Goal: Task Accomplishment & Management: Manage account settings

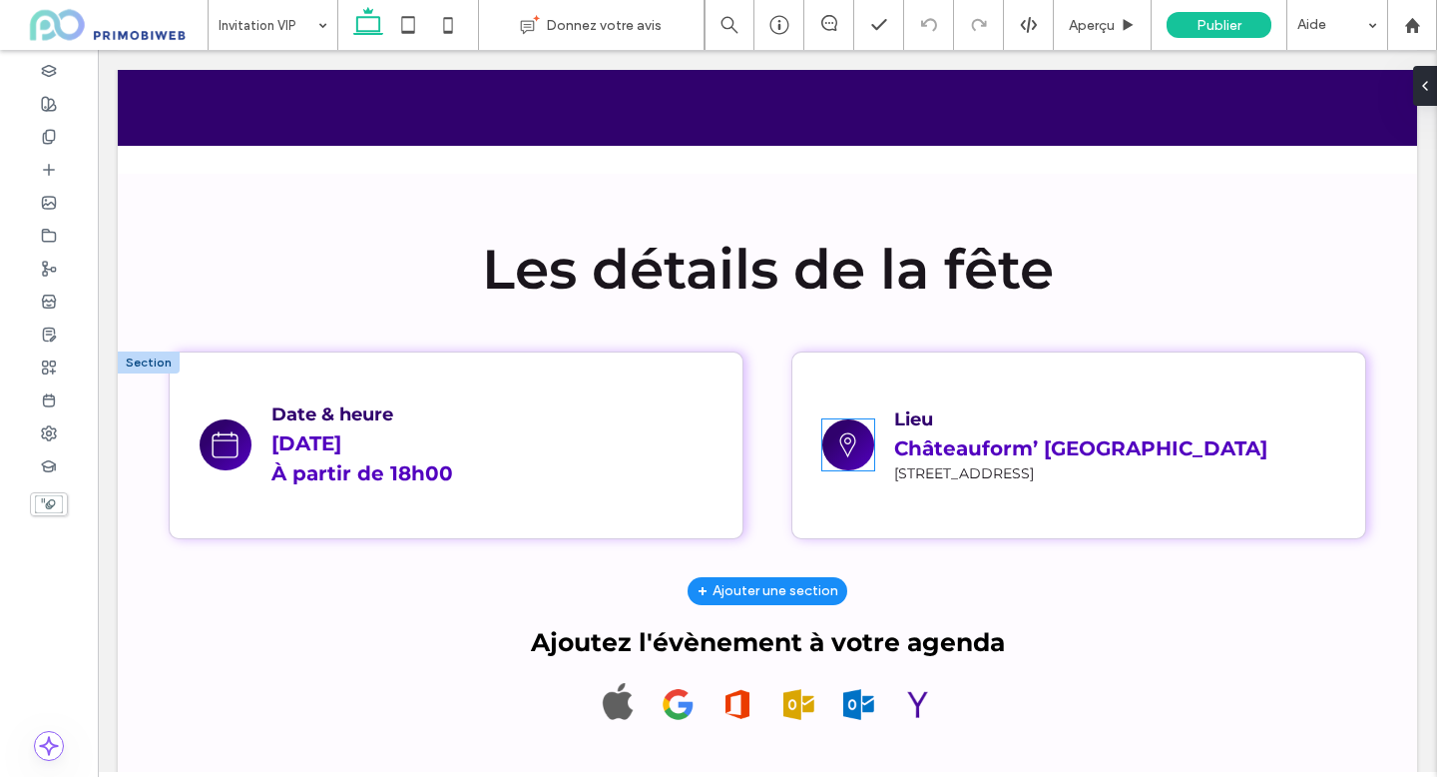
scroll to position [1010, 0]
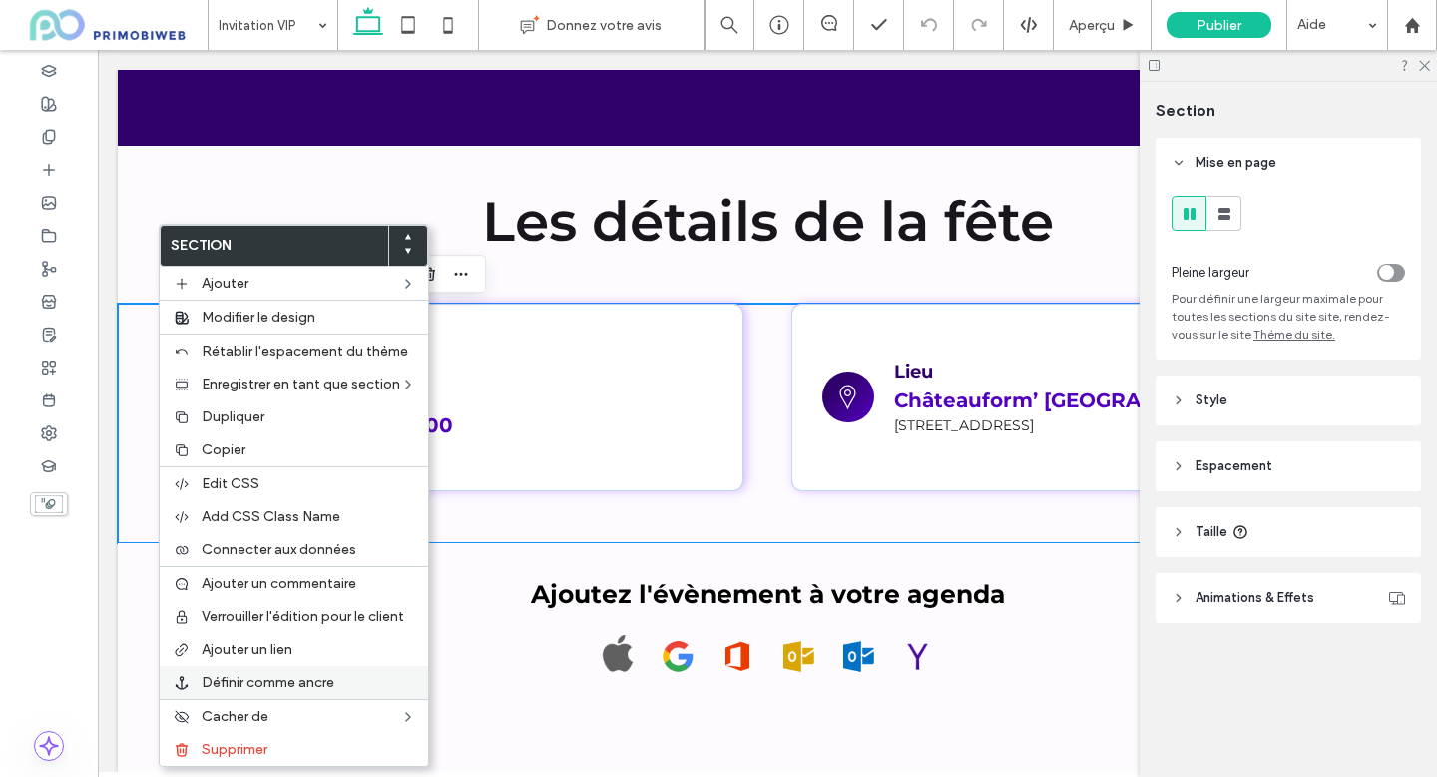
click at [264, 682] on span "Définir comme ancre" at bounding box center [268, 682] width 133 height 17
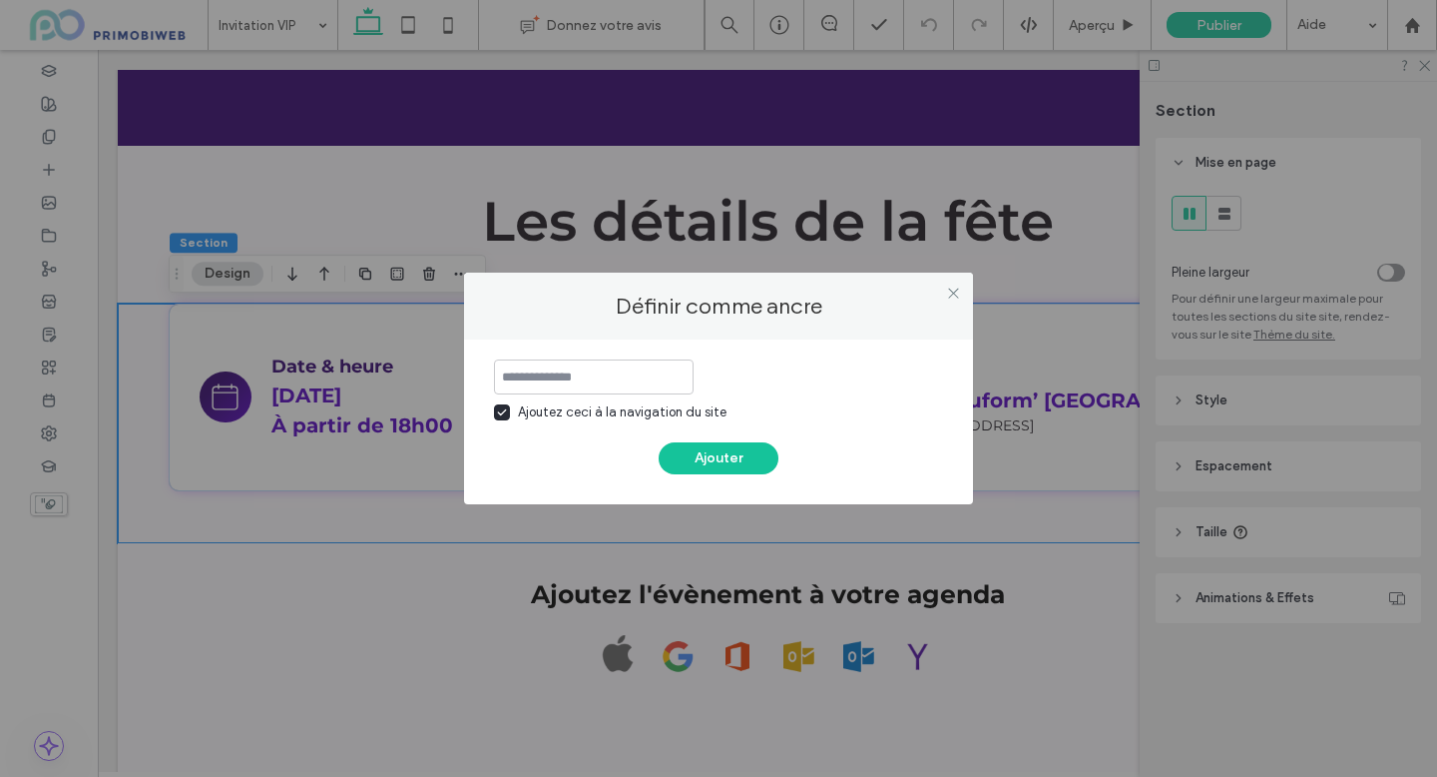
click at [541, 415] on div "Ajoutez ceci à la navigation du site" at bounding box center [622, 412] width 209 height 20
click at [532, 375] on input at bounding box center [594, 376] width 200 height 35
type input "*"
type input "******"
click at [710, 453] on button "Ajouter" at bounding box center [719, 458] width 120 height 32
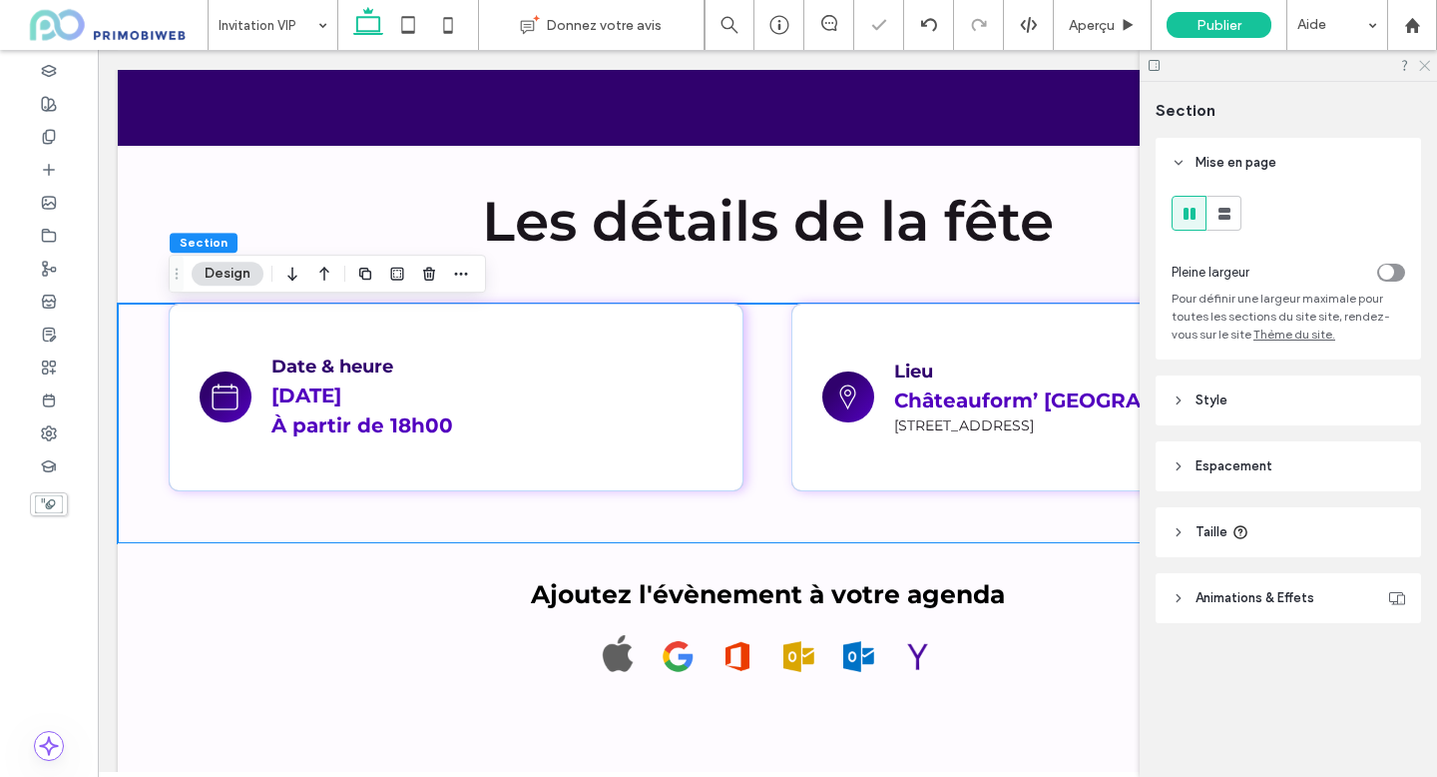
click at [1426, 67] on icon at bounding box center [1423, 64] width 13 height 13
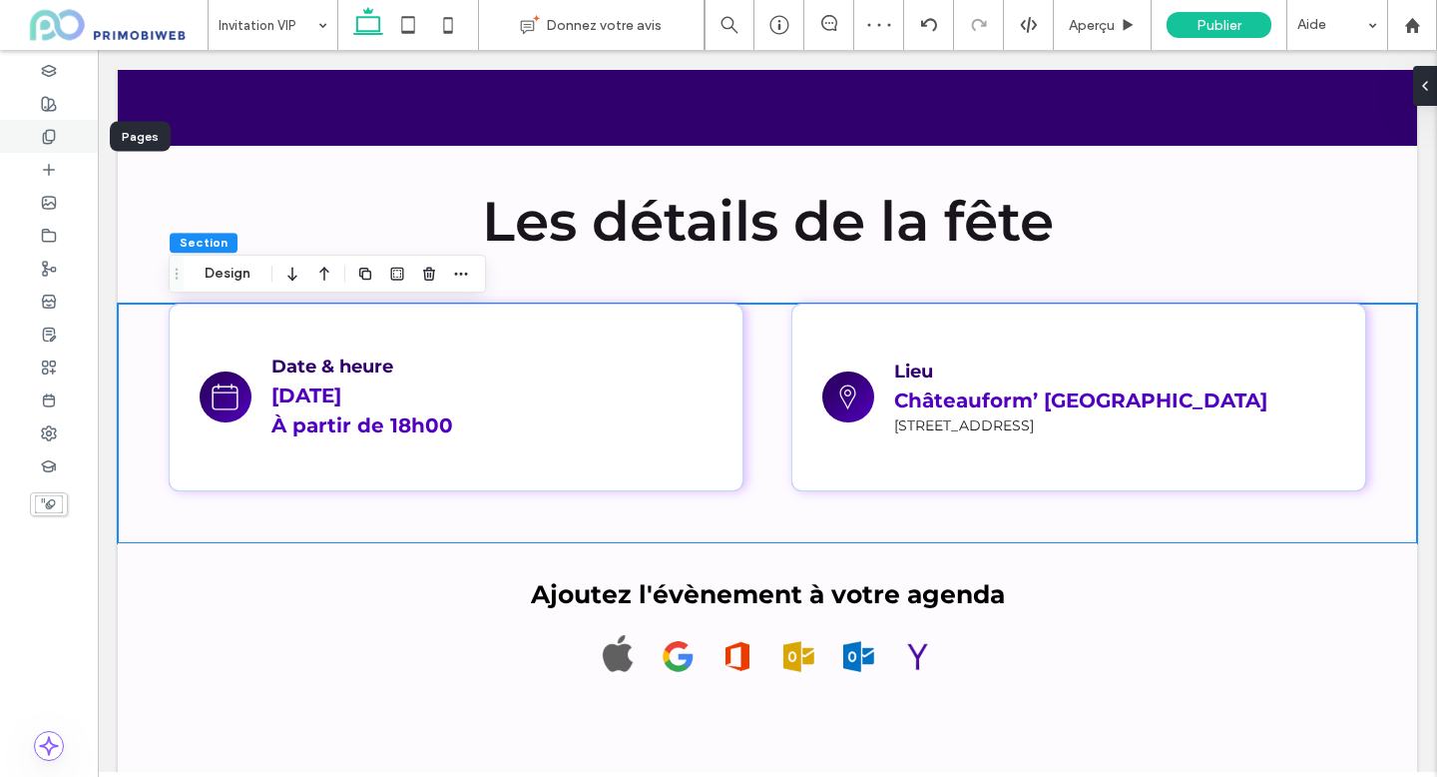
click at [37, 140] on div at bounding box center [49, 136] width 98 height 33
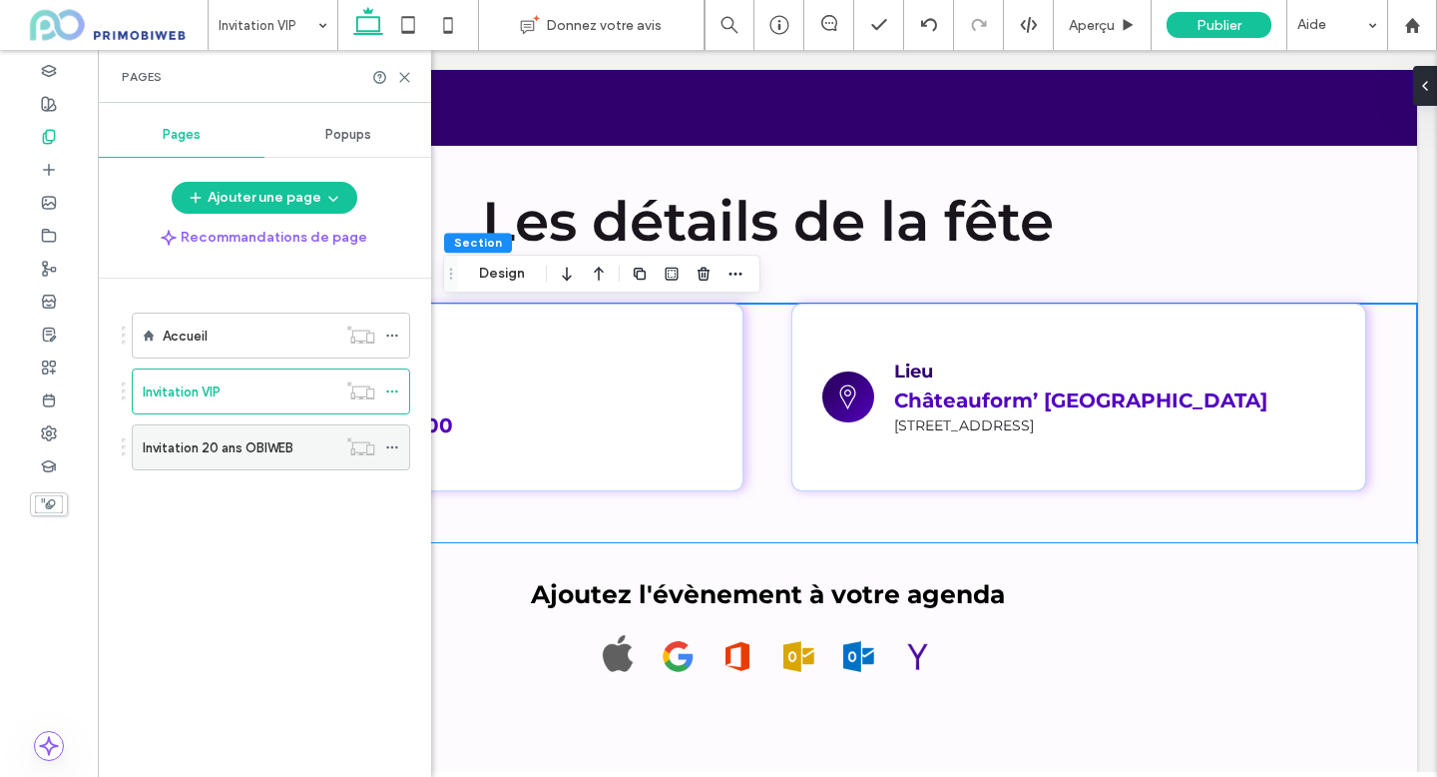
click at [198, 448] on label "Invitation 20 ans OBIWEB" at bounding box center [218, 447] width 151 height 35
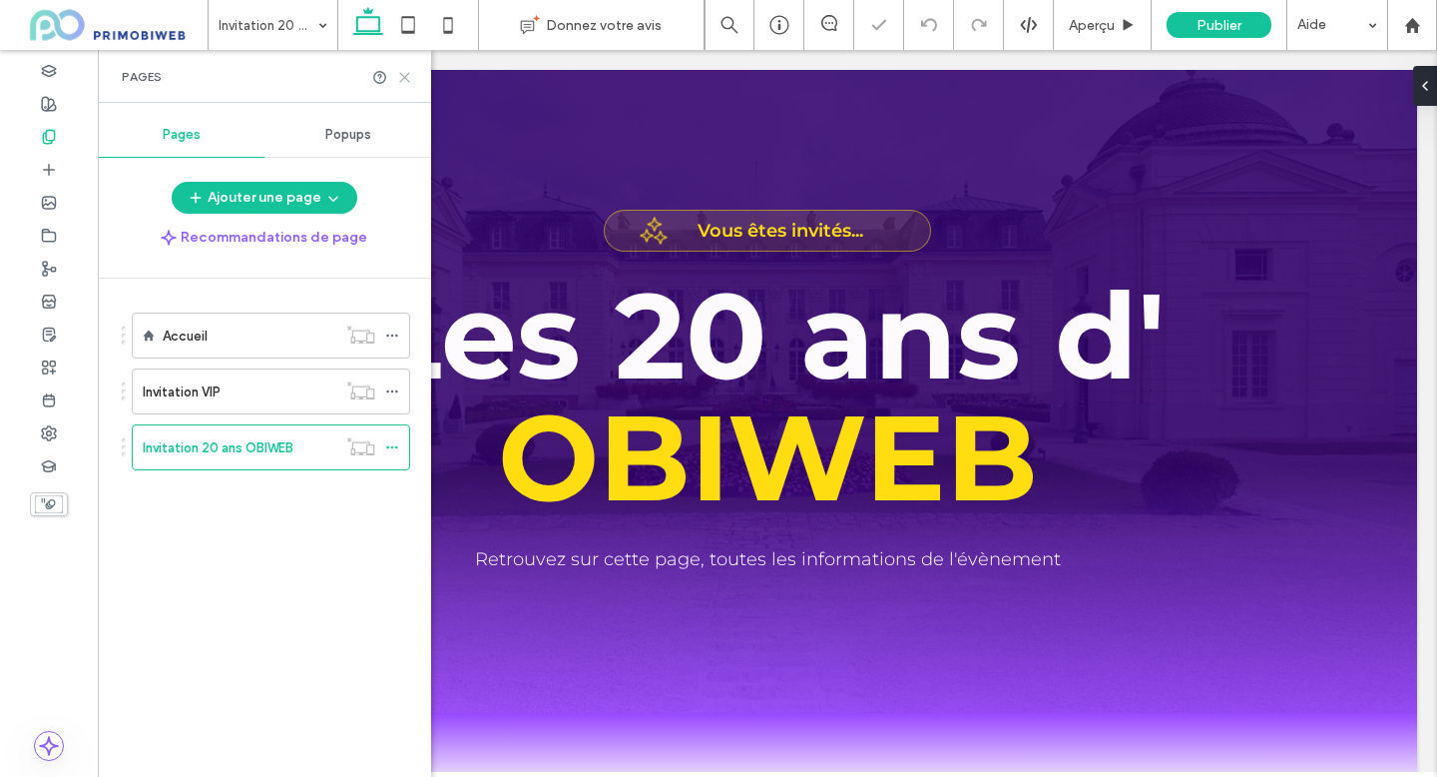
click at [408, 72] on icon at bounding box center [404, 77] width 15 height 15
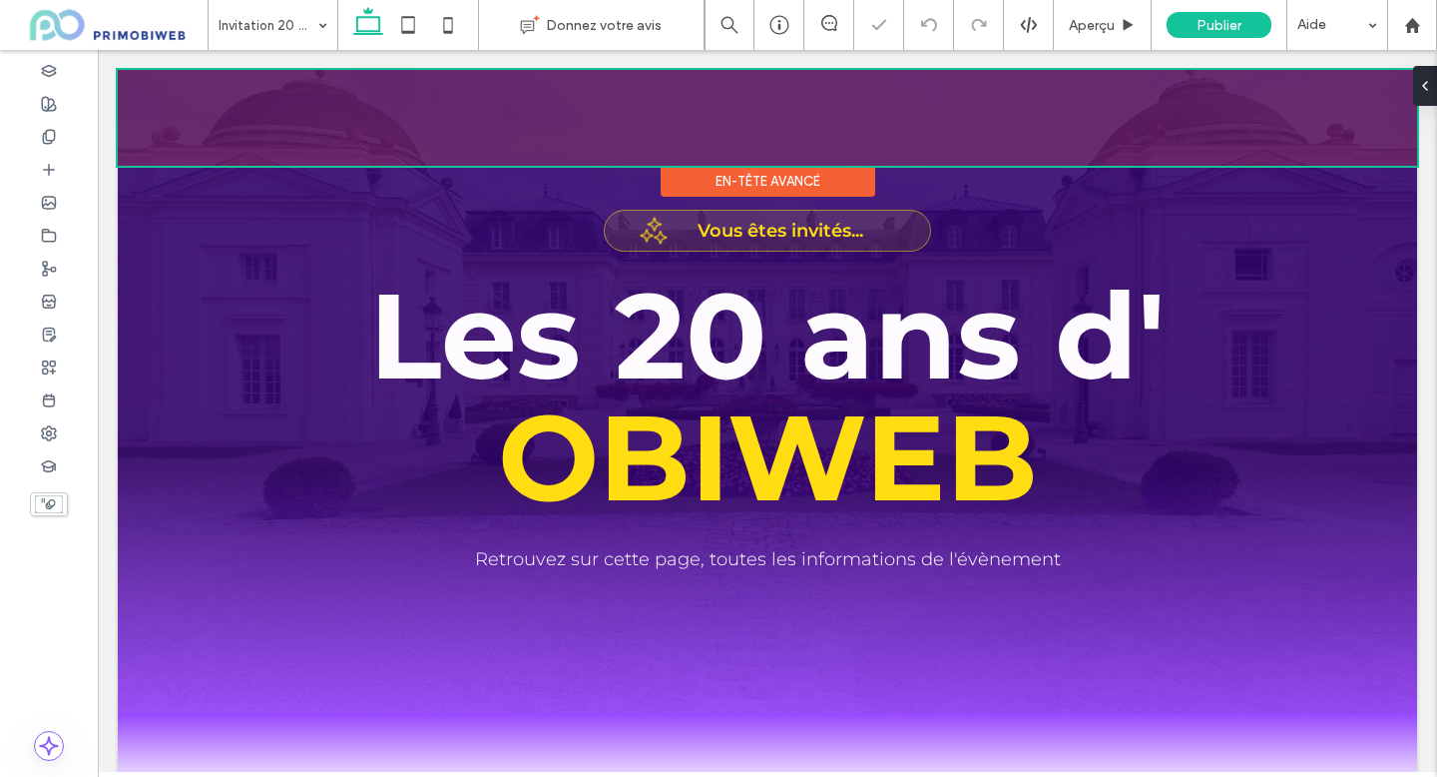
click at [572, 124] on div at bounding box center [768, 118] width 1300 height 96
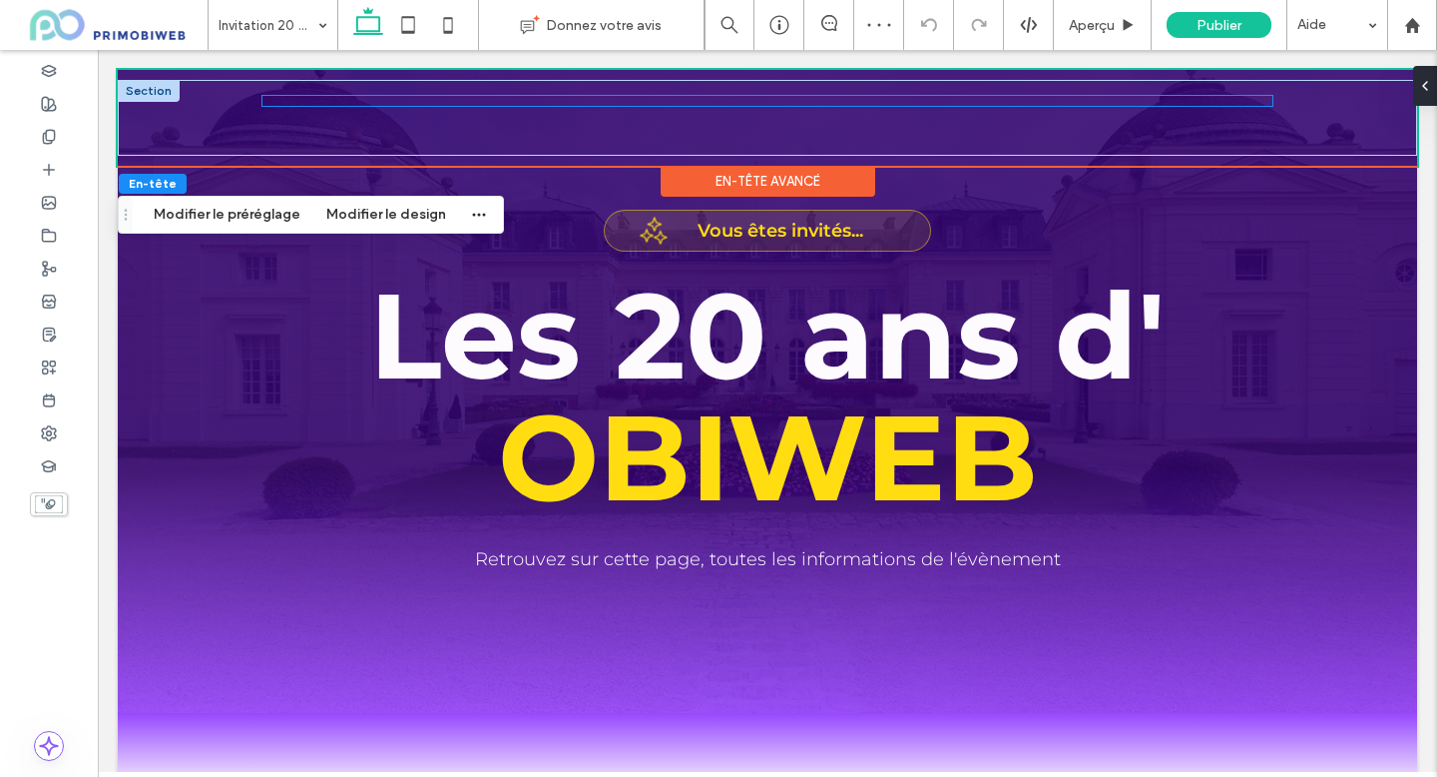
click at [598, 100] on div at bounding box center [768, 101] width 1010 height 10
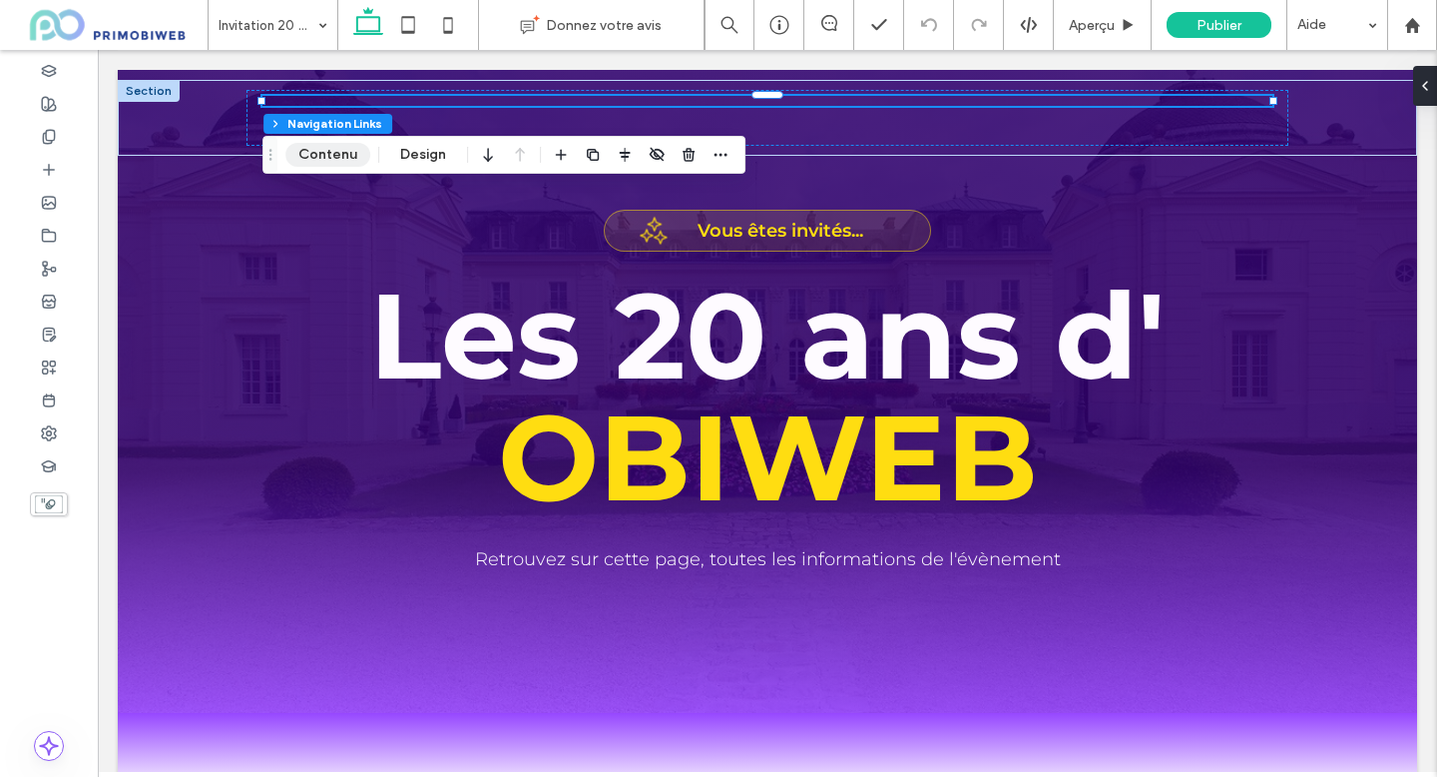
click at [359, 158] on button "Contenu" at bounding box center [327, 155] width 85 height 24
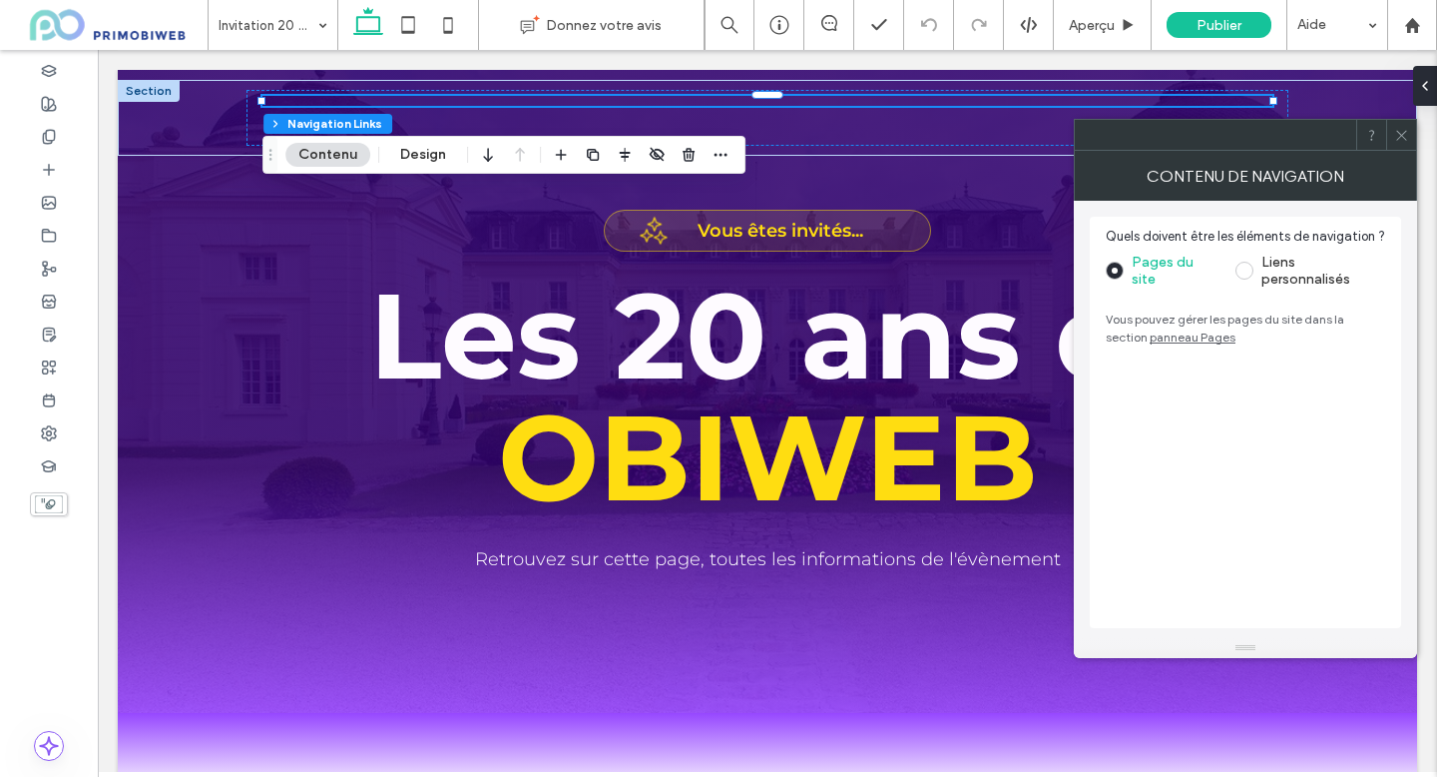
click at [1237, 269] on span at bounding box center [1245, 271] width 18 height 18
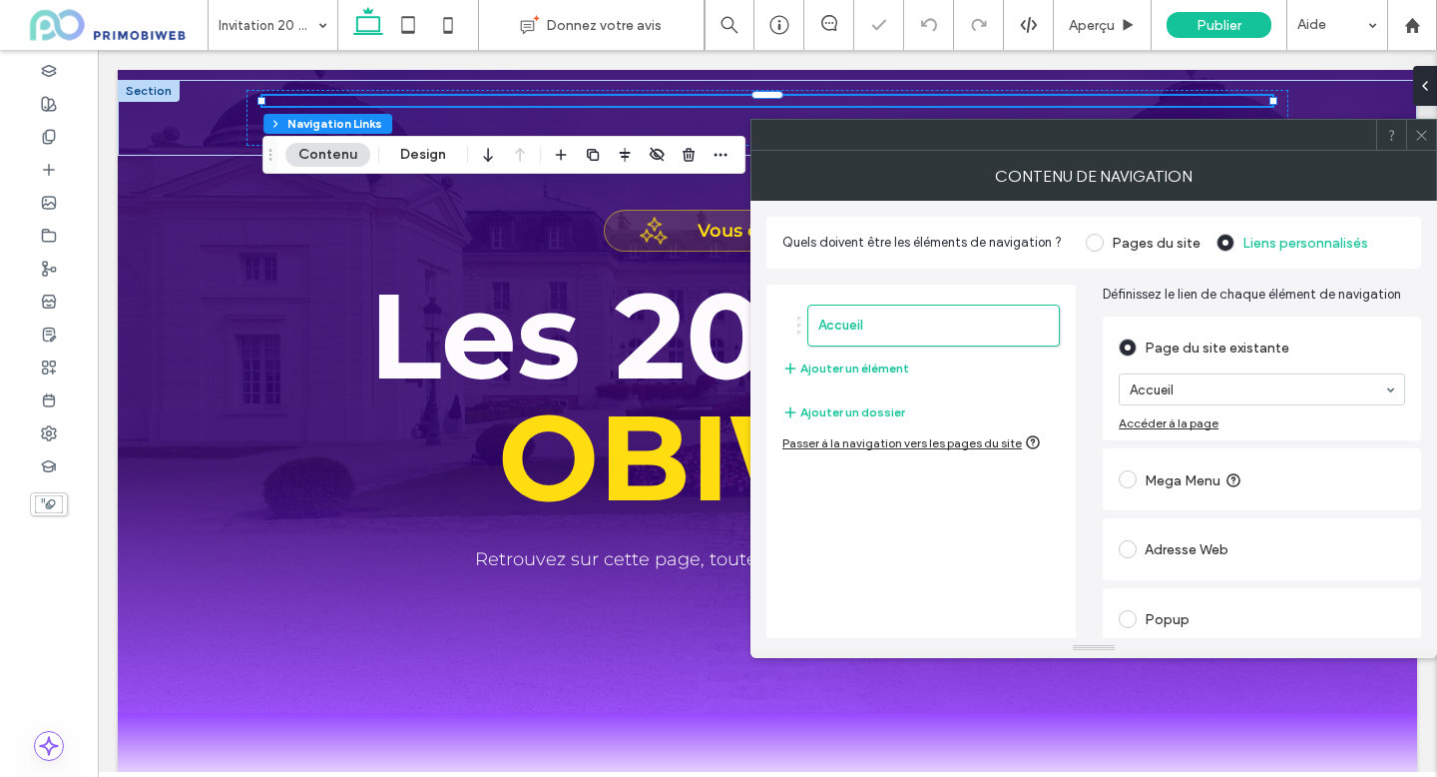
type input "*"
type input "***"
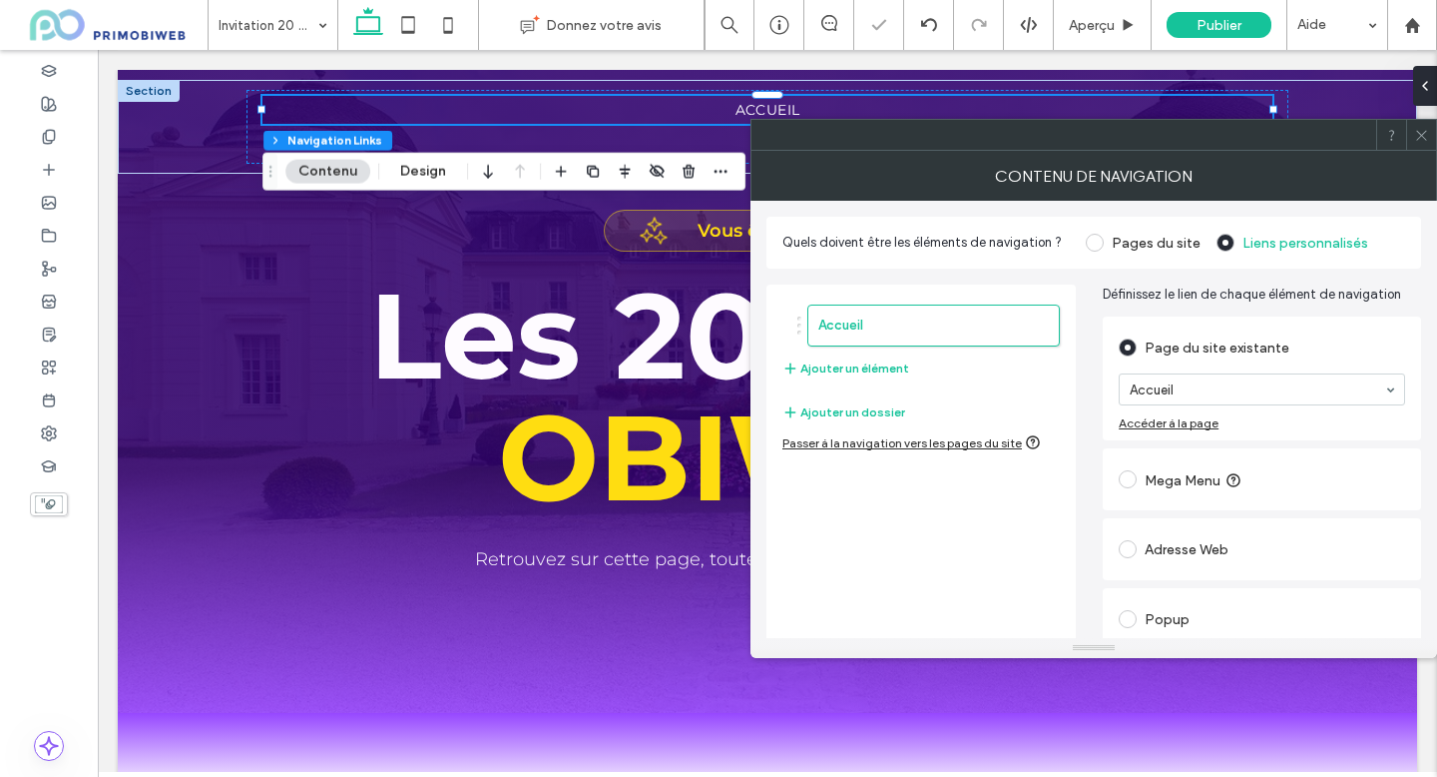
scroll to position [81, 0]
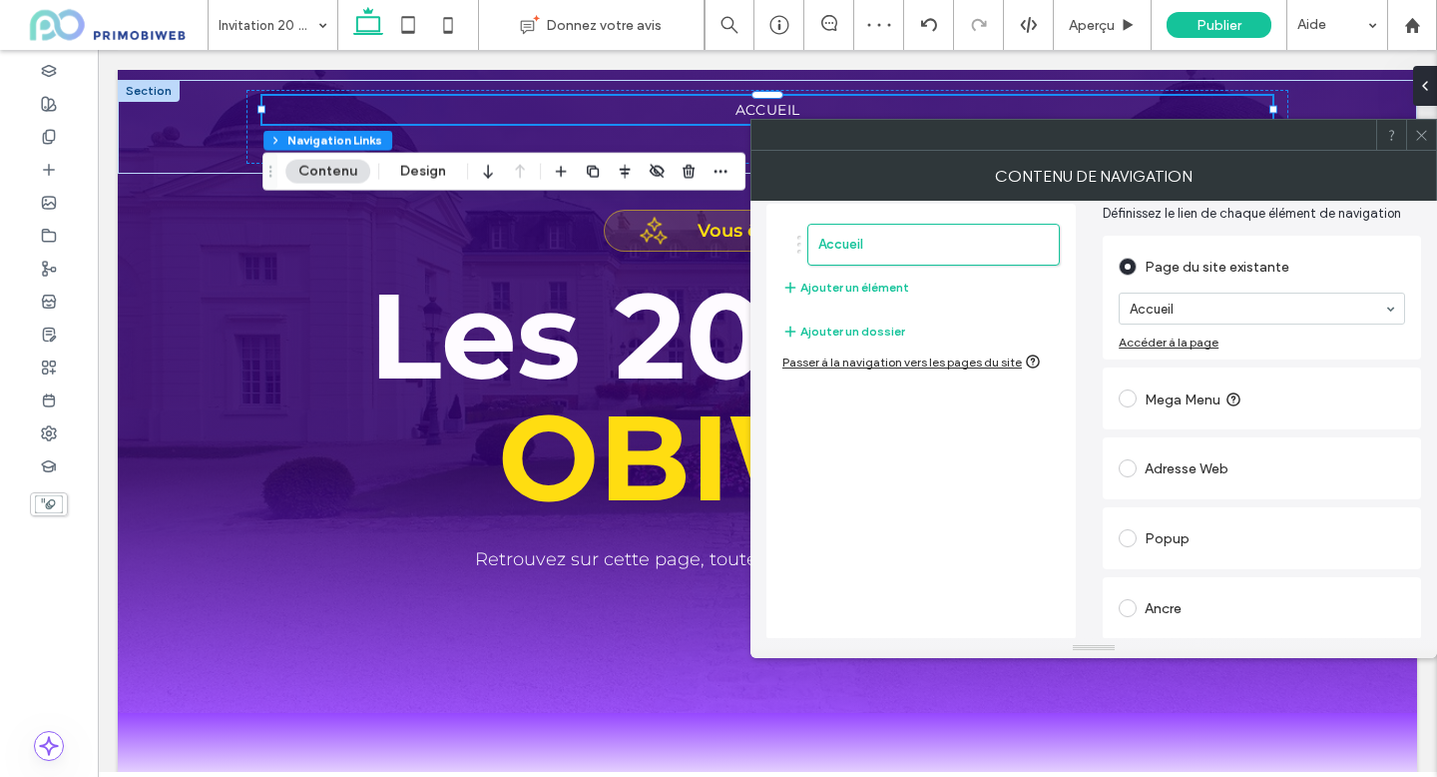
click at [1157, 602] on div "Ancre" at bounding box center [1262, 608] width 286 height 32
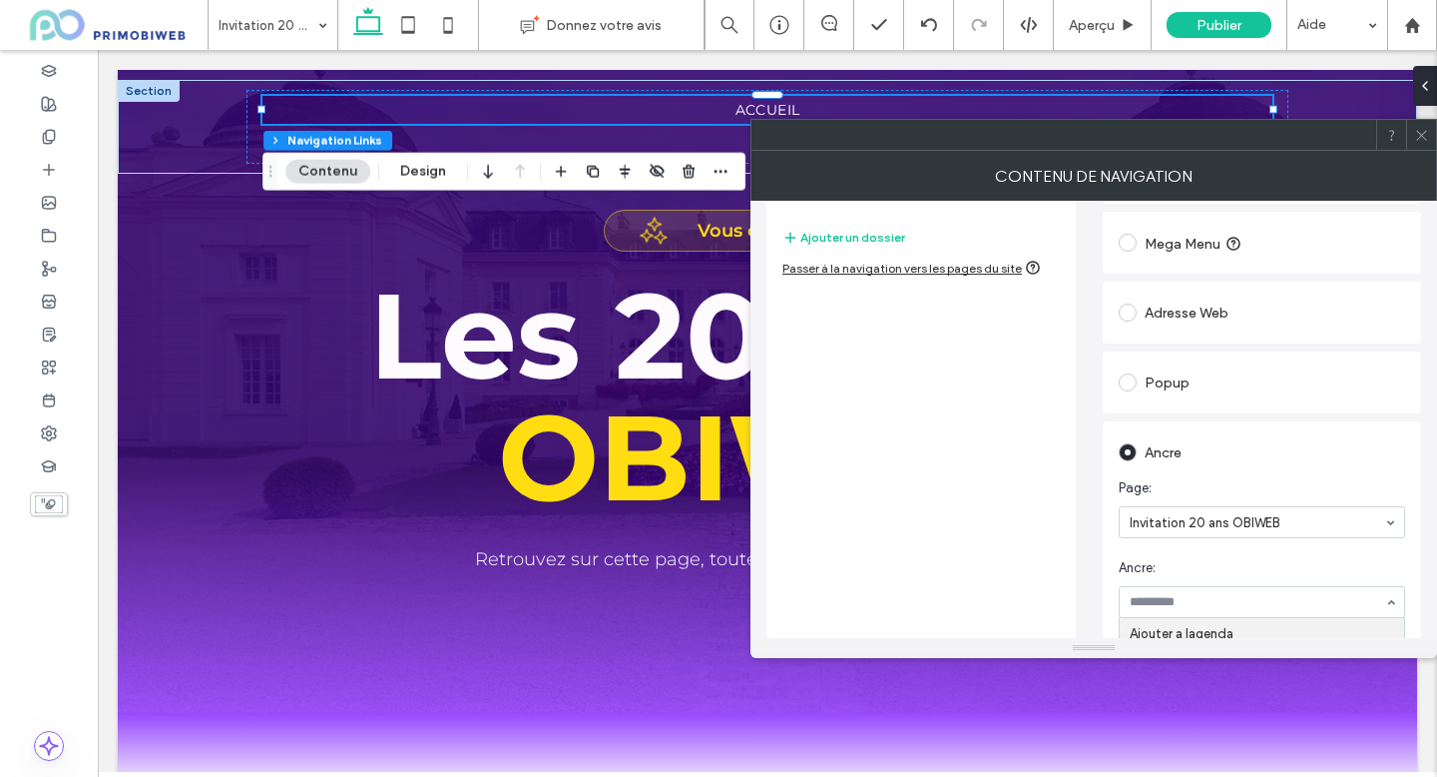
click at [1184, 595] on input at bounding box center [1257, 602] width 255 height 14
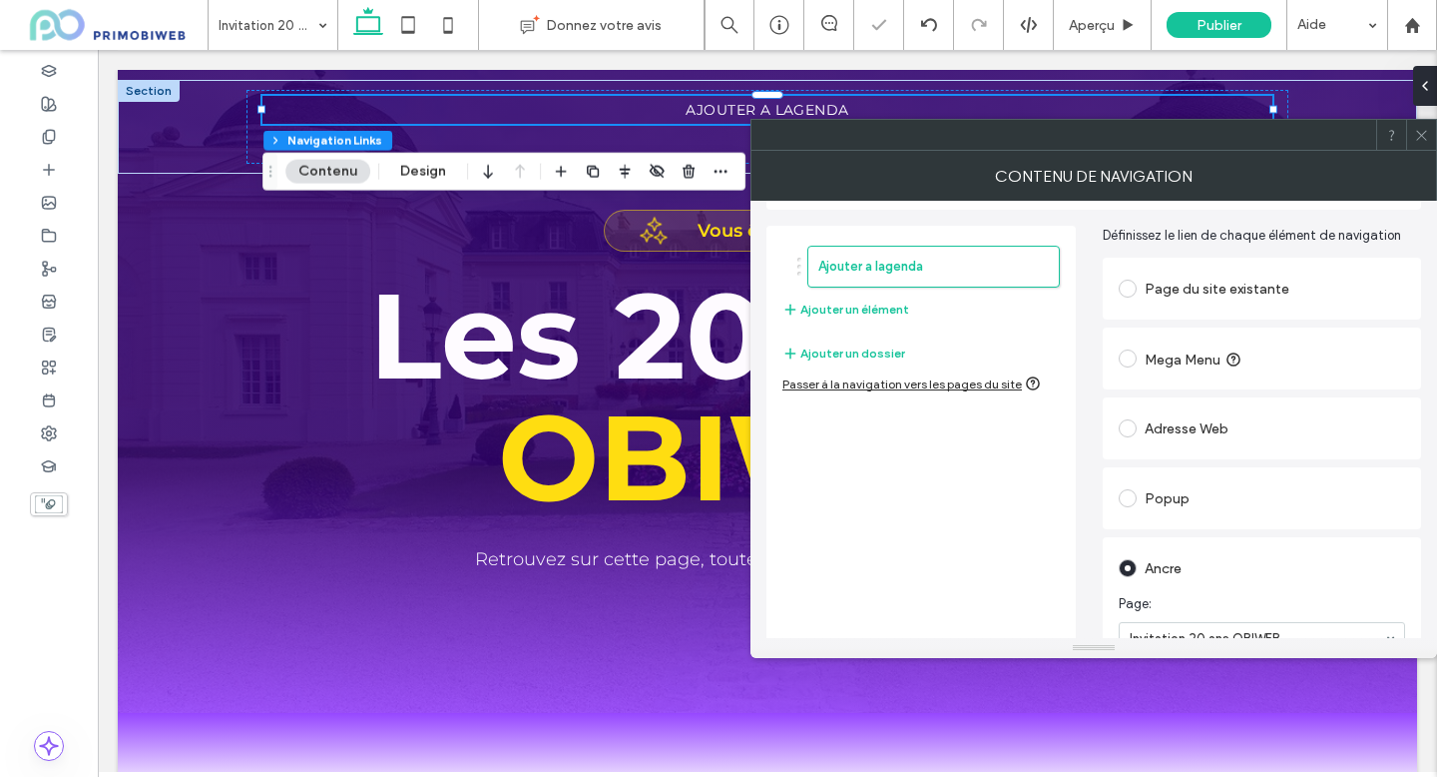
scroll to position [39, 0]
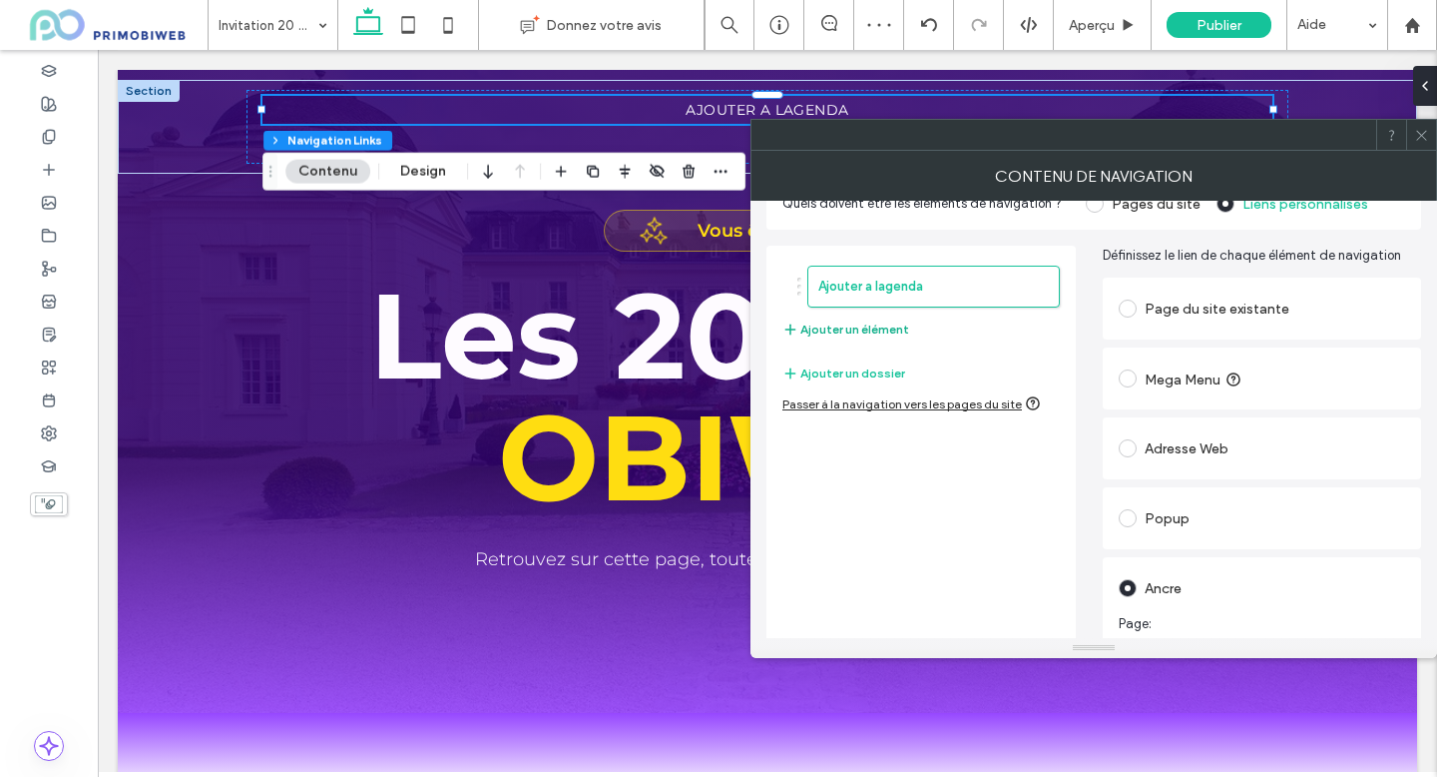
click at [869, 336] on button "Ajouter un élément" at bounding box center [846, 329] width 127 height 24
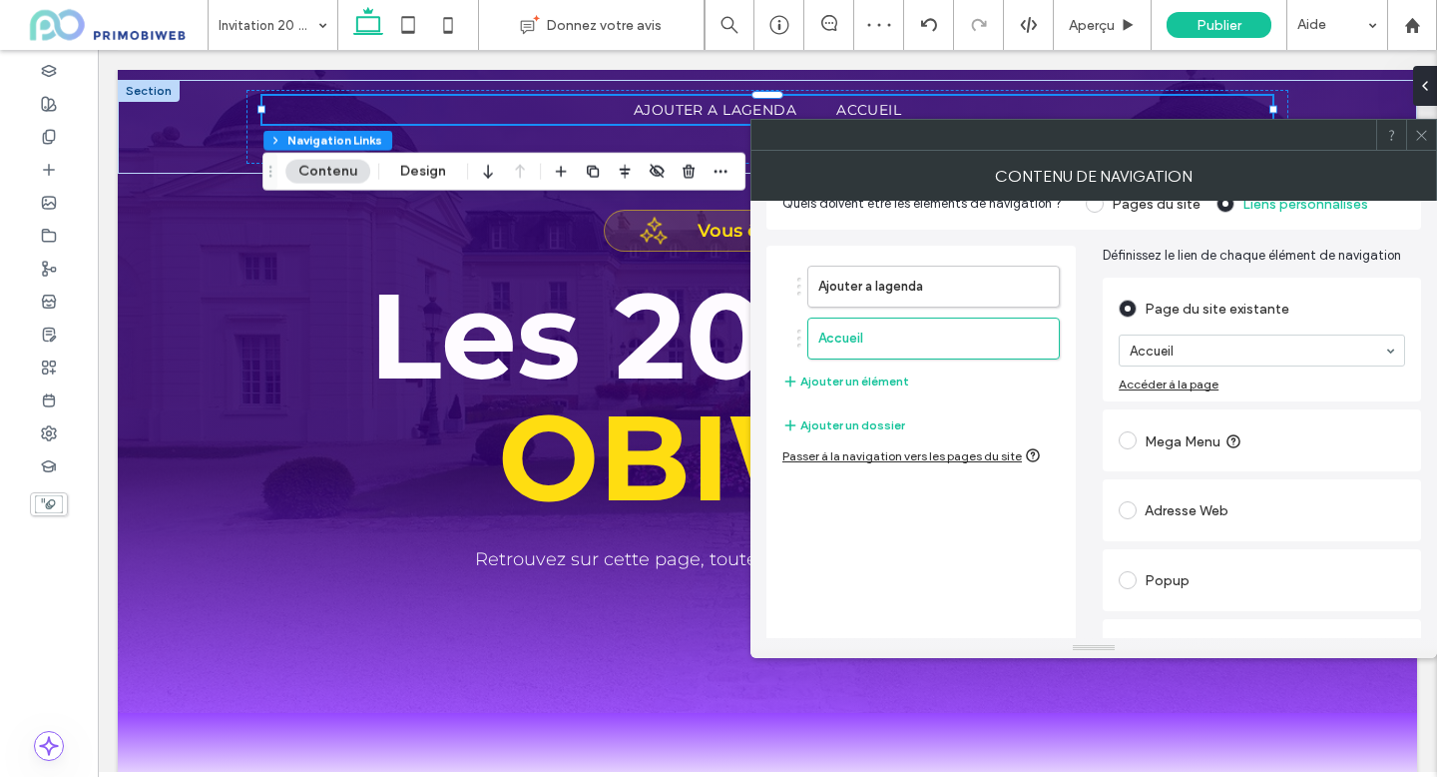
scroll to position [81, 0]
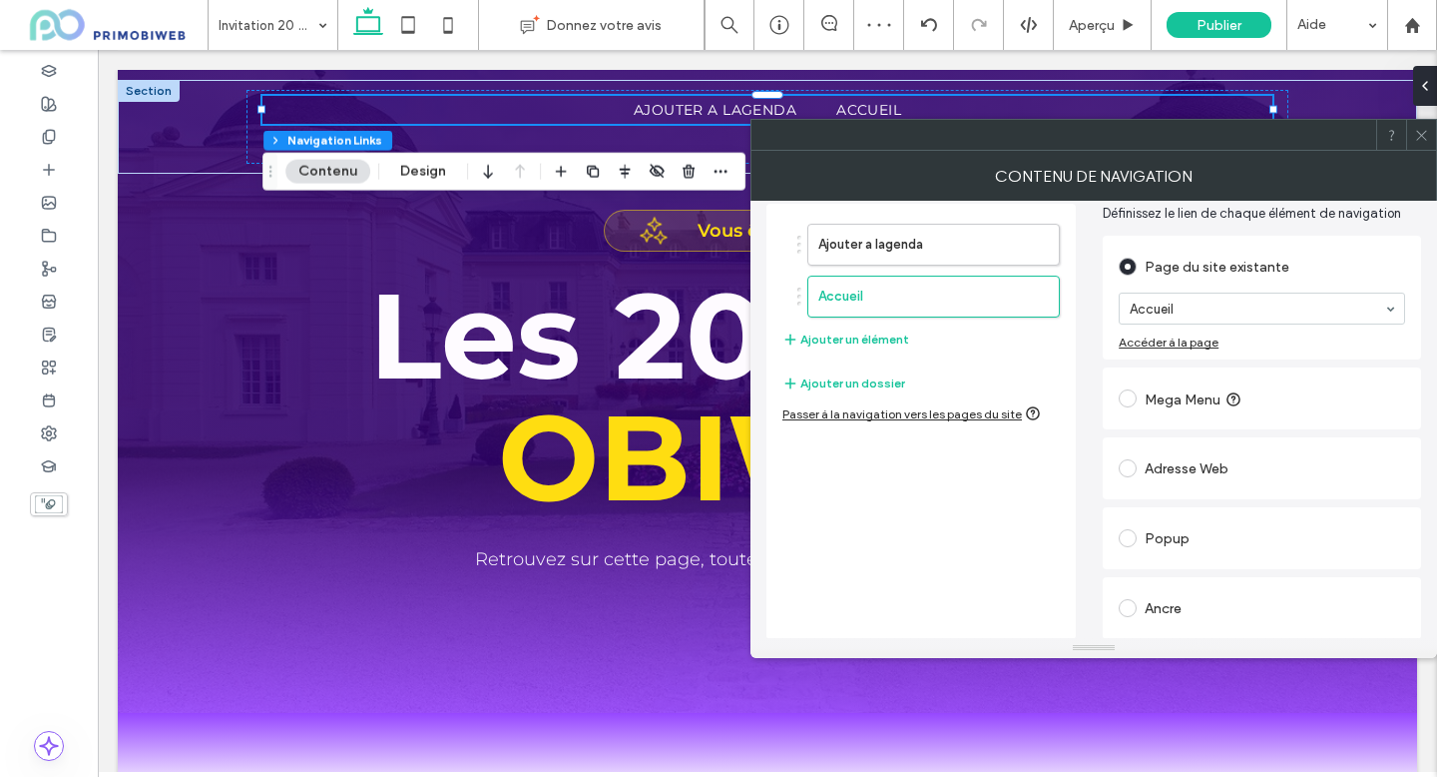
click at [1176, 594] on div "Ancre" at bounding box center [1262, 608] width 286 height 32
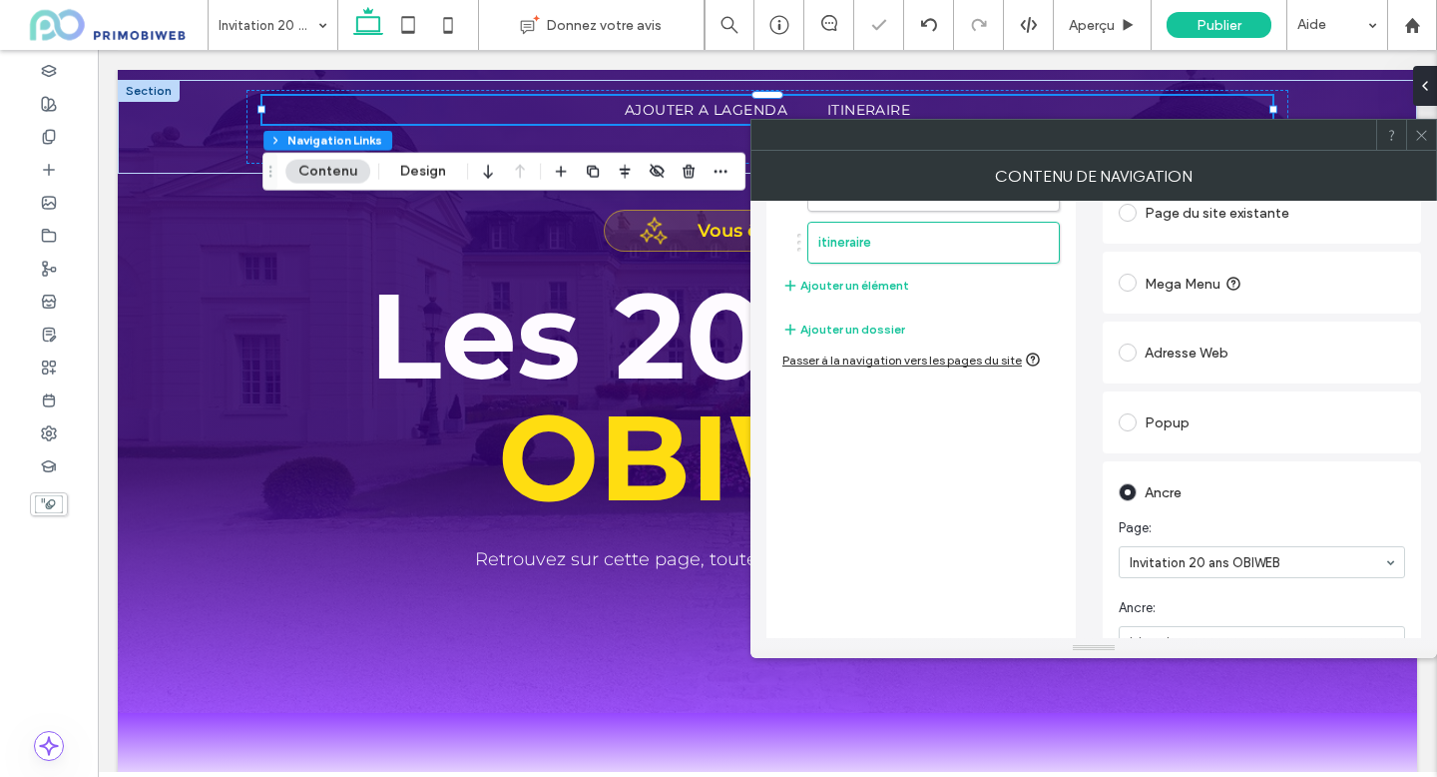
scroll to position [115, 0]
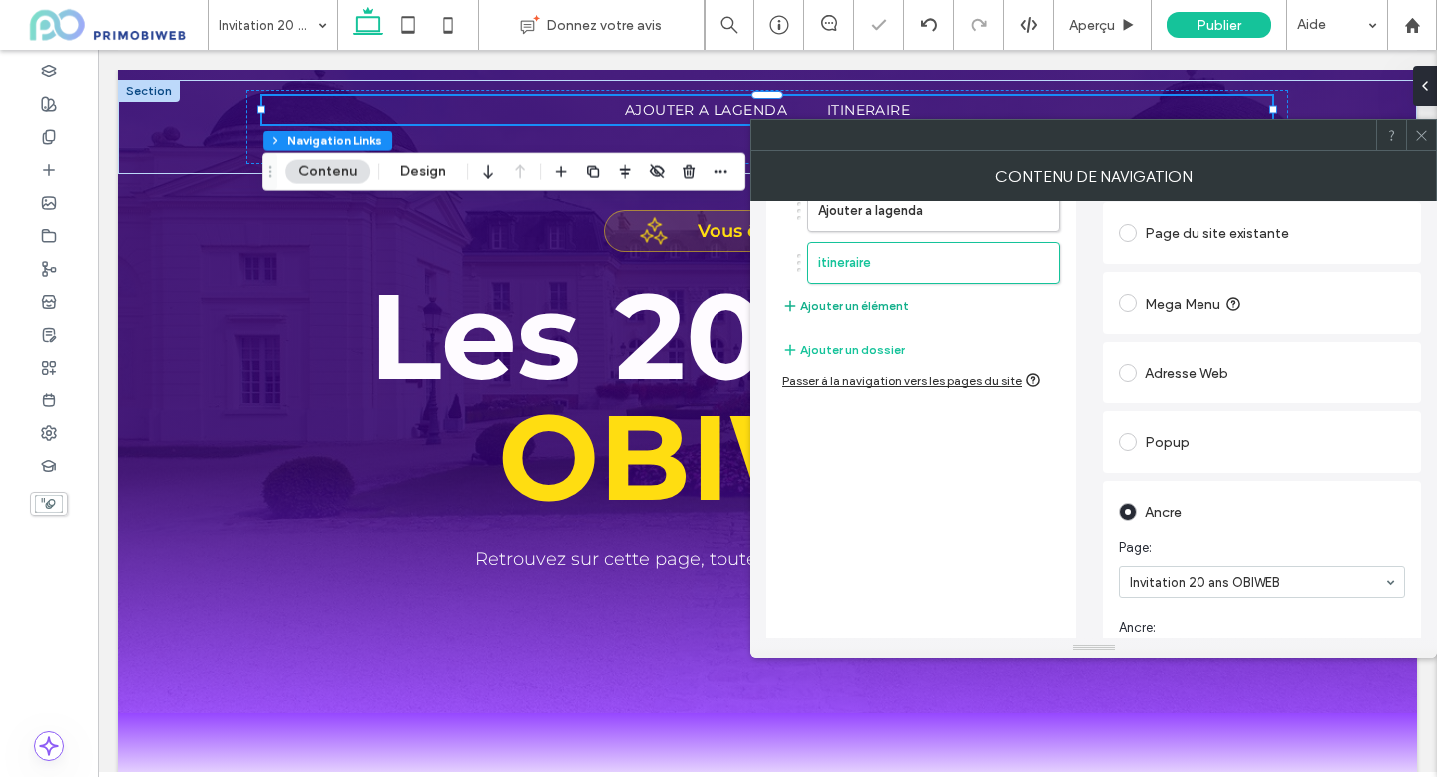
click at [879, 300] on button "Ajouter un élément" at bounding box center [846, 305] width 127 height 24
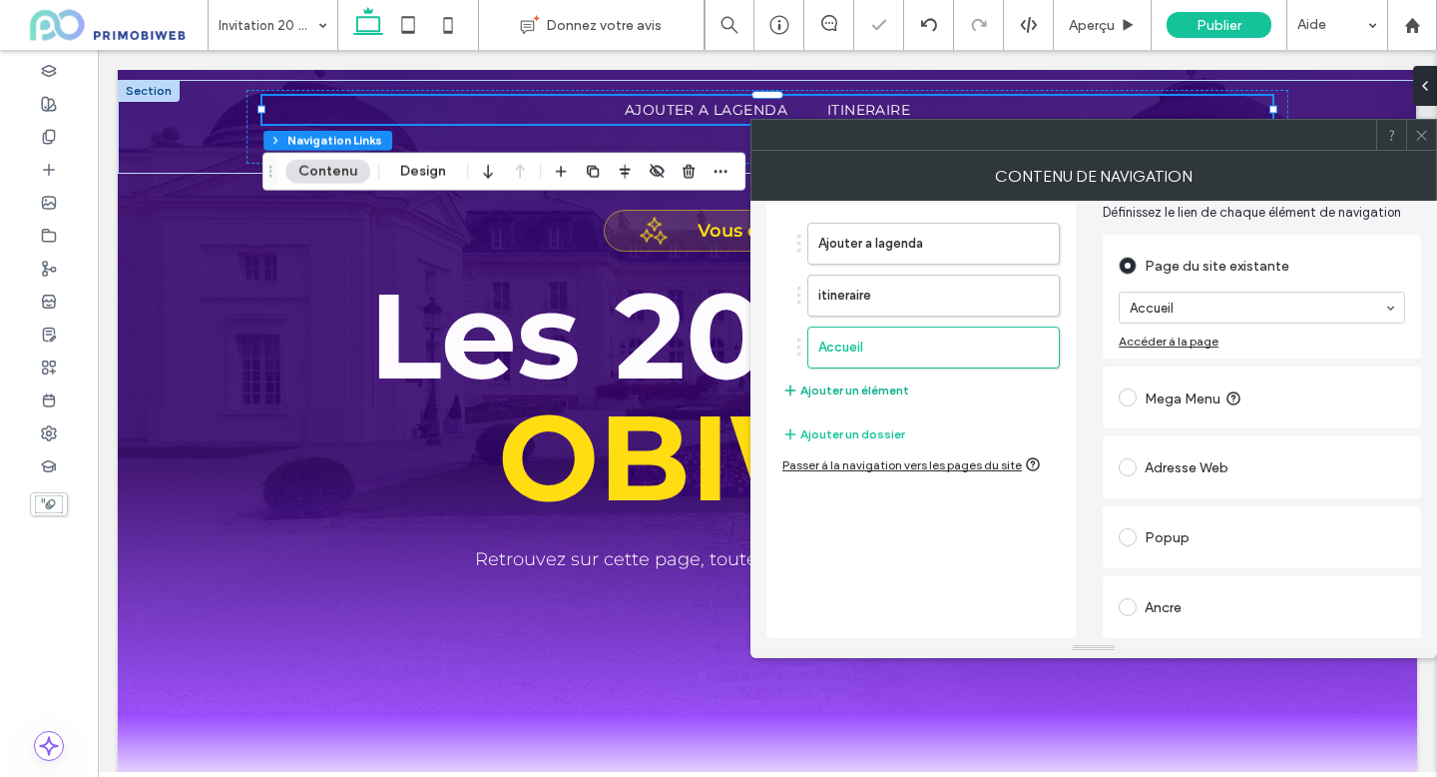
scroll to position [81, 0]
click at [1169, 613] on div "Ancre" at bounding box center [1262, 608] width 286 height 32
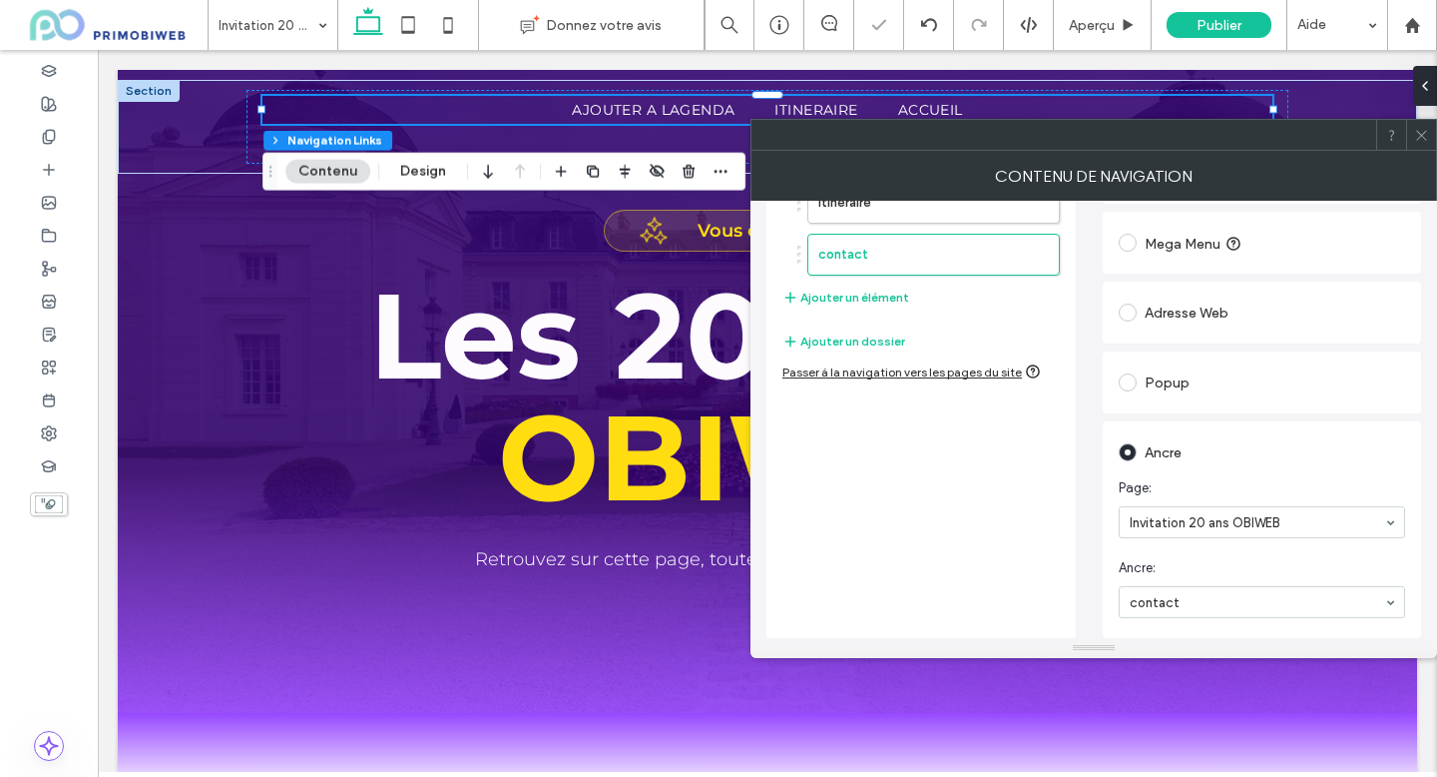
scroll to position [175, 0]
click at [904, 306] on div "Ajouter a lagenda itineraire contact Ajouter un élément" at bounding box center [921, 220] width 277 height 200
click at [882, 296] on button "Ajouter un élément" at bounding box center [846, 297] width 127 height 24
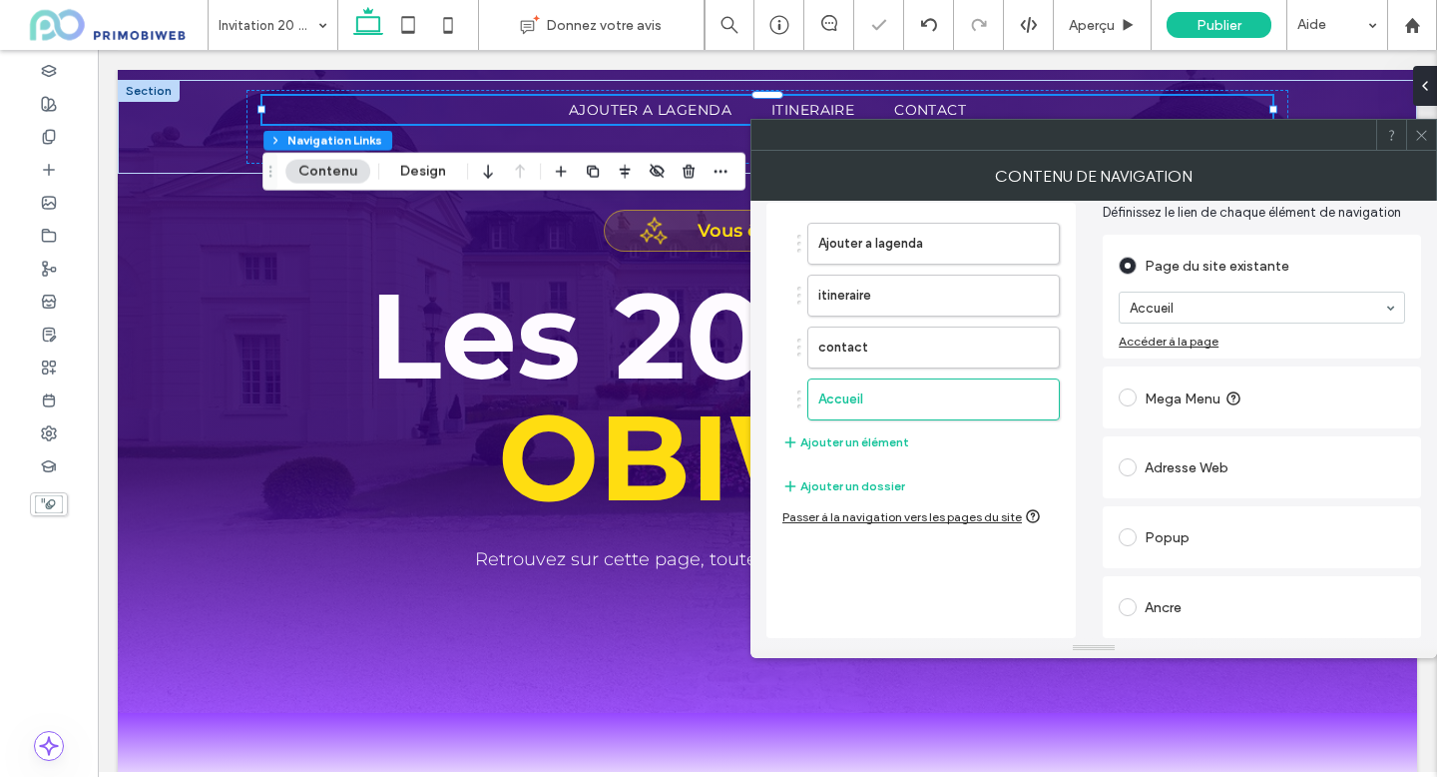
scroll to position [81, 0]
click at [1176, 603] on div "Ancre" at bounding box center [1262, 608] width 286 height 32
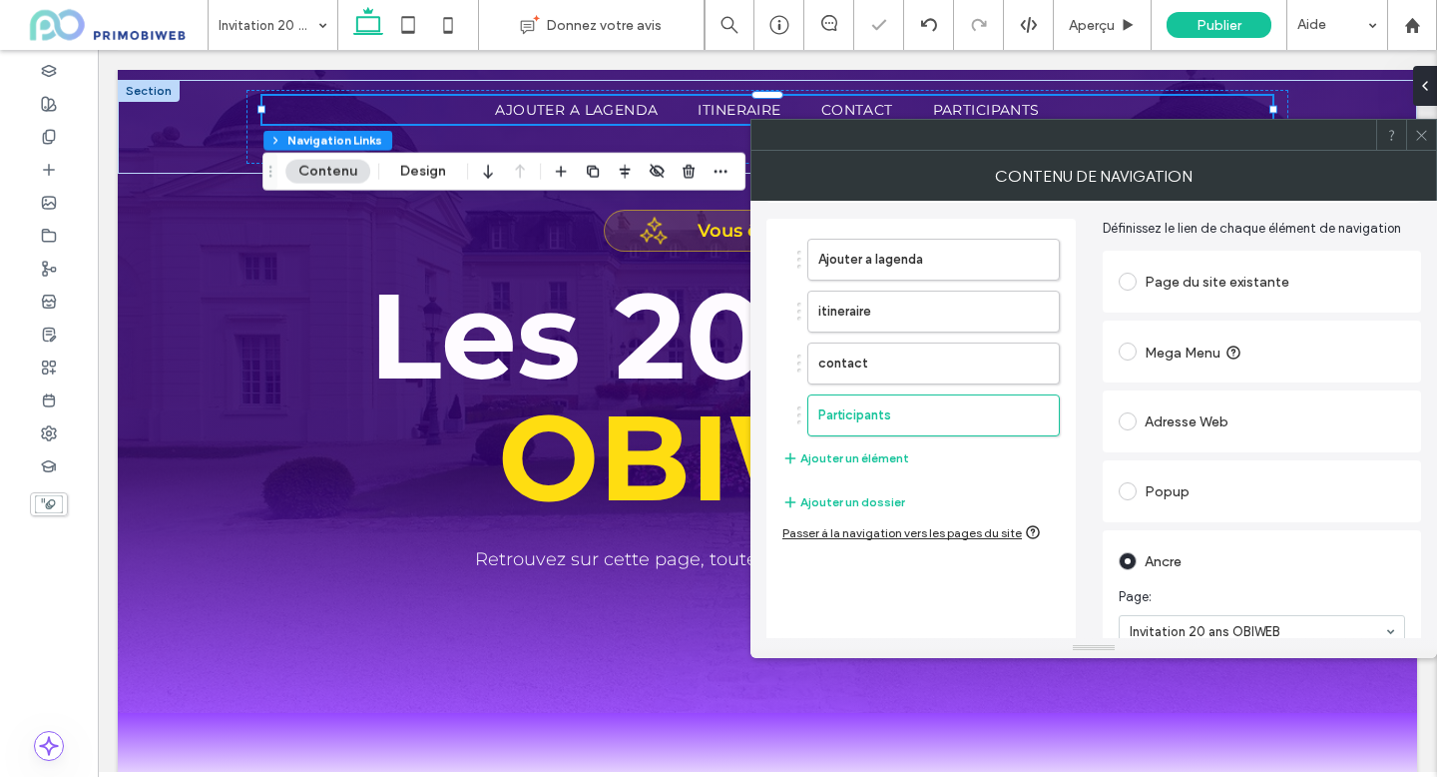
scroll to position [0, 0]
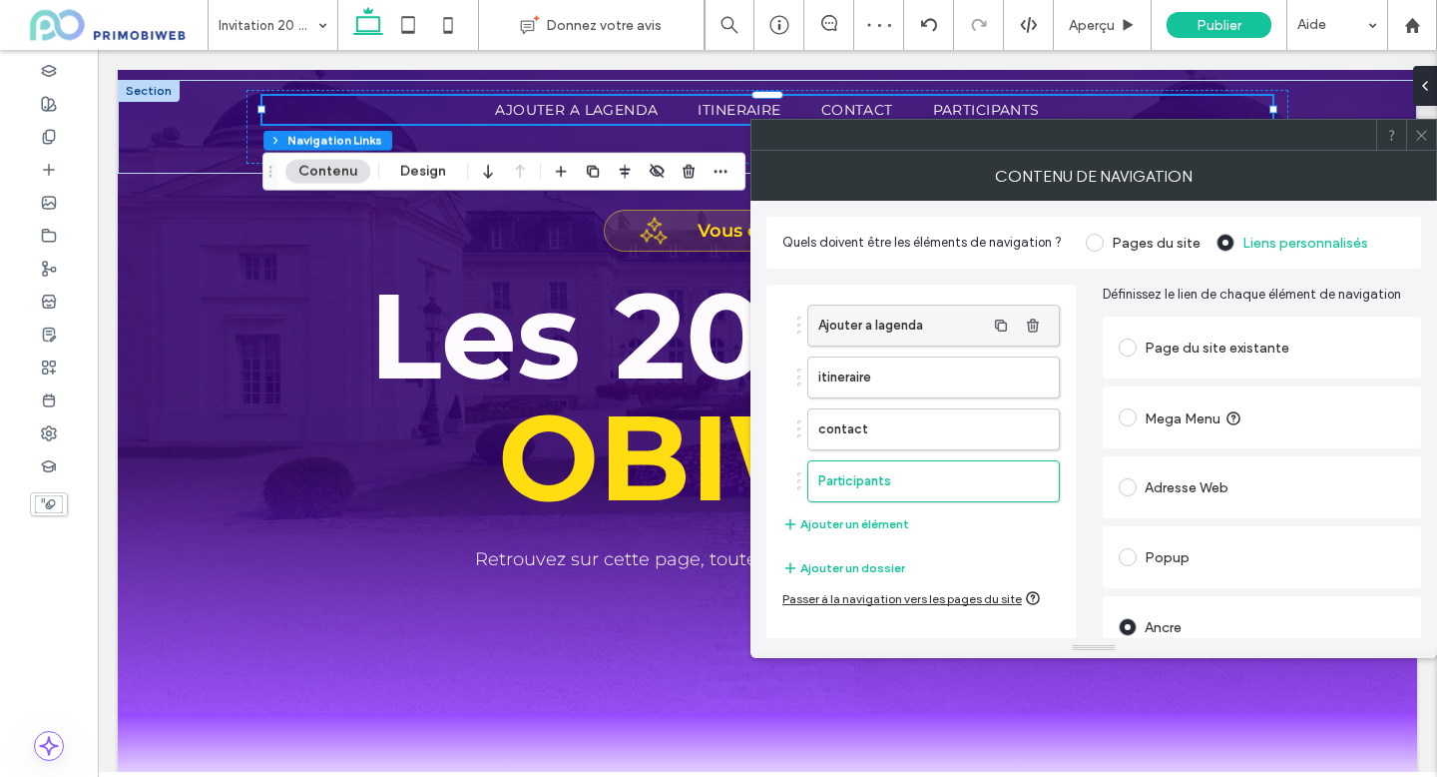
click at [929, 332] on label "Ajouter a lagenda" at bounding box center [901, 325] width 167 height 40
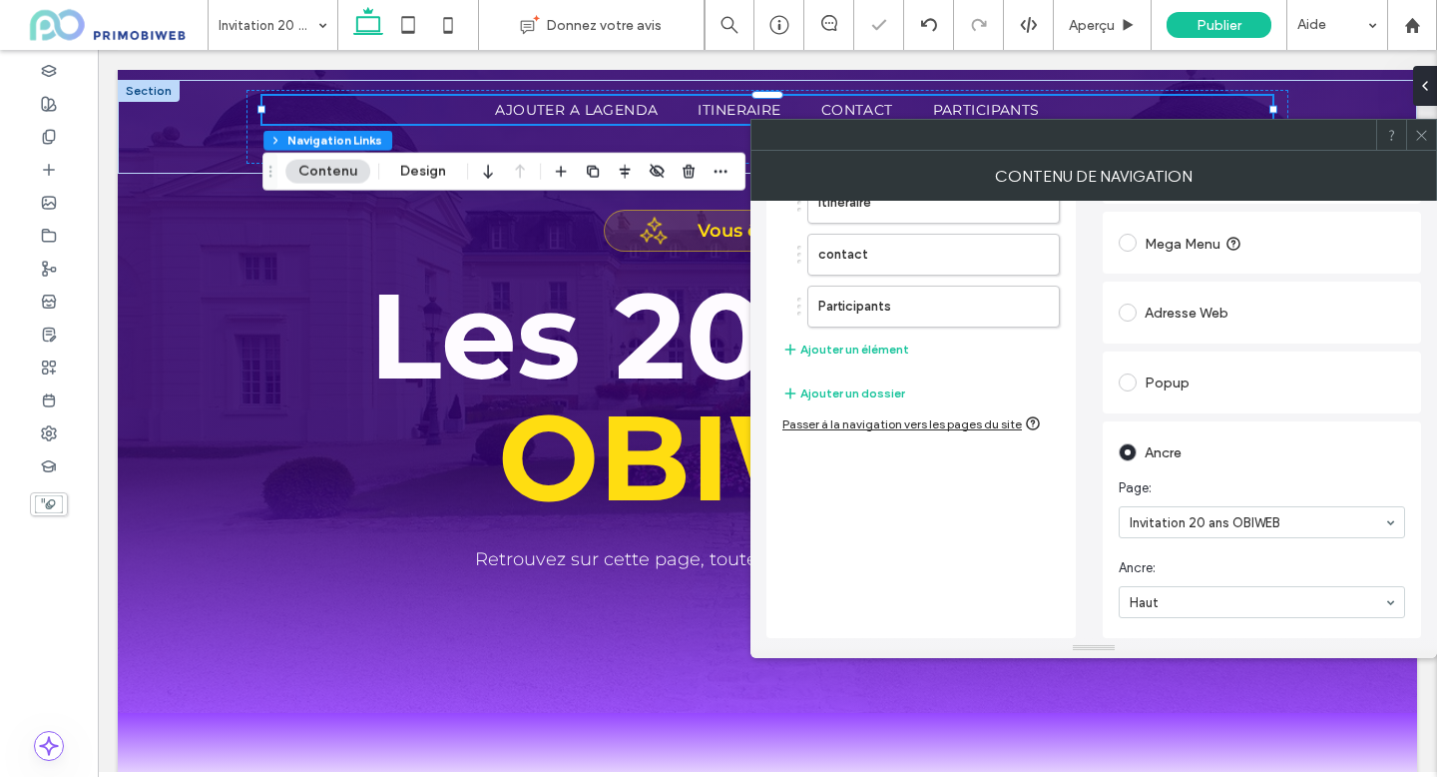
scroll to position [175, 0]
click at [1185, 592] on div "Ajouter a lagenda itineraire contact Participants Haut Bas" at bounding box center [1262, 602] width 286 height 32
click at [1182, 602] on input at bounding box center [1257, 602] width 255 height 14
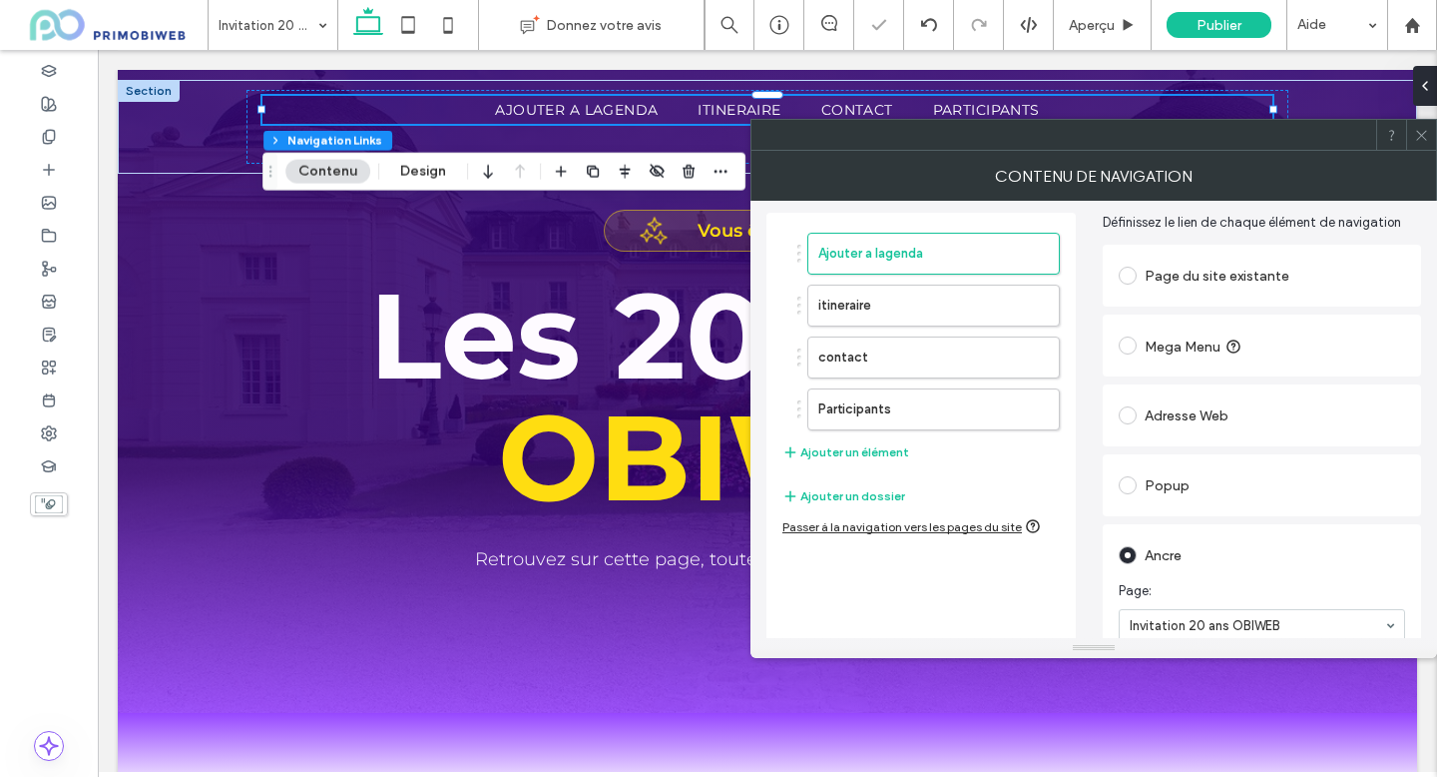
scroll to position [62, 0]
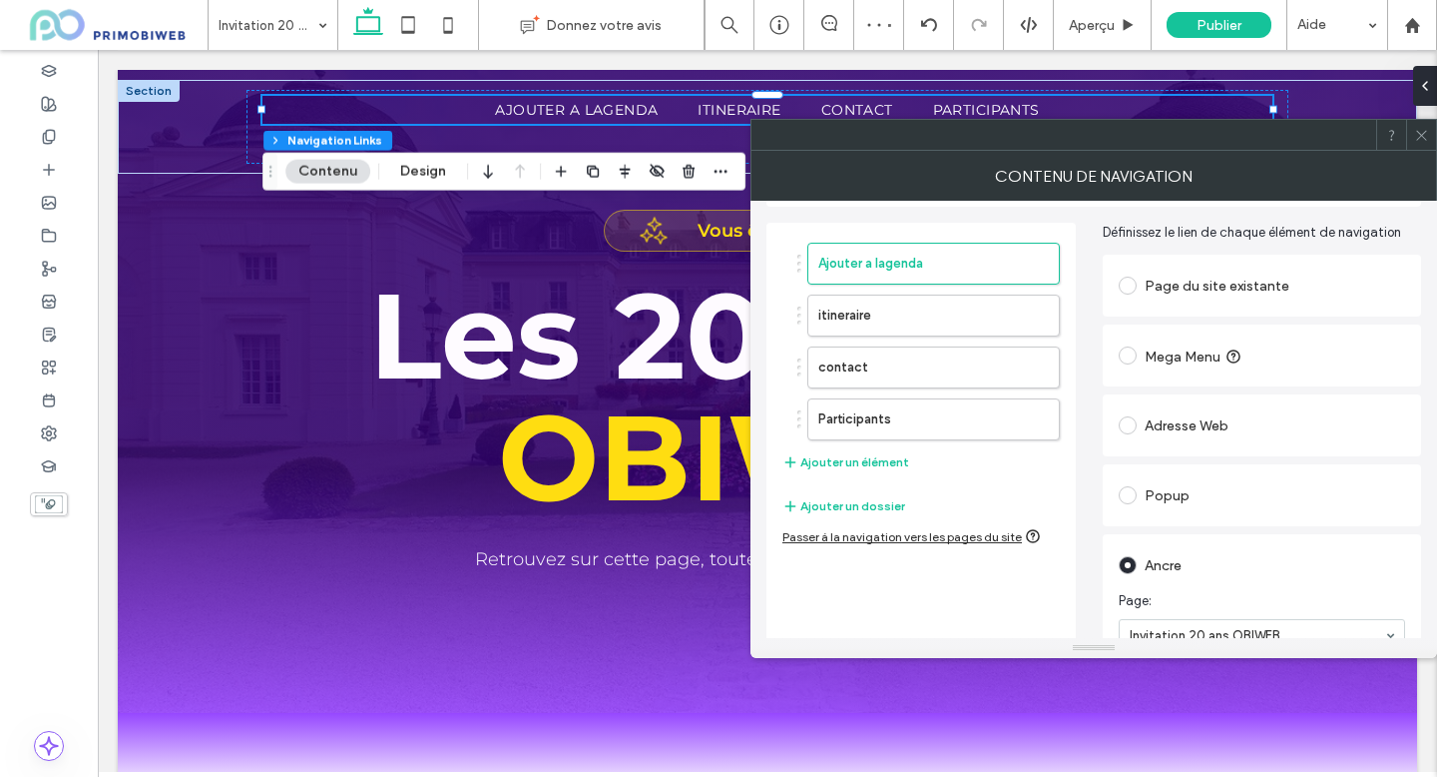
click at [1421, 136] on icon at bounding box center [1421, 135] width 15 height 15
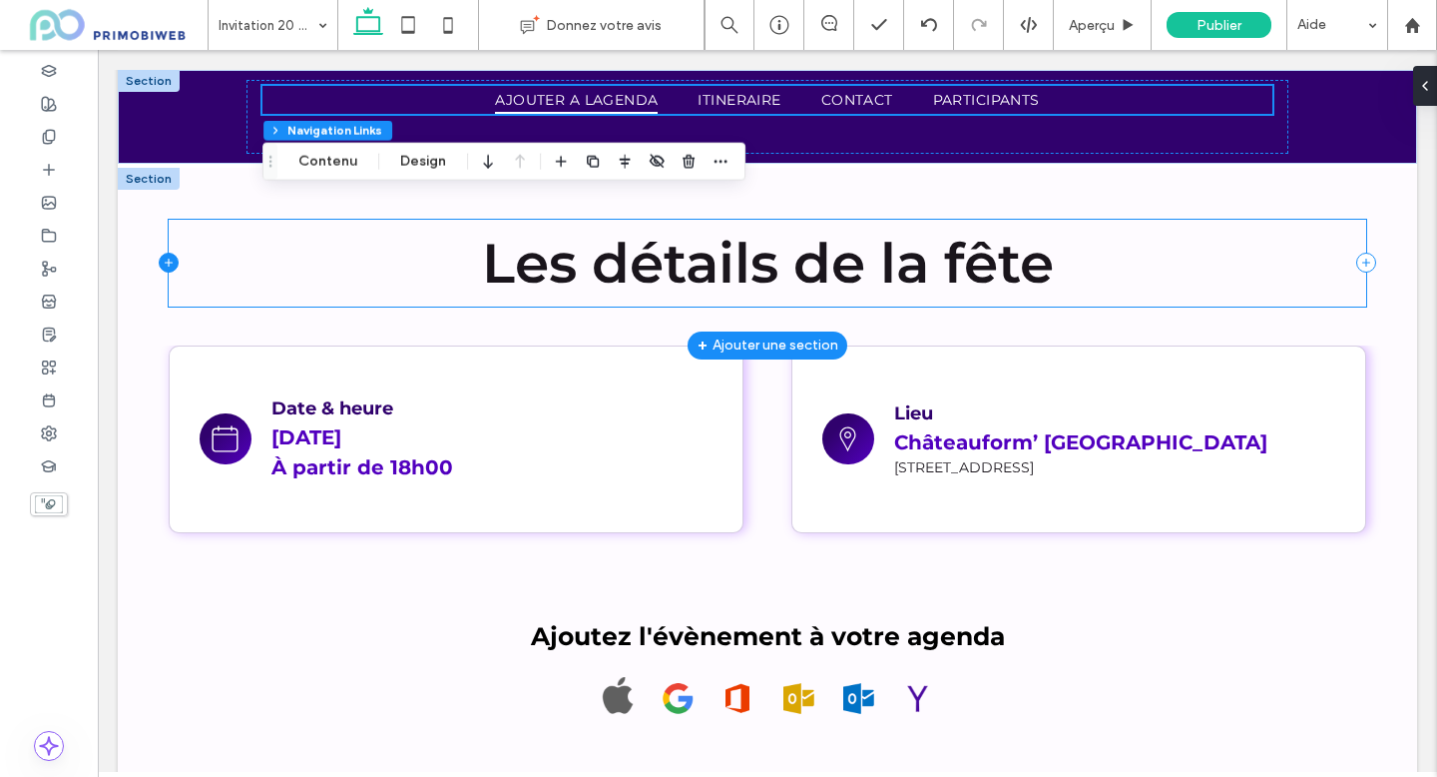
scroll to position [961, 0]
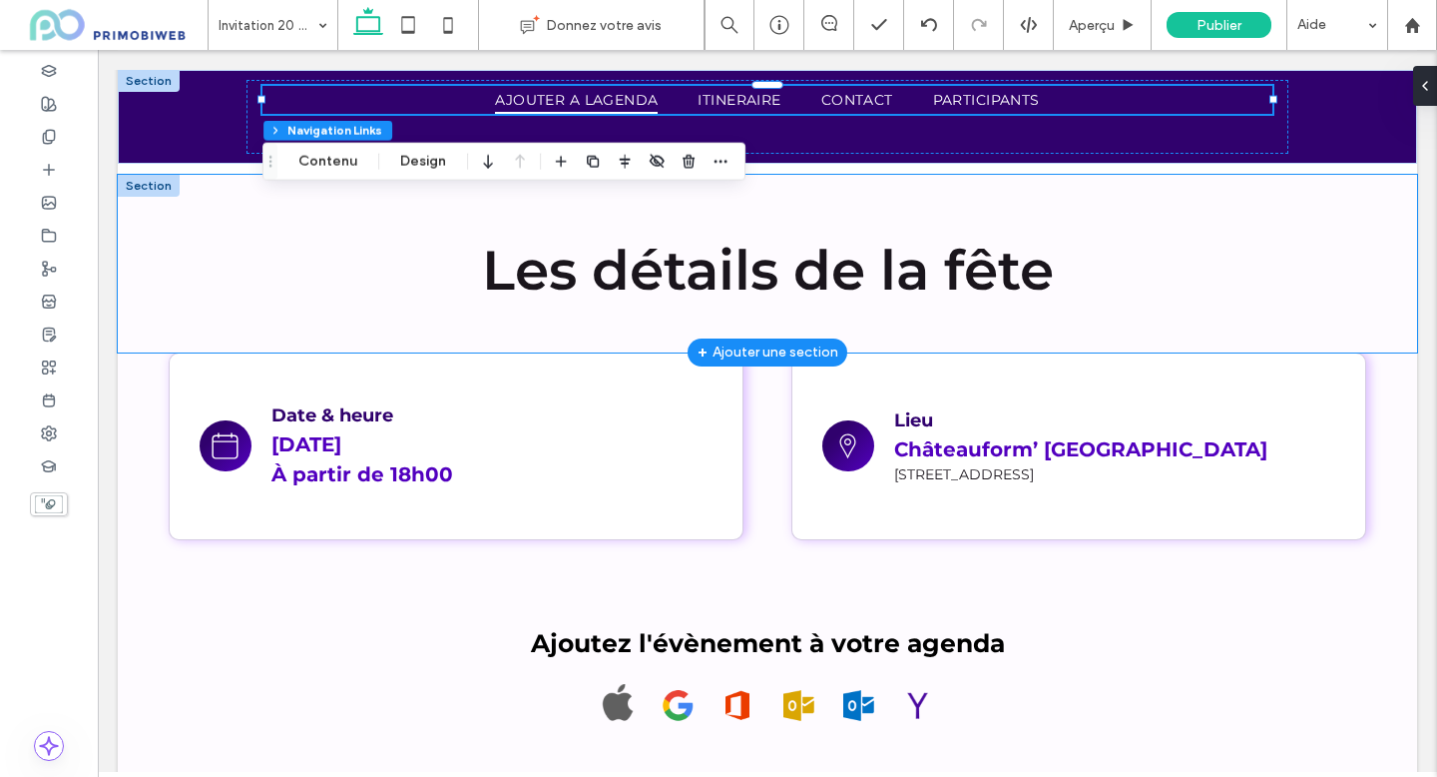
click at [151, 197] on div at bounding box center [149, 186] width 62 height 22
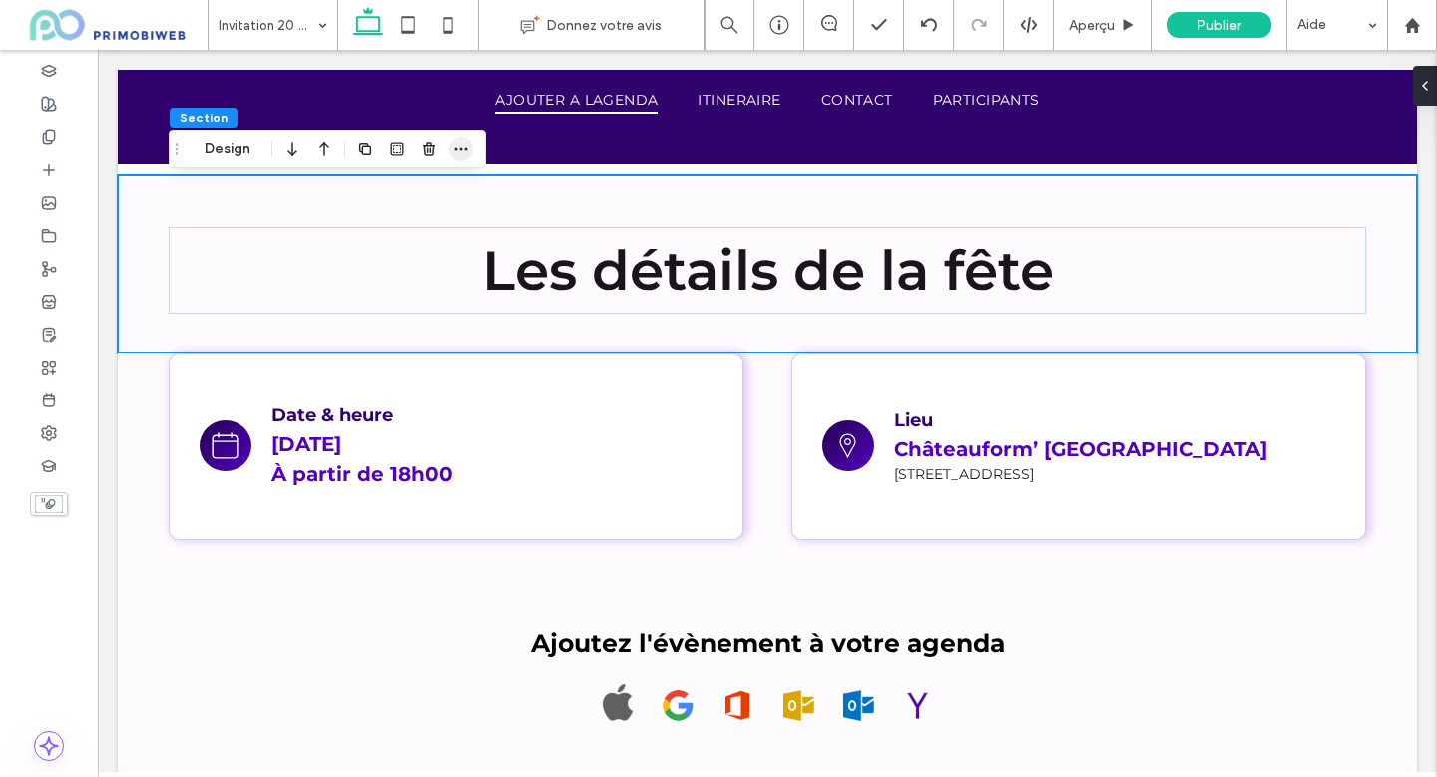
click at [462, 158] on span "button" at bounding box center [461, 149] width 24 height 24
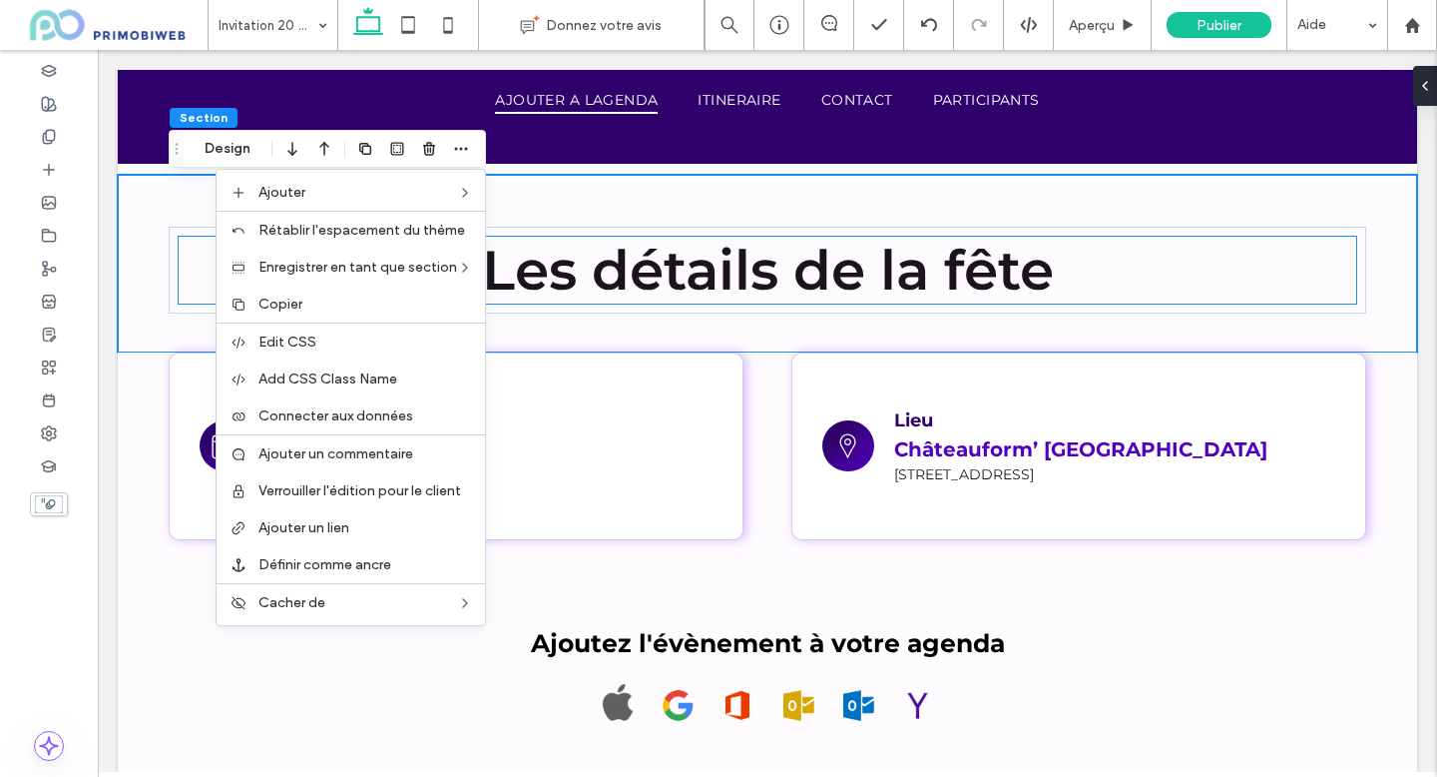
click at [644, 234] on div "Les détails de la fête" at bounding box center [768, 270] width 1198 height 87
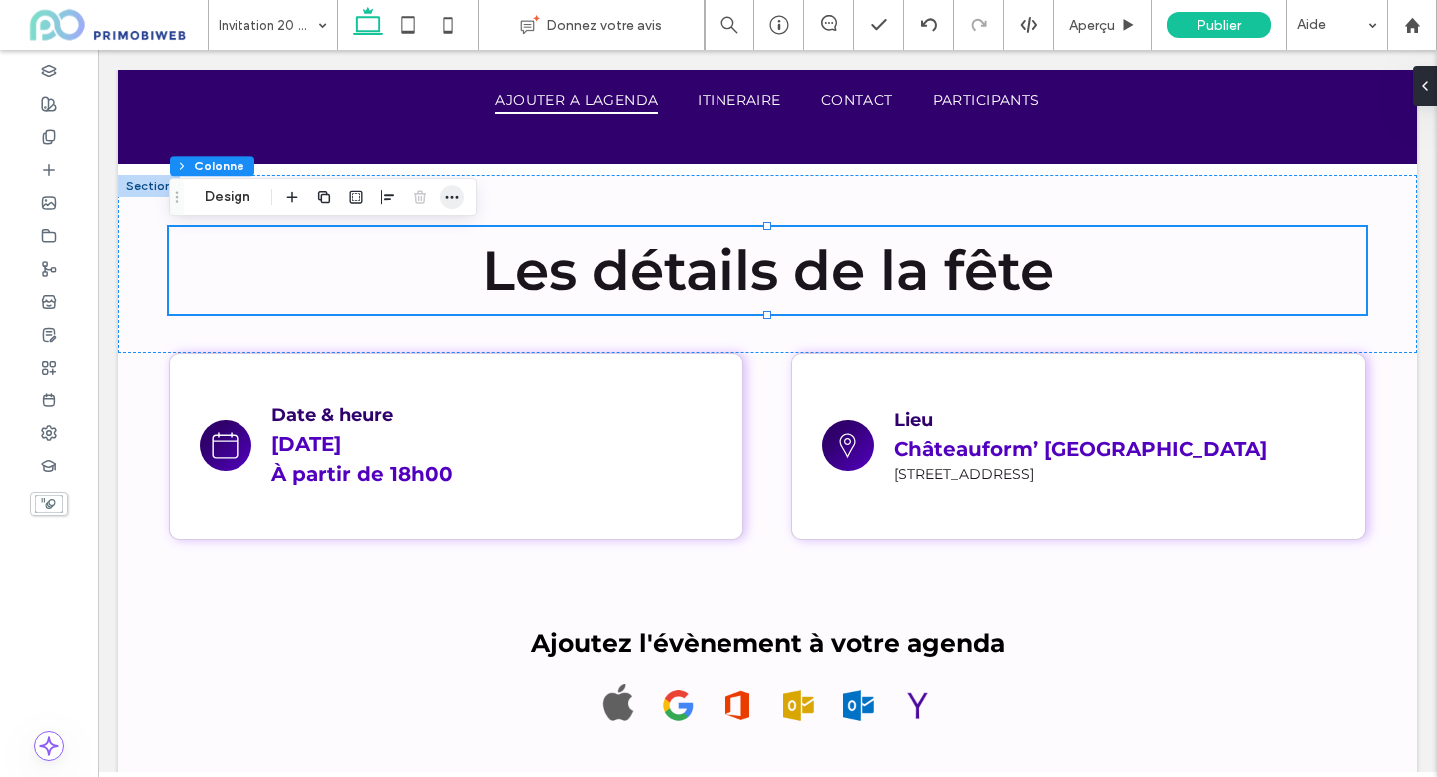
click at [461, 203] on span "button" at bounding box center [452, 197] width 24 height 24
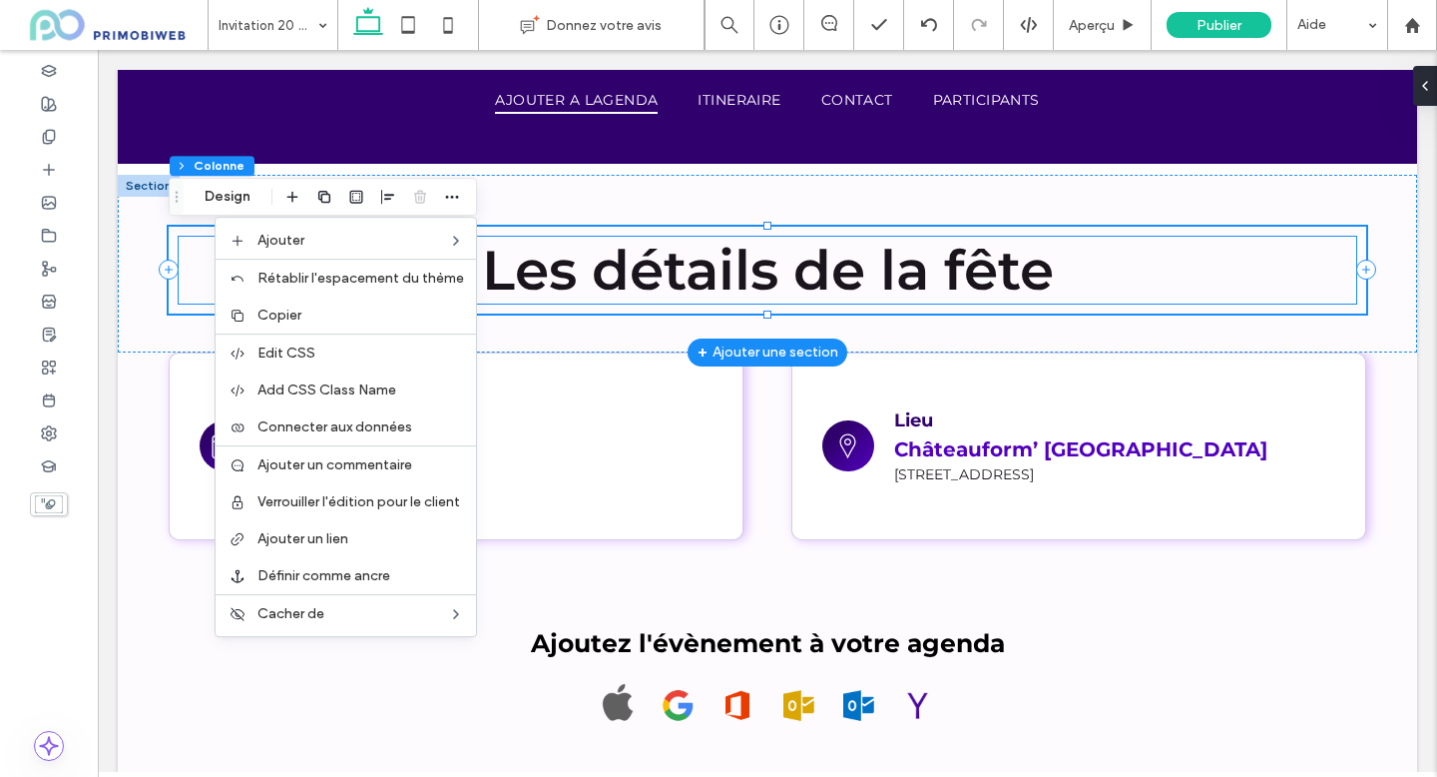
click at [791, 292] on span "Les détails de la fête" at bounding box center [768, 270] width 572 height 67
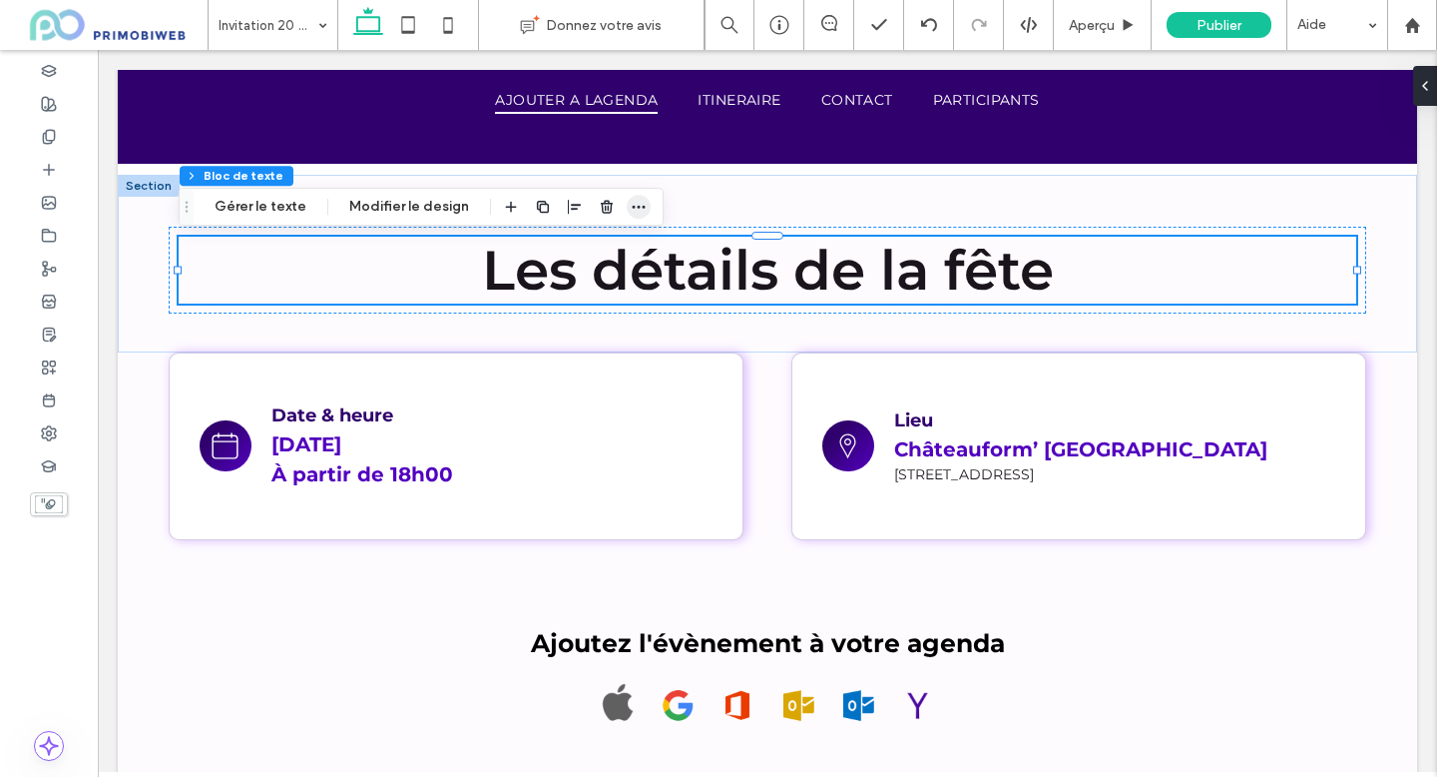
click at [631, 201] on icon "button" at bounding box center [639, 207] width 16 height 16
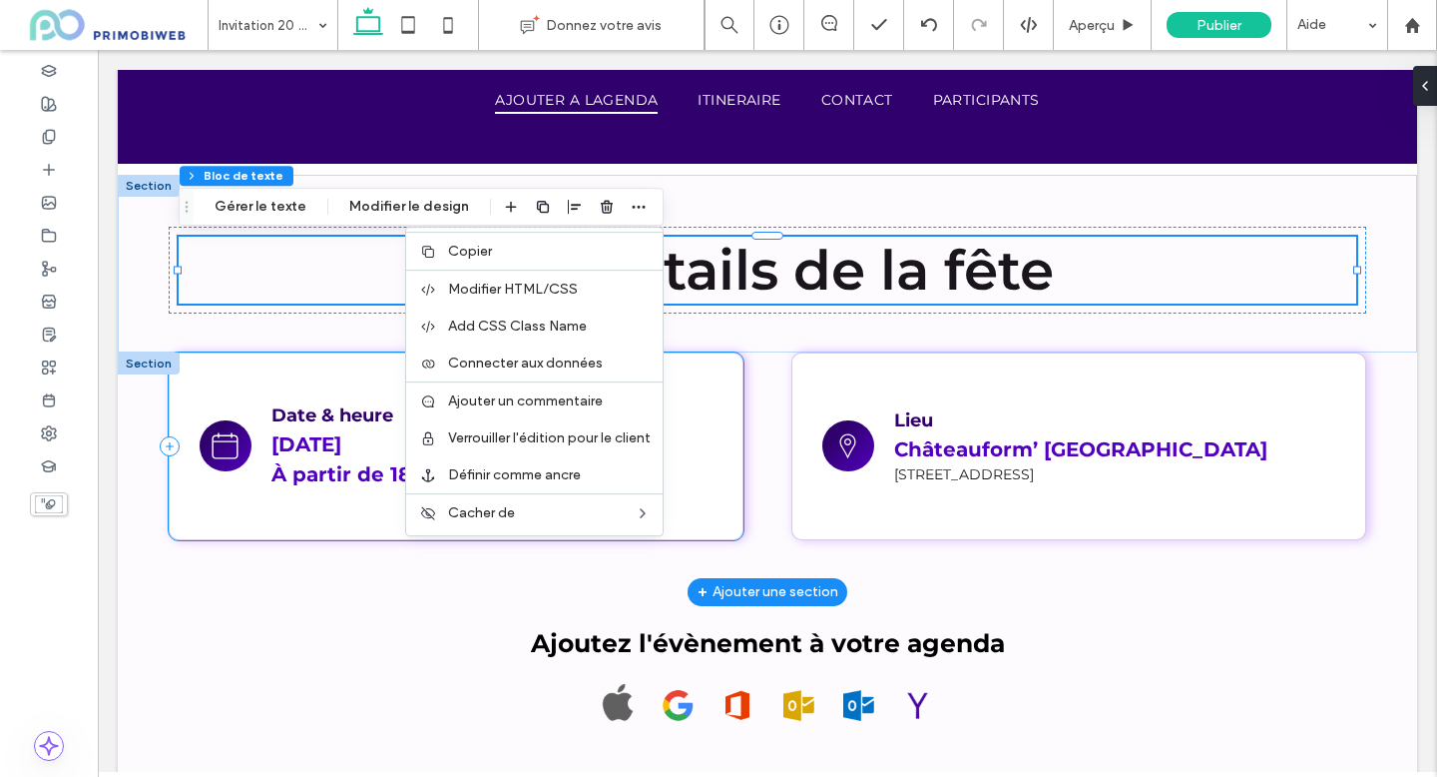
click at [261, 364] on div "Date & heure Vendredi 9 Janvier 2026 À partir de 18h00" at bounding box center [456, 446] width 575 height 188
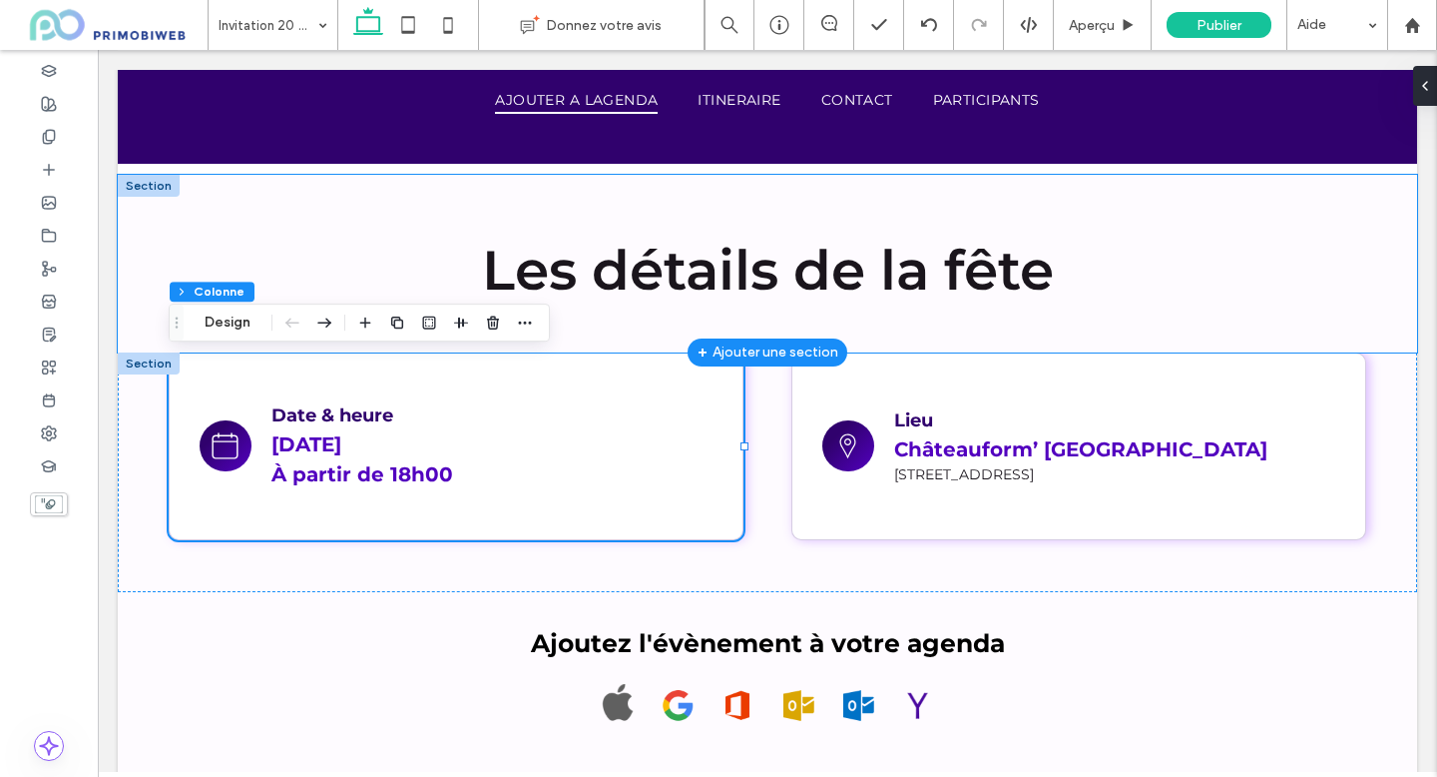
click at [369, 220] on div "Les détails de la fête" at bounding box center [768, 264] width 1198 height 178
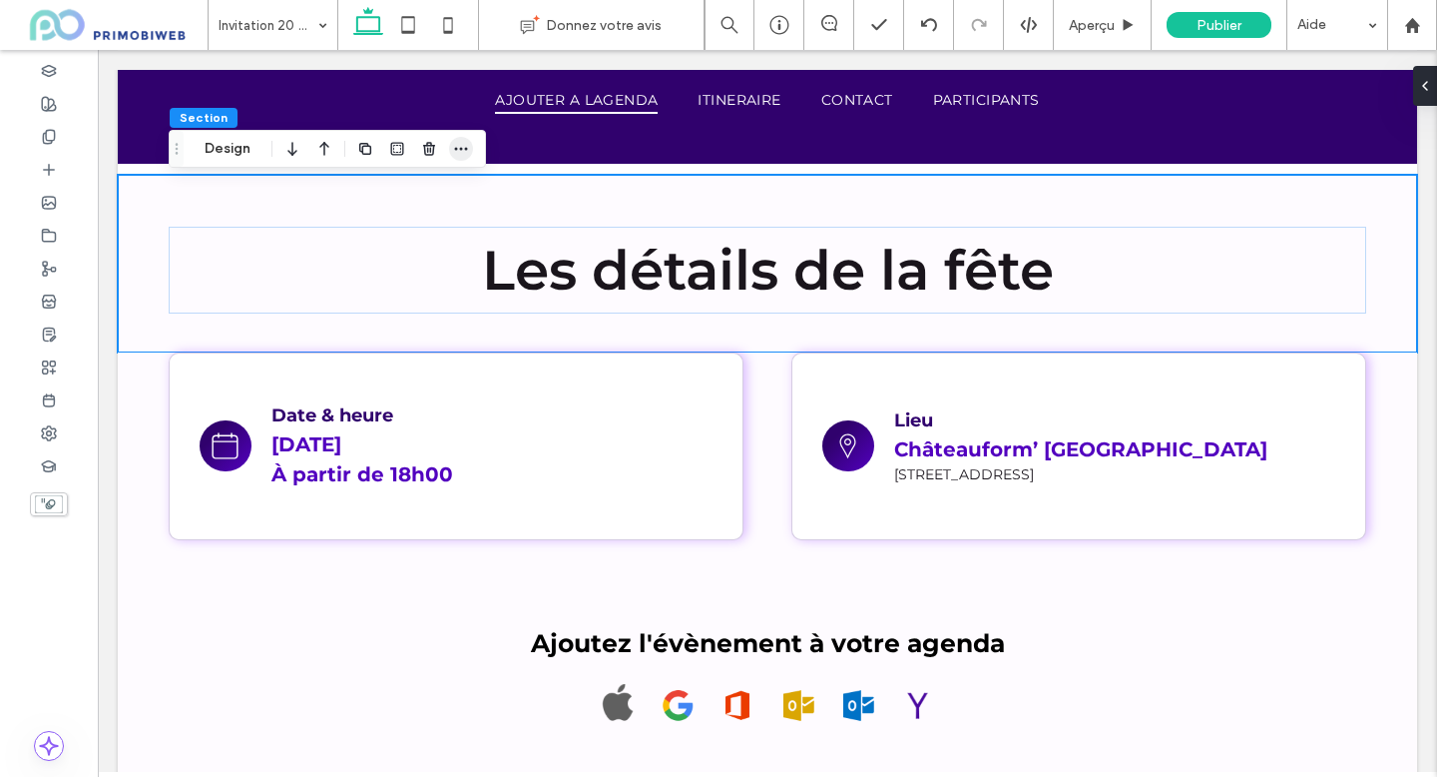
click at [458, 156] on icon "button" at bounding box center [461, 149] width 16 height 16
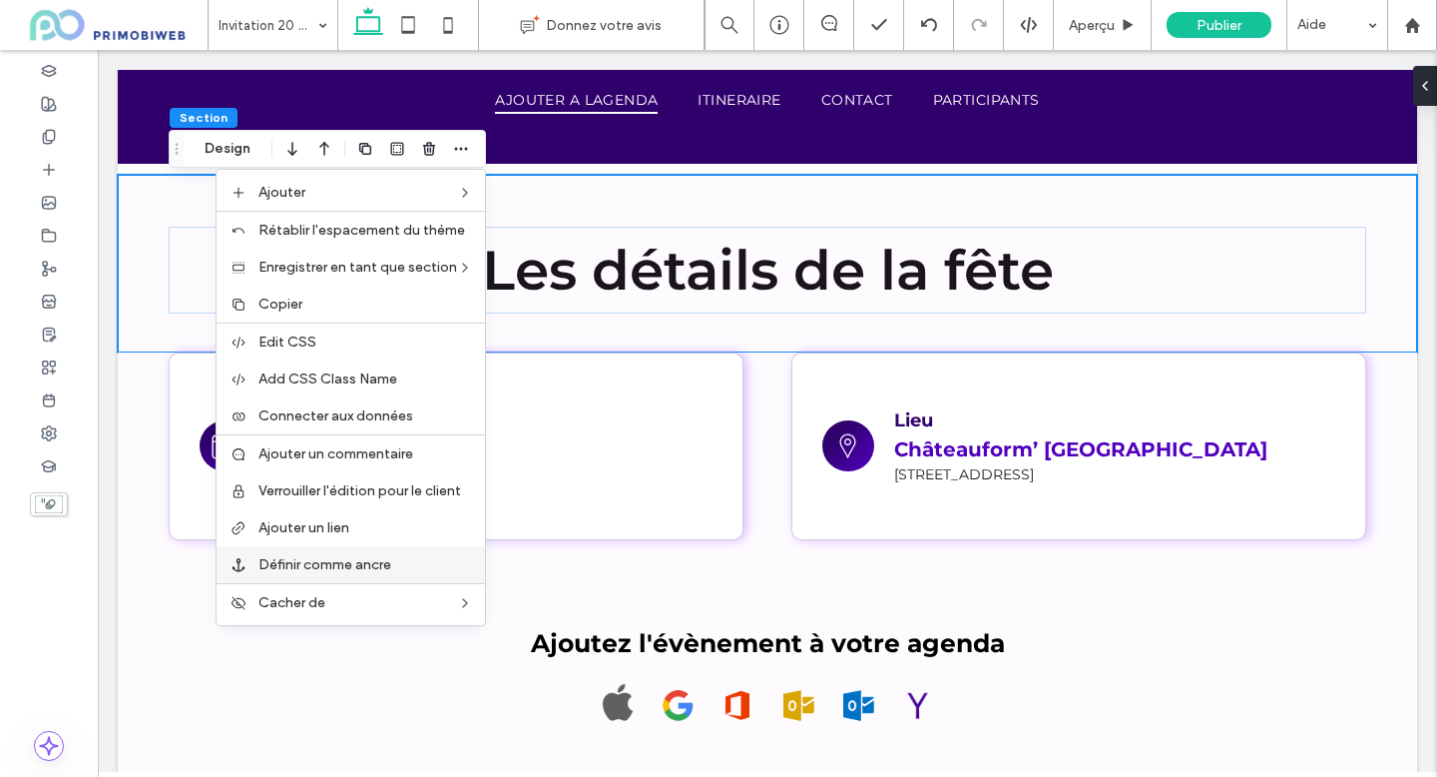
click at [339, 567] on span "Définir comme ancre" at bounding box center [325, 564] width 133 height 17
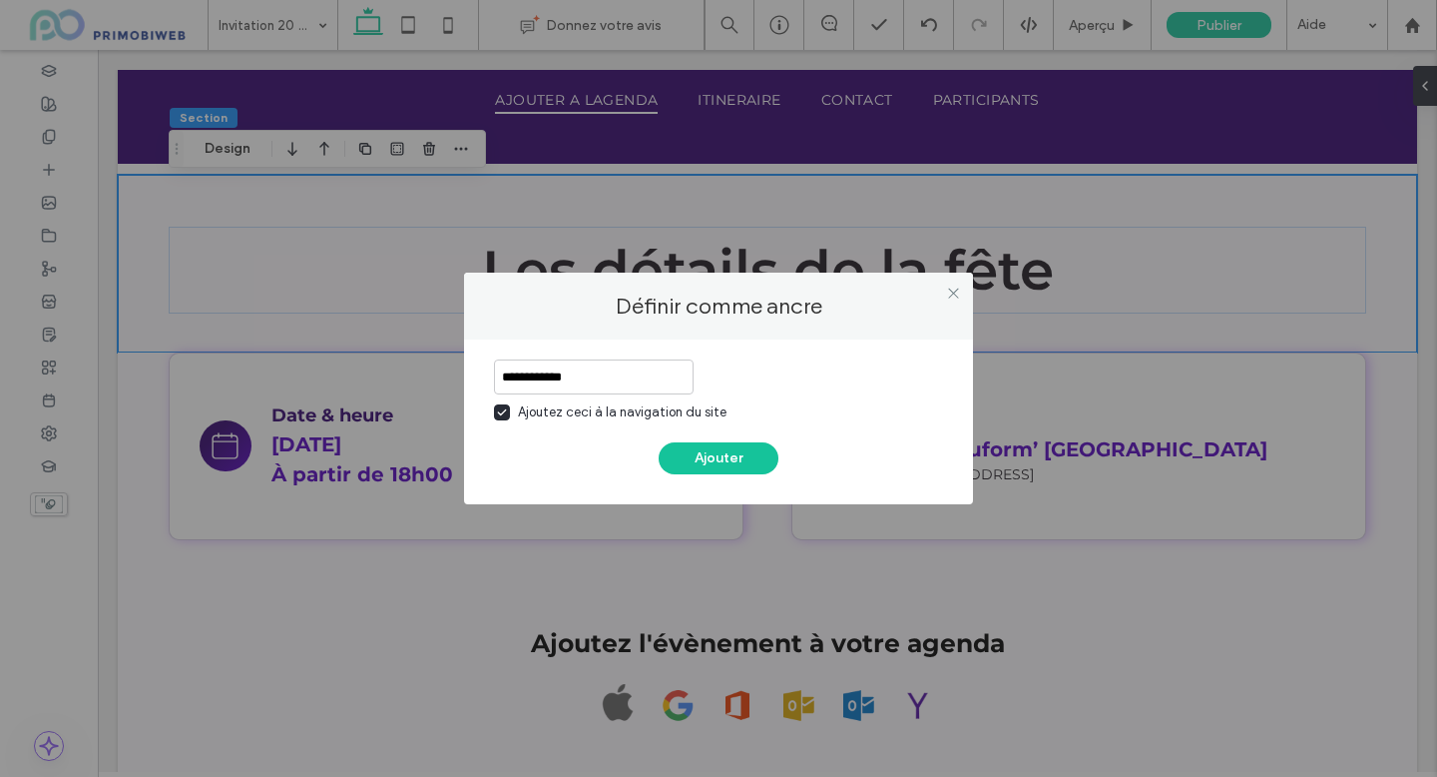
type input "**********"
click at [641, 412] on div "Ajoutez ceci à la navigation du site" at bounding box center [622, 412] width 209 height 20
click at [705, 461] on button "Ajouter" at bounding box center [719, 458] width 120 height 32
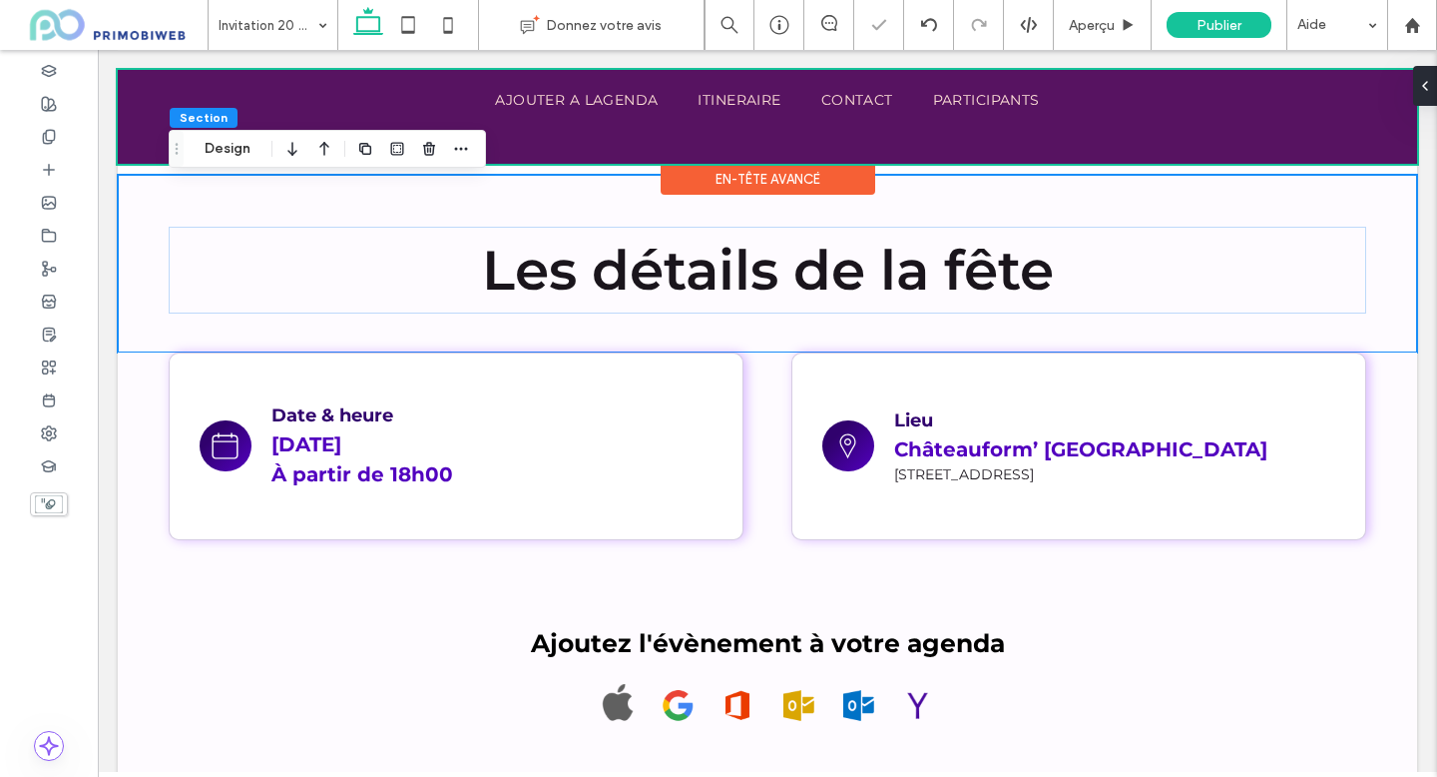
click at [492, 95] on div at bounding box center [768, 117] width 1300 height 94
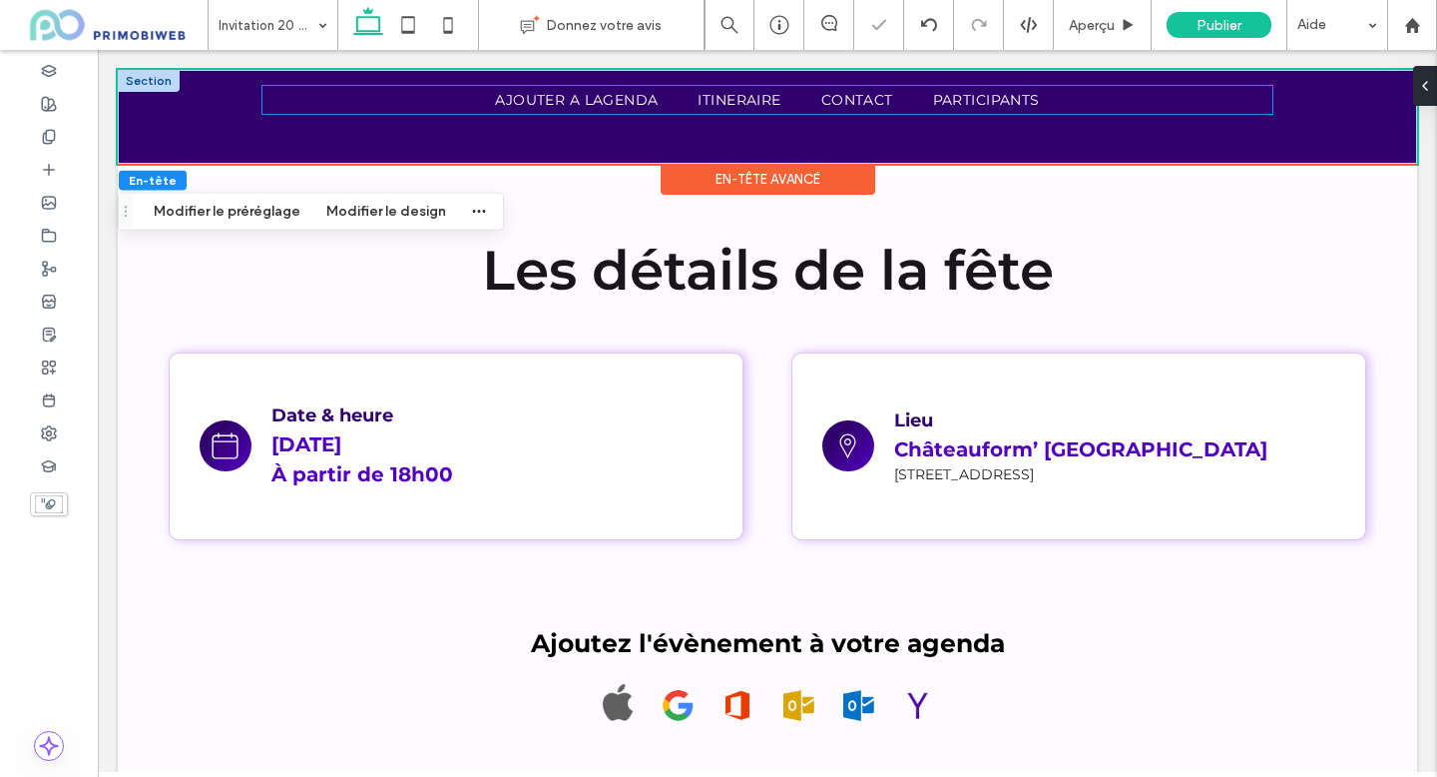
click at [466, 100] on ul "Ajouter a lagenda itineraire contact Participants" at bounding box center [768, 100] width 1010 height 28
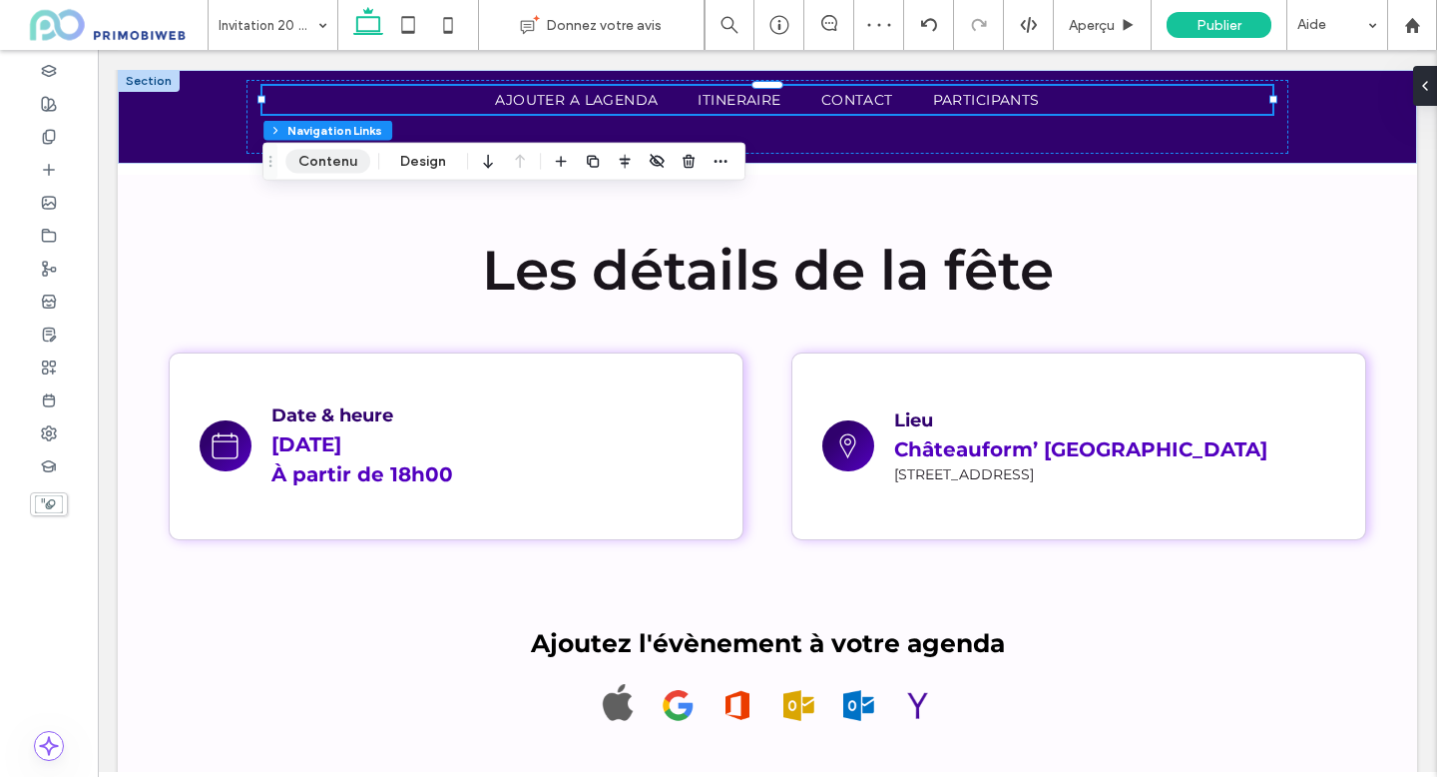
click at [352, 165] on button "Contenu" at bounding box center [327, 162] width 85 height 24
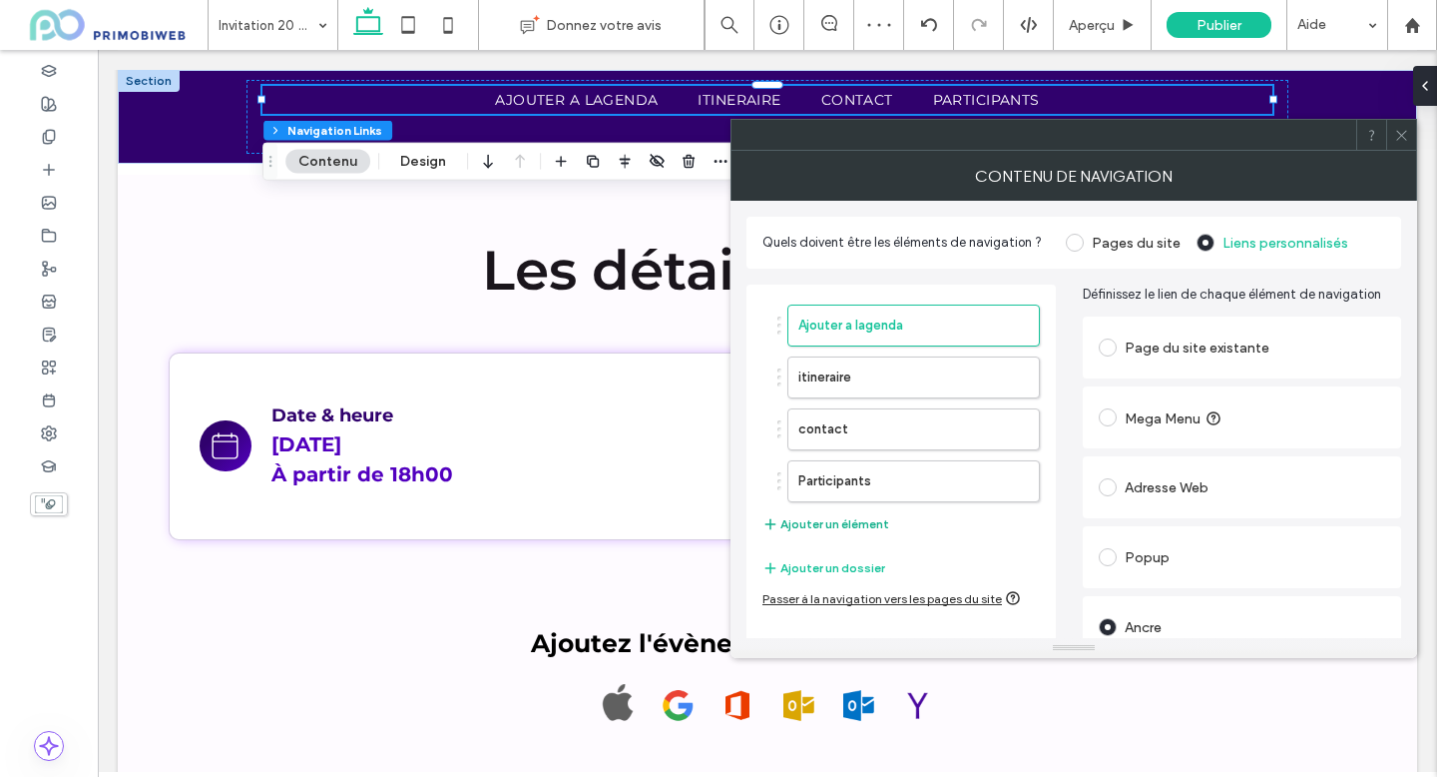
click at [845, 526] on button "Ajouter un élément" at bounding box center [826, 524] width 127 height 24
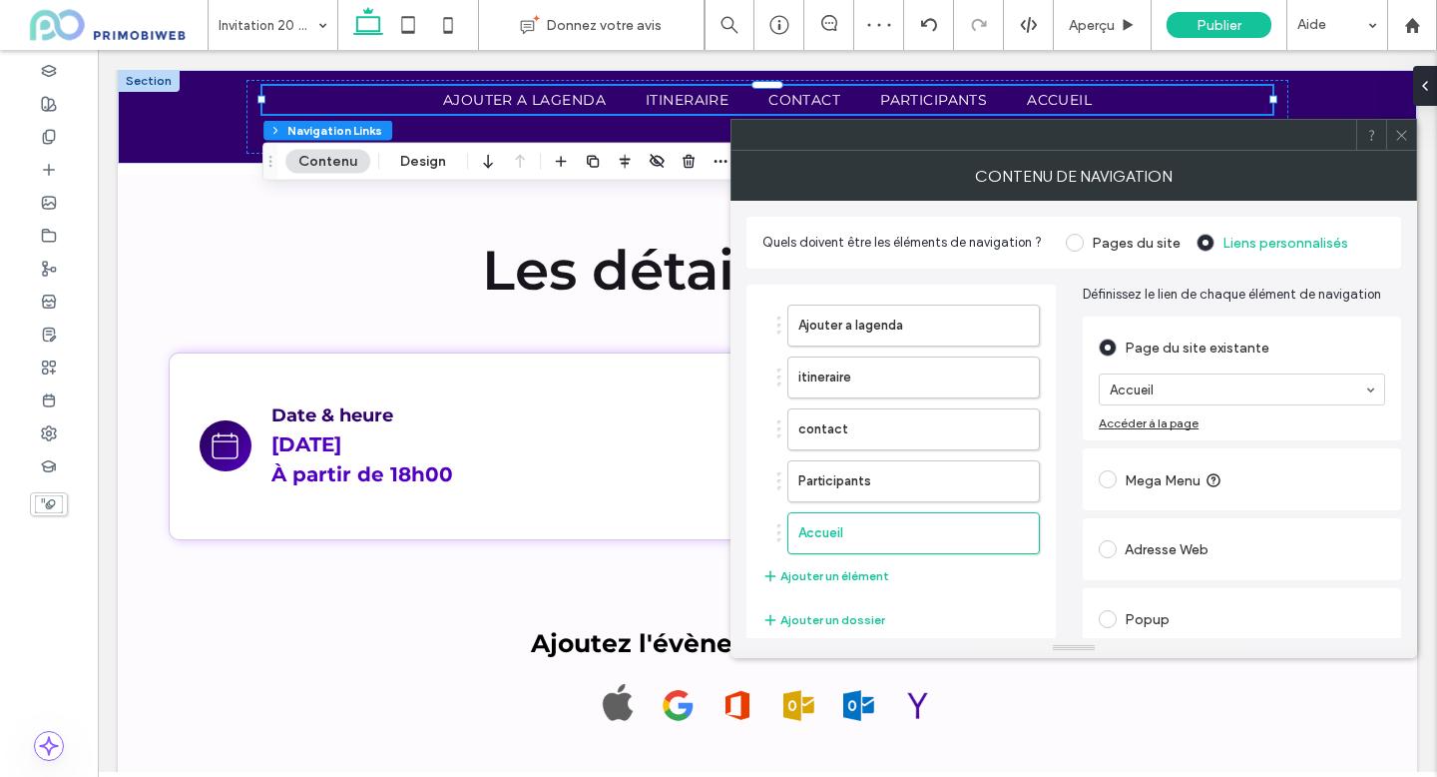
scroll to position [81, 0]
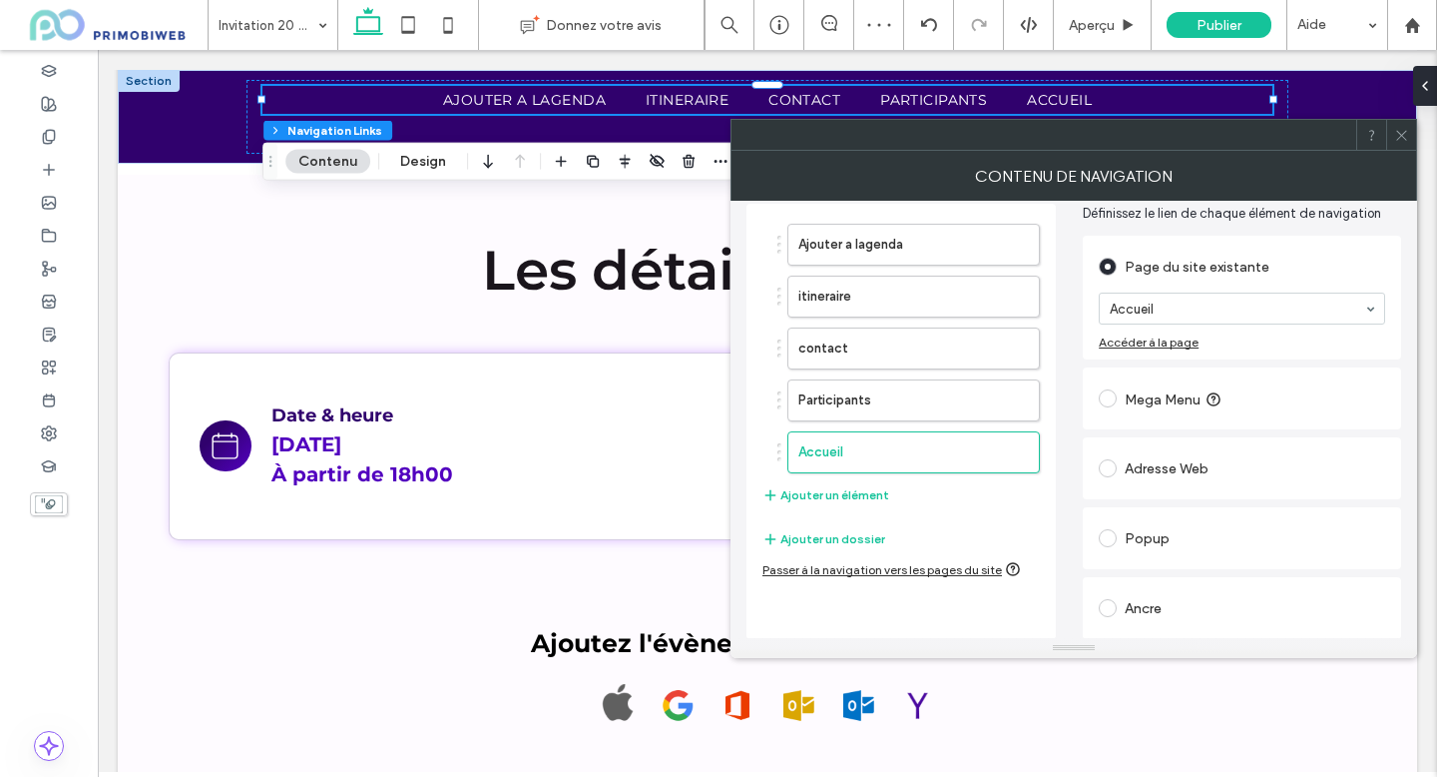
click at [1141, 606] on div "Ancre" at bounding box center [1242, 608] width 286 height 32
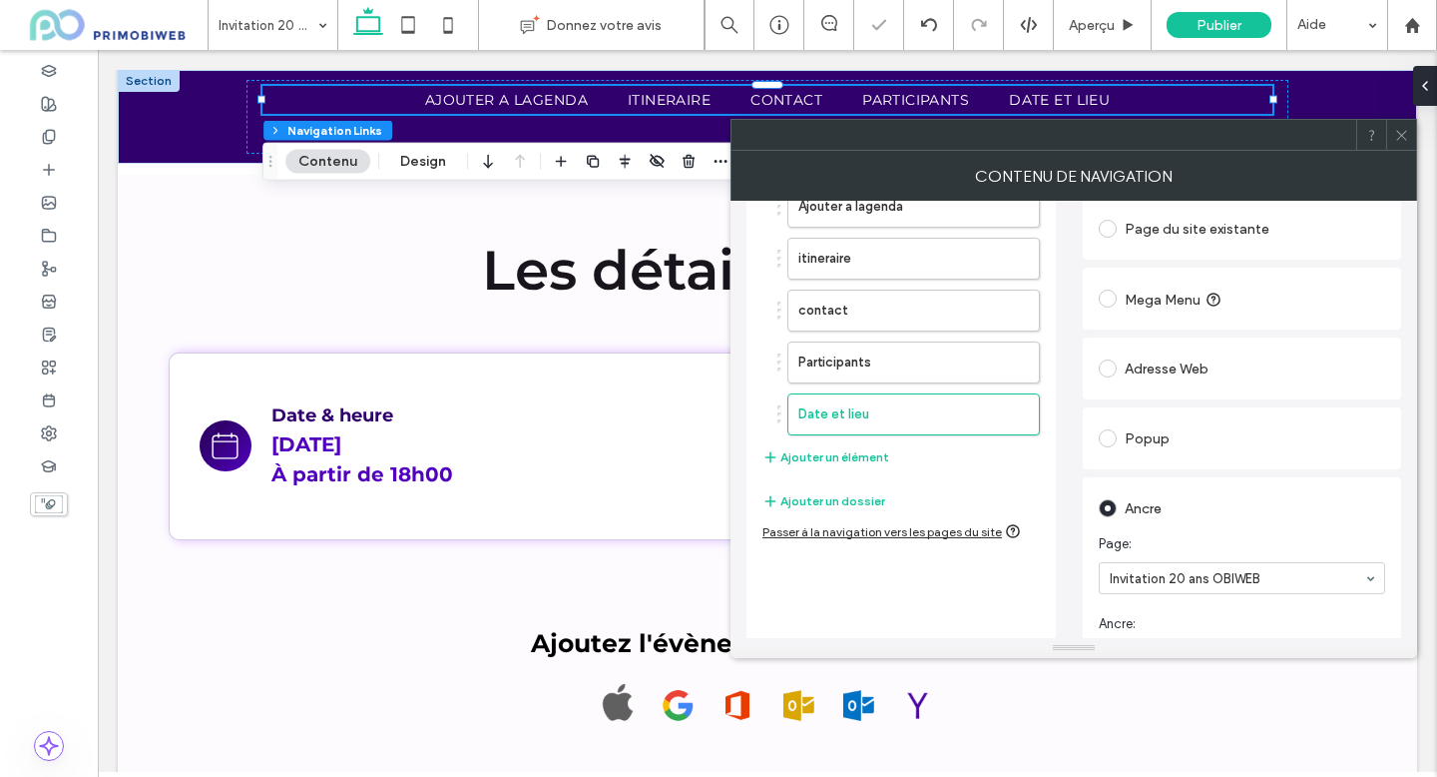
scroll to position [96, 0]
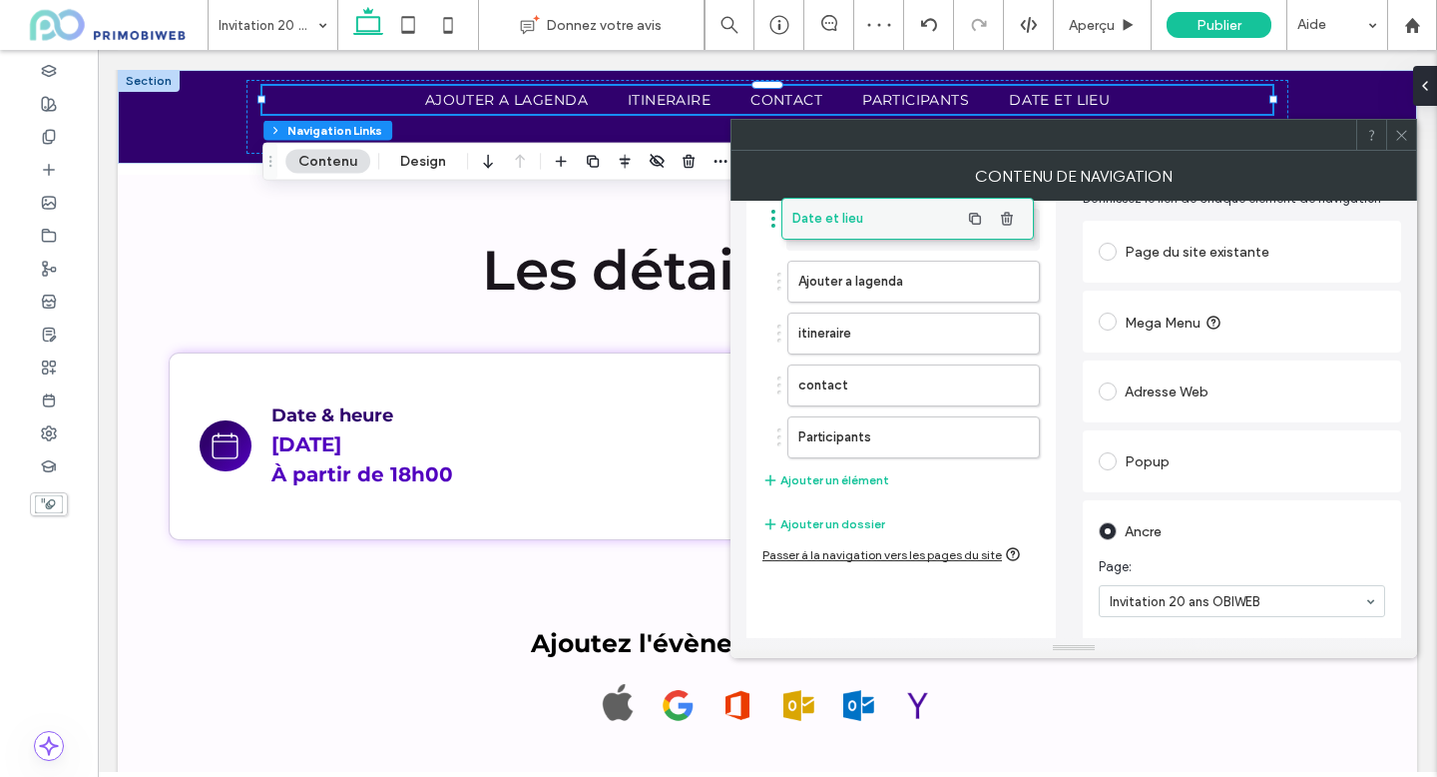
drag, startPoint x: 895, startPoint y: 434, endPoint x: 887, endPoint y: 221, distance: 213.8
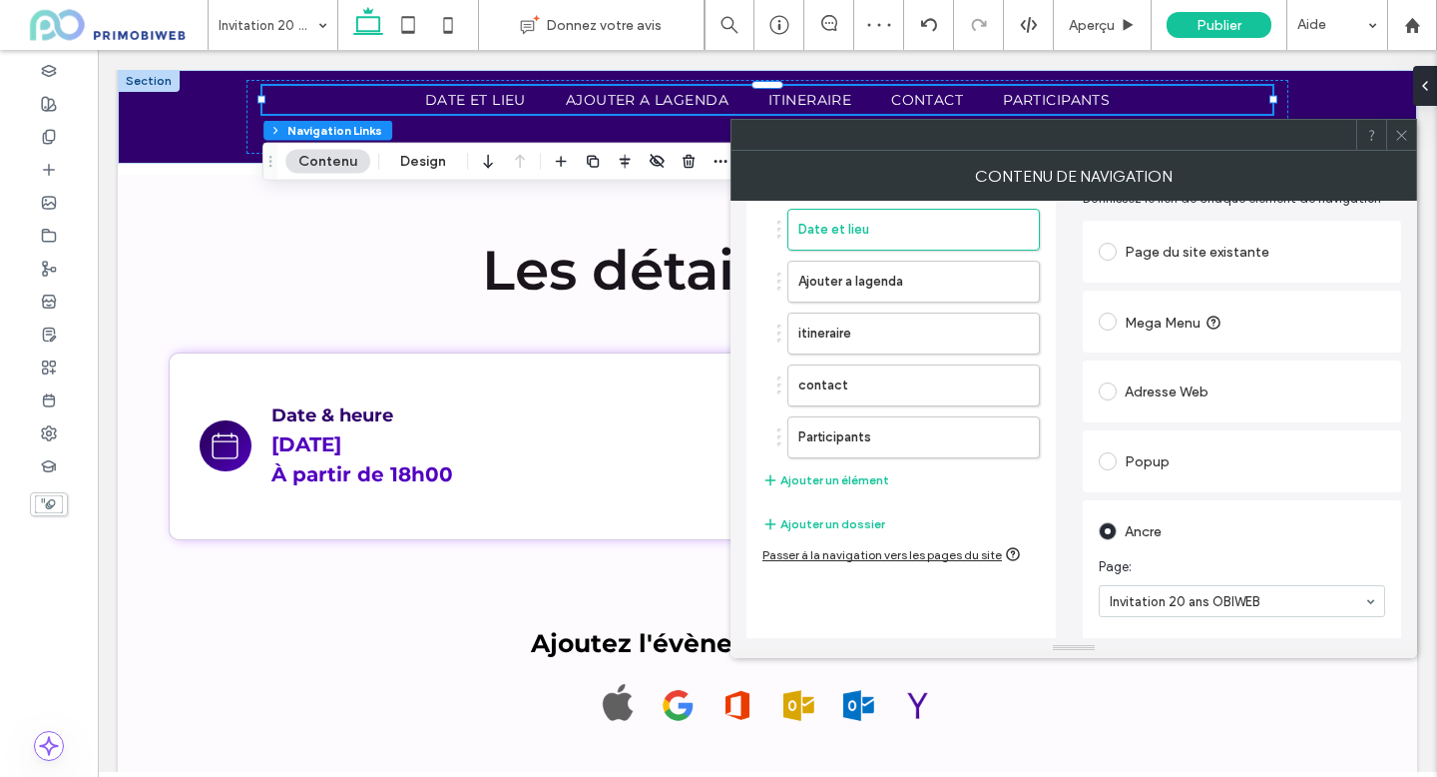
click at [1404, 137] on use at bounding box center [1401, 135] width 10 height 10
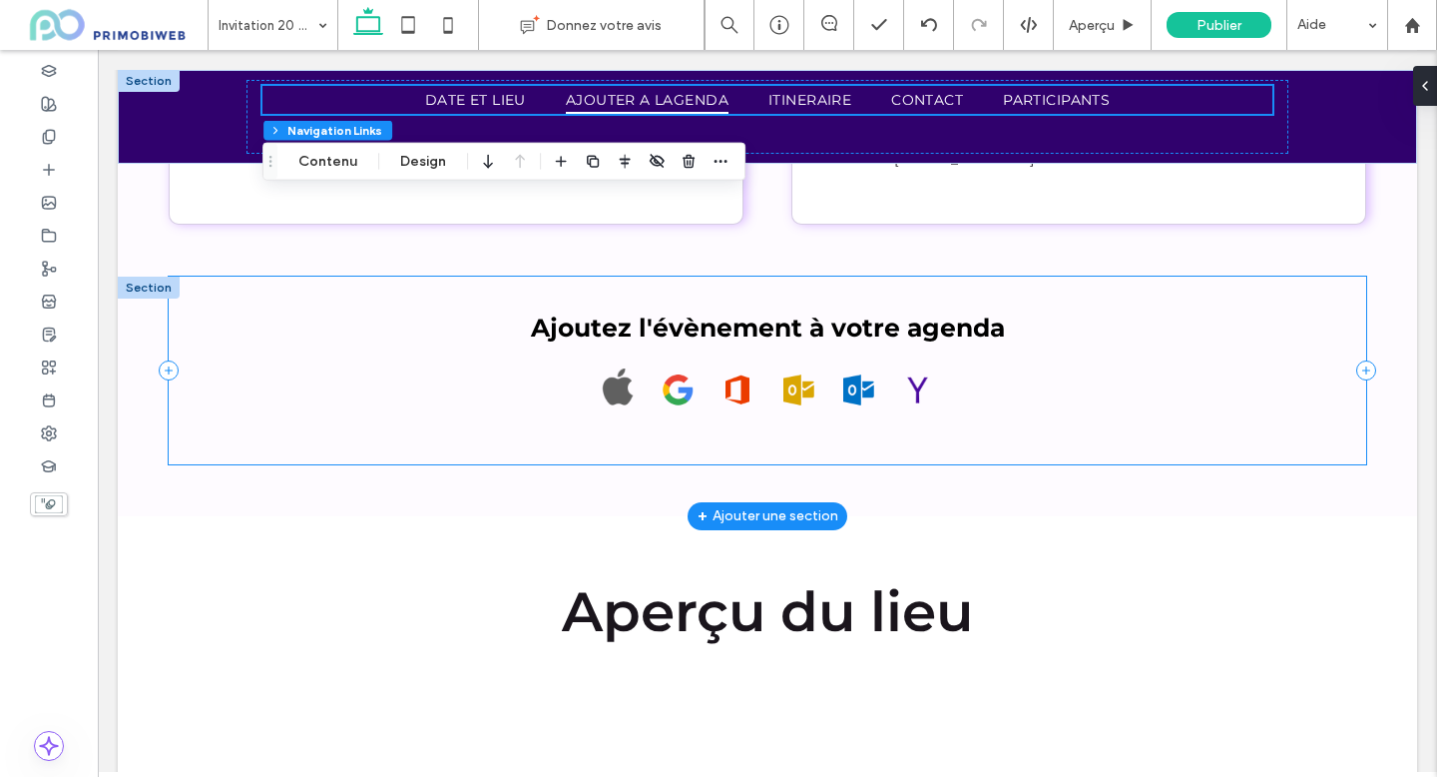
scroll to position [1264, 0]
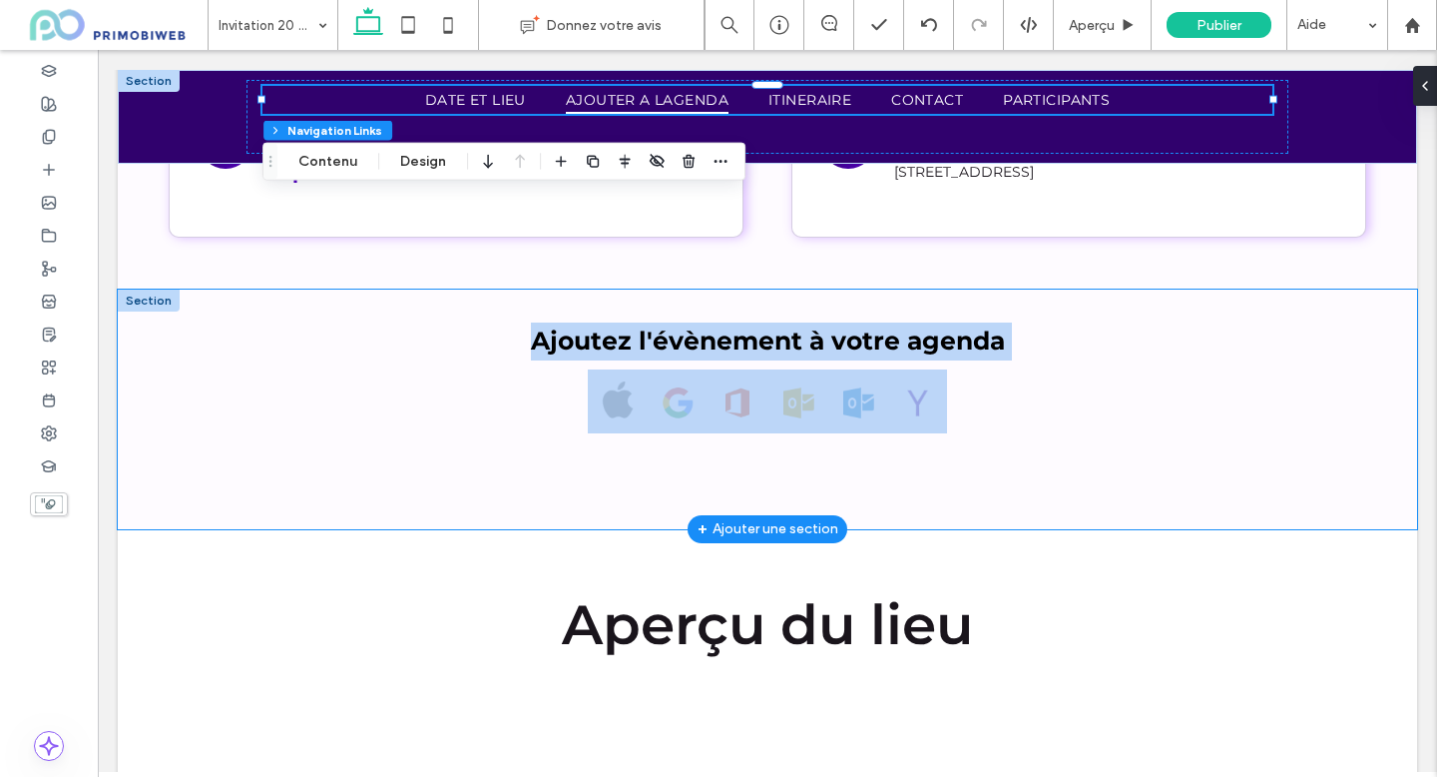
drag, startPoint x: 149, startPoint y: 303, endPoint x: 155, endPoint y: 352, distance: 49.3
click at [155, 353] on div "Ajoutez l'évènement à votre agenda Section + Ajouter une section" at bounding box center [768, 409] width 1300 height 240
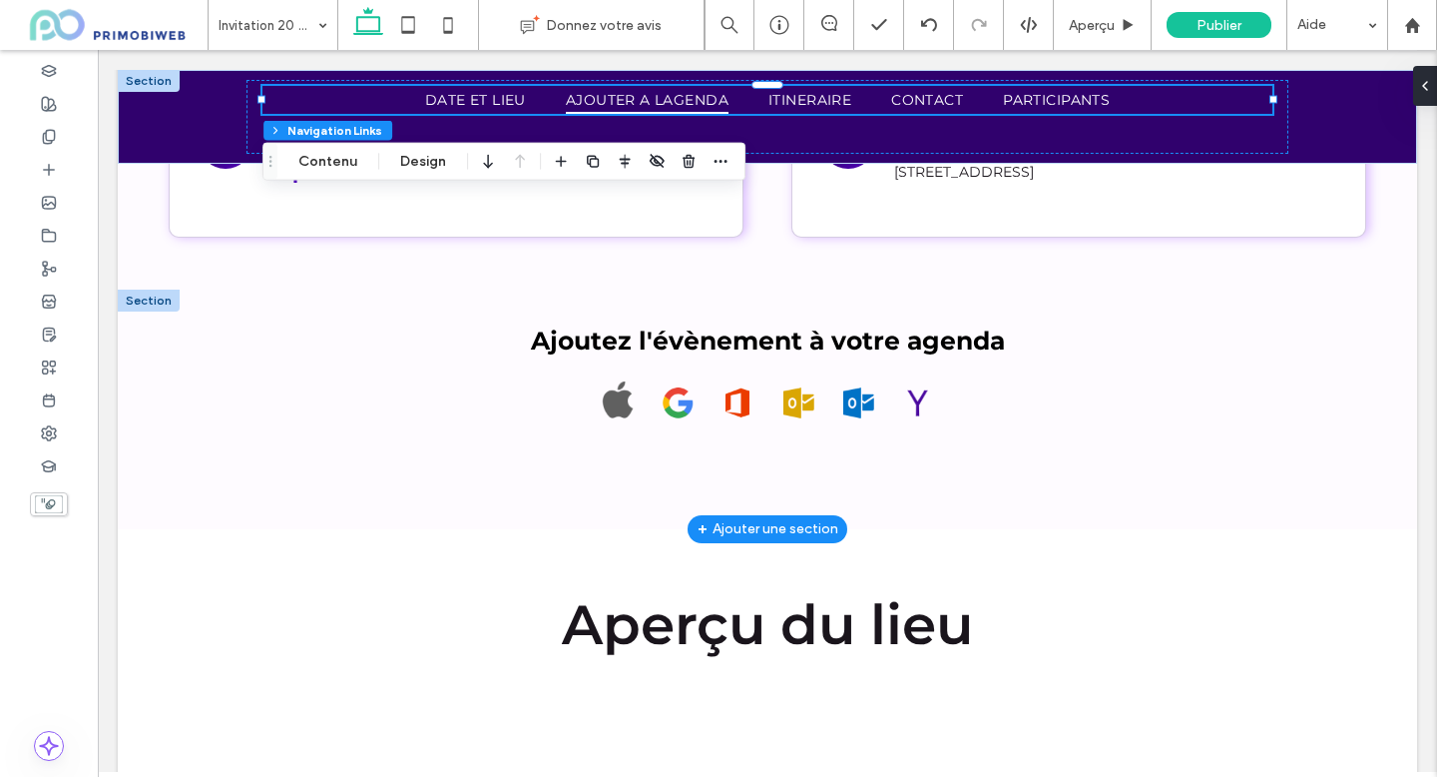
click at [156, 306] on div at bounding box center [149, 300] width 62 height 22
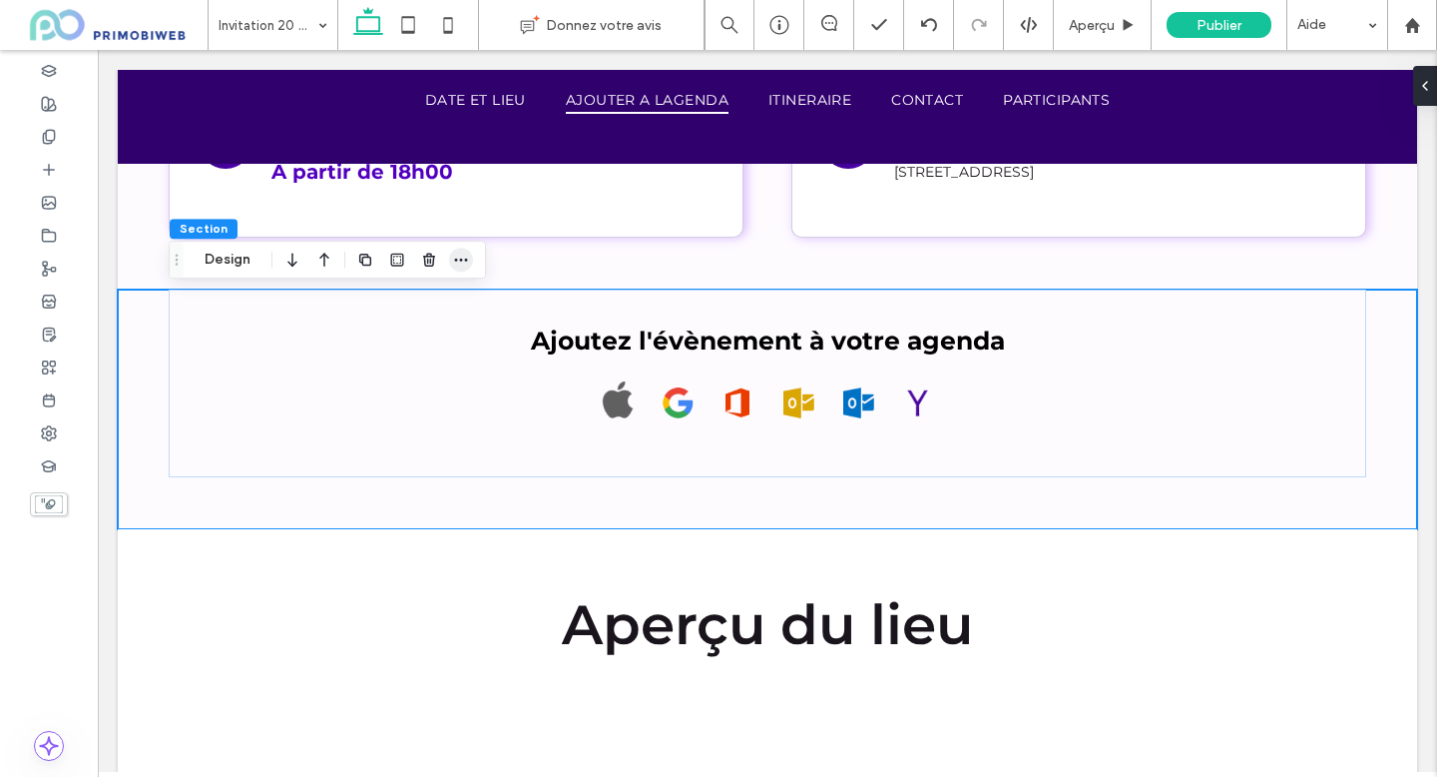
click at [452, 261] on span "button" at bounding box center [461, 260] width 24 height 24
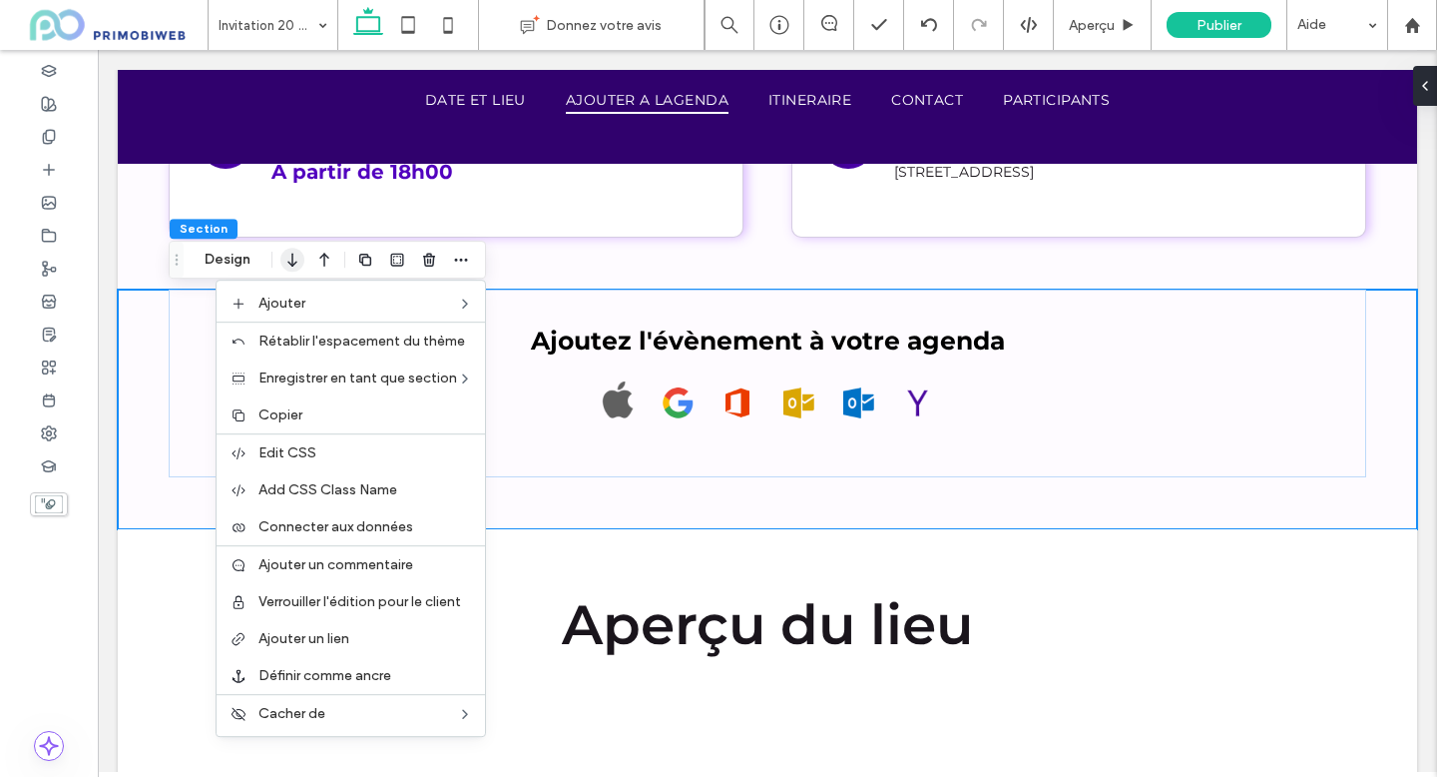
click at [295, 269] on icon "button" at bounding box center [292, 260] width 24 height 36
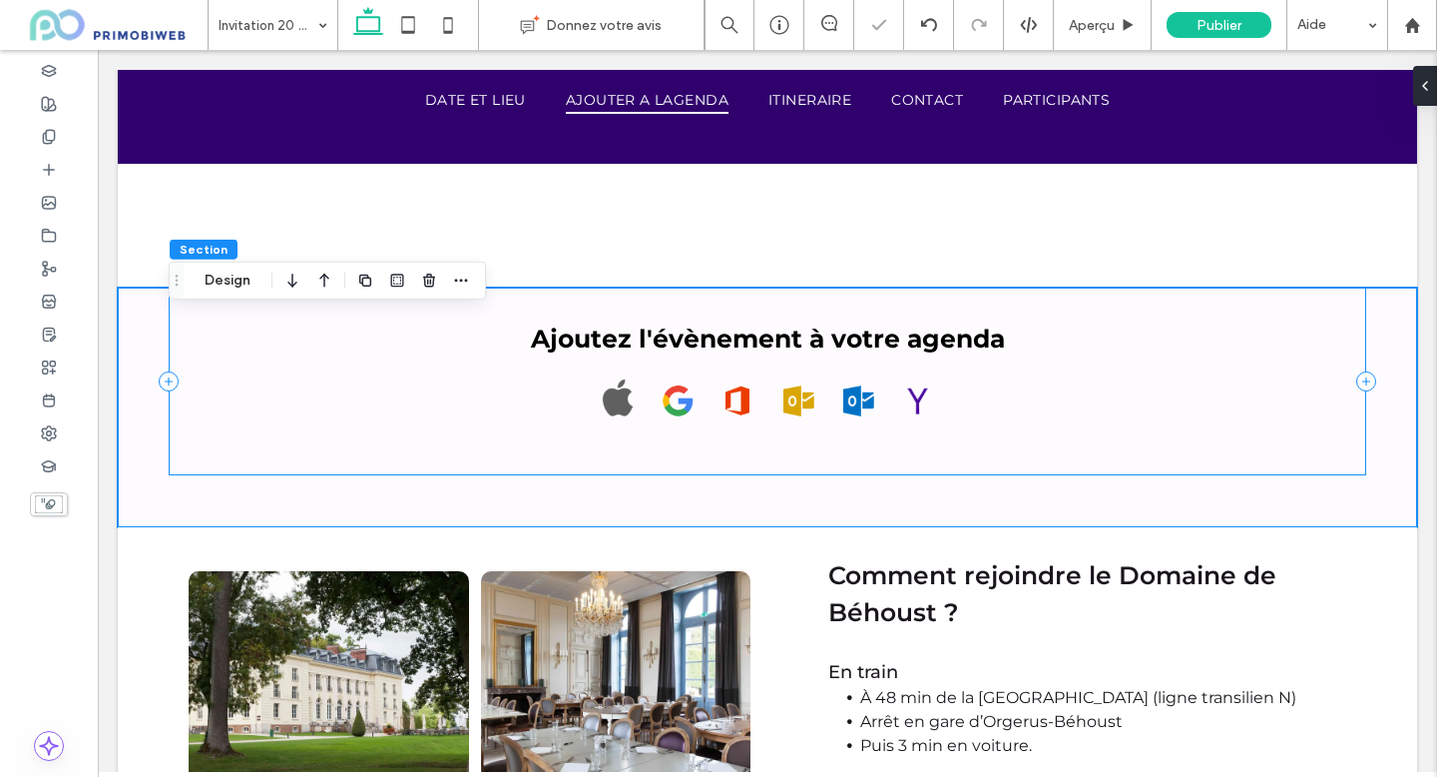
scroll to position [1924, 0]
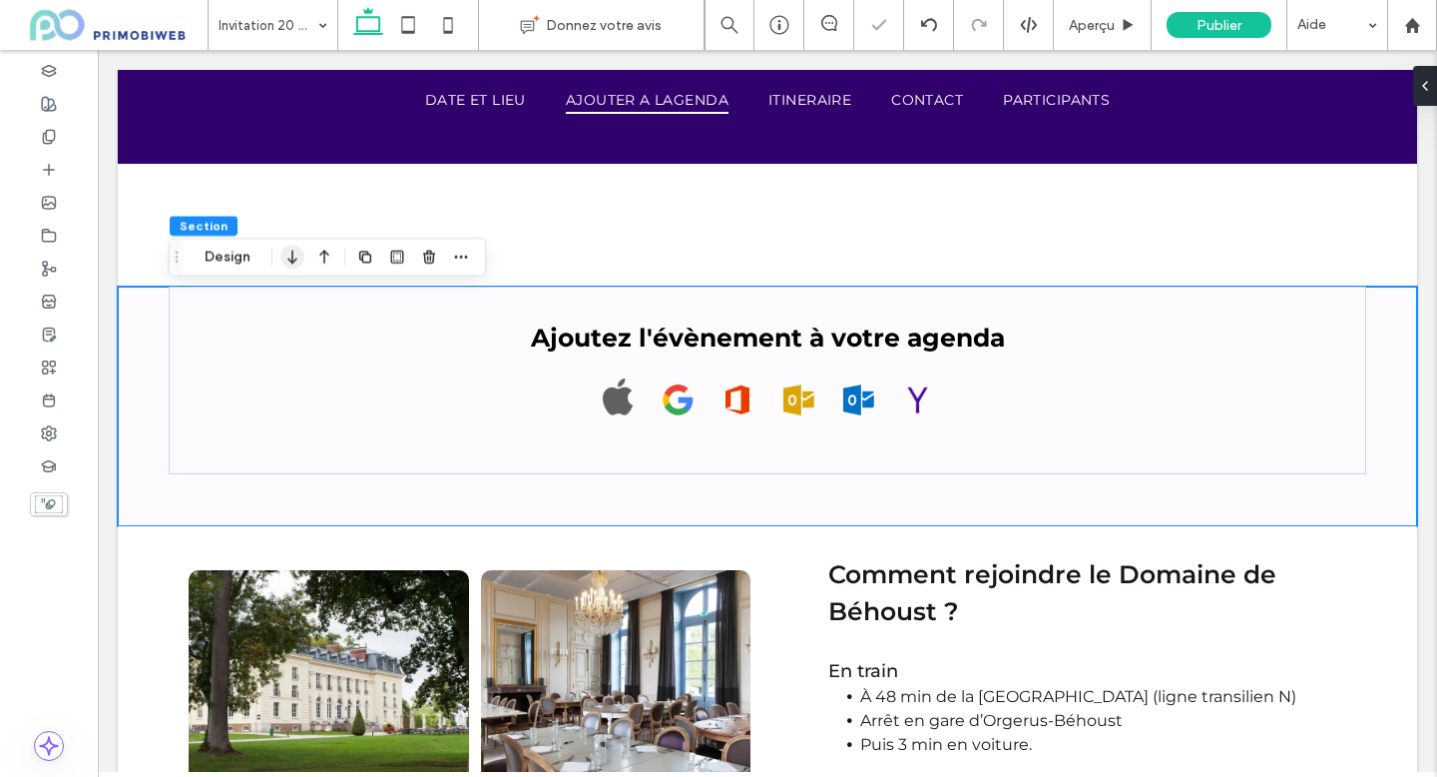
click at [291, 259] on use "button" at bounding box center [291, 258] width 9 height 14
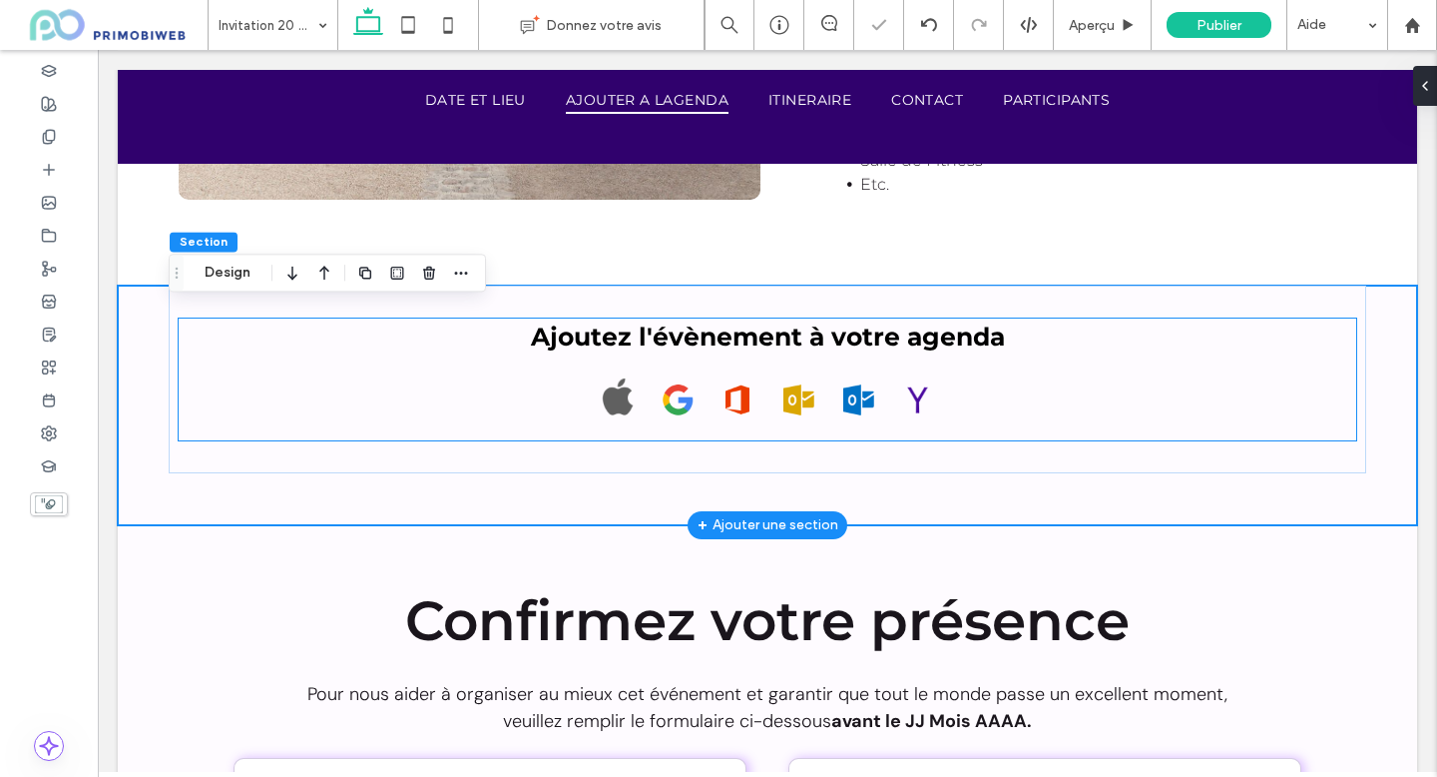
scroll to position [2614, 0]
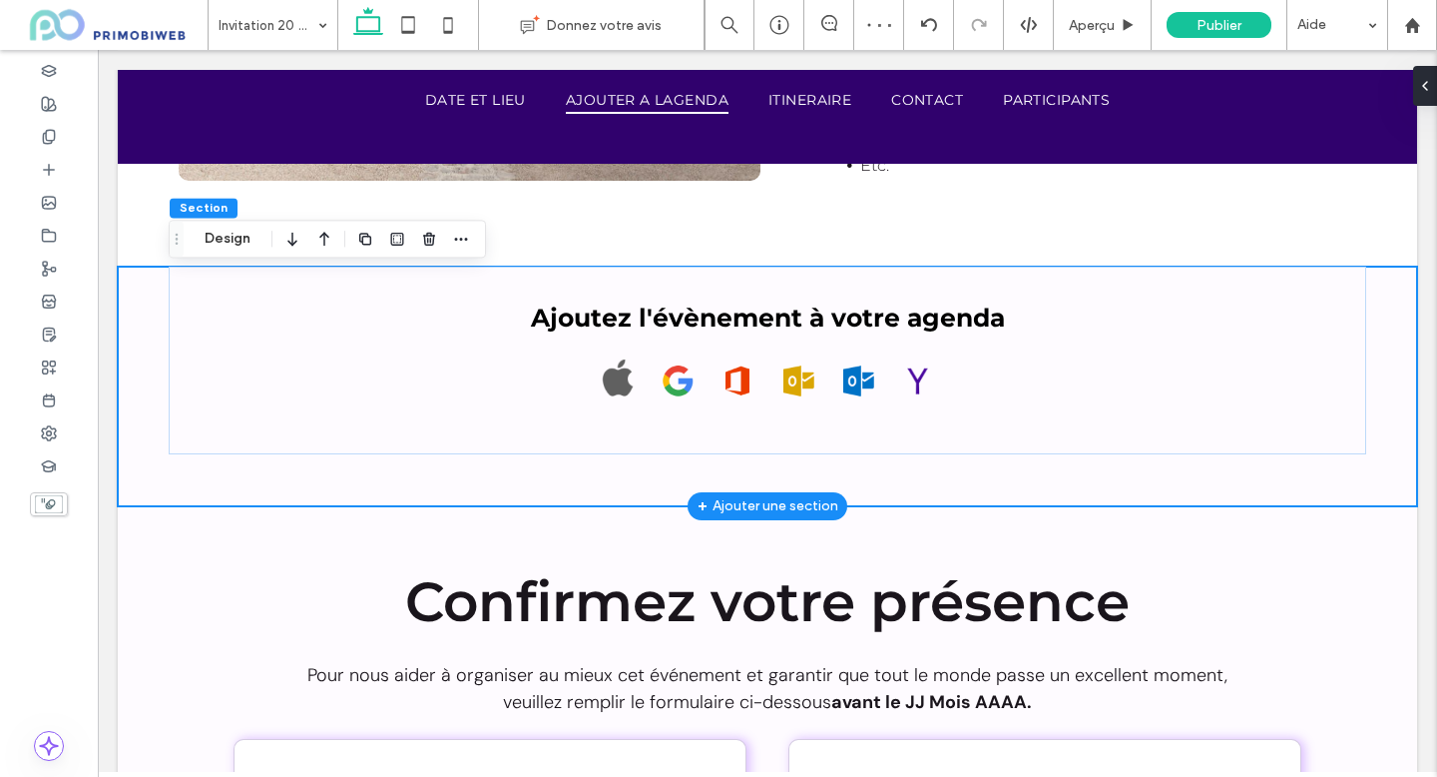
click at [626, 477] on div "Ajoutez l'évènement à votre agenda" at bounding box center [768, 387] width 1198 height 240
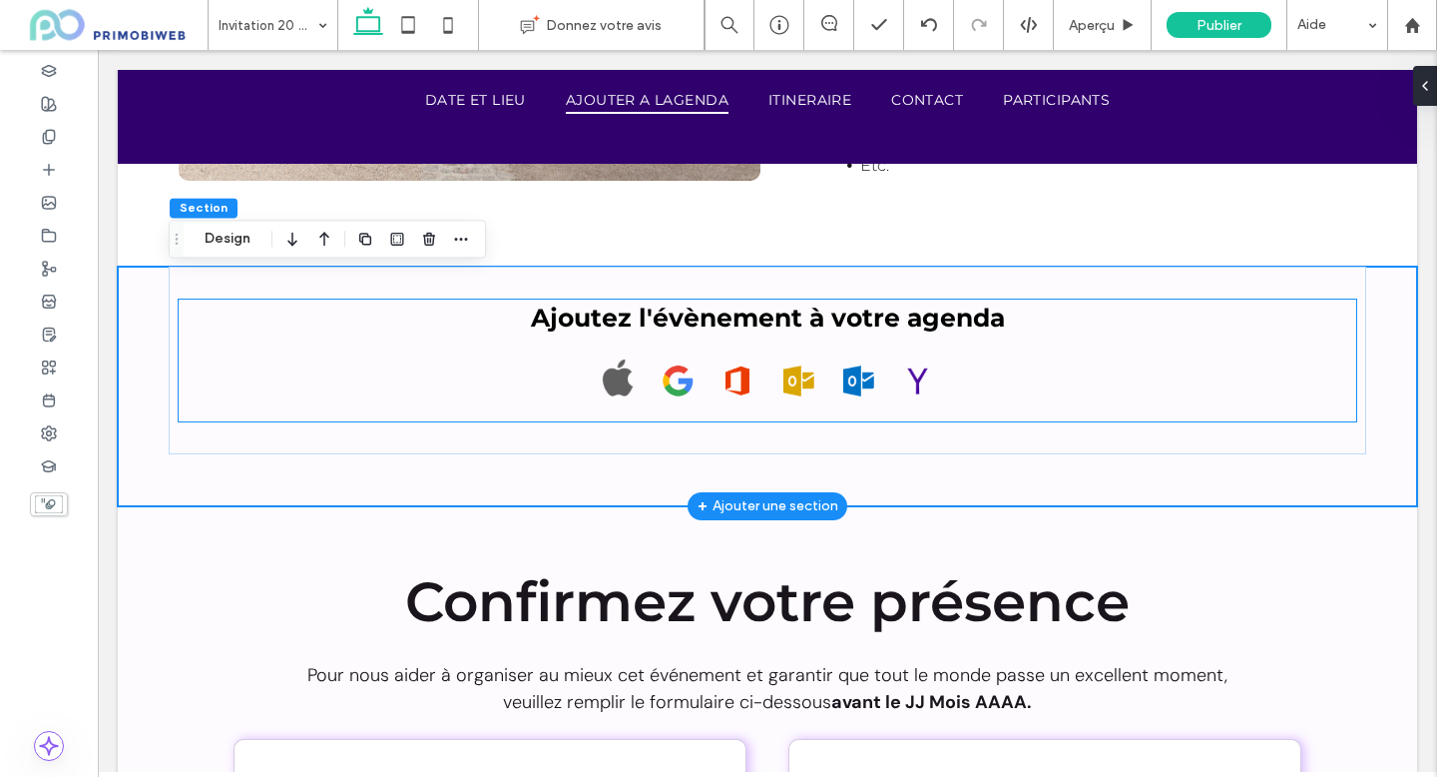
click at [411, 322] on p "Ajoutez l'évènement à votre agenda" at bounding box center [768, 318] width 1178 height 38
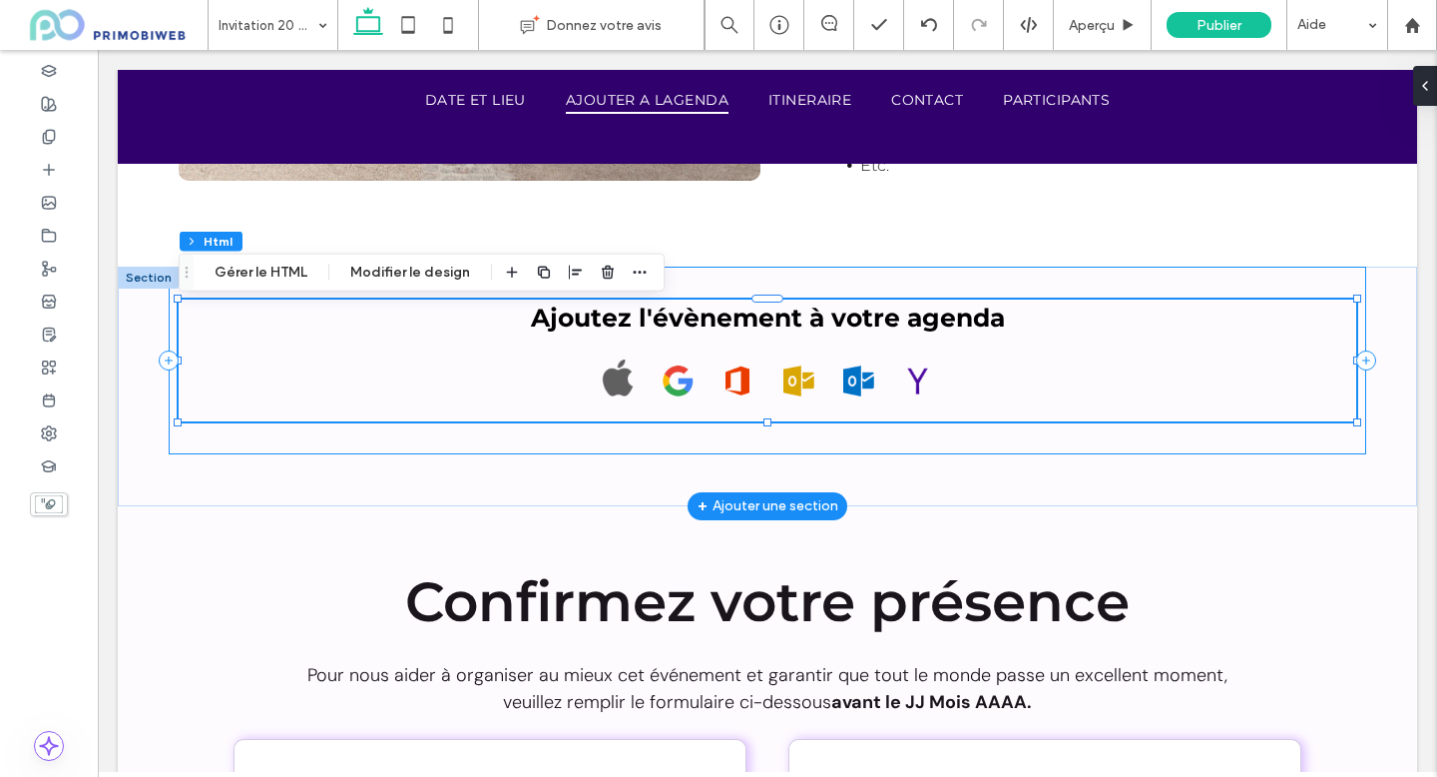
click at [177, 301] on div at bounding box center [178, 297] width 8 height 8
type input "***"
click at [209, 294] on div "Ajoutez l'évènement à votre agenda" at bounding box center [768, 361] width 1198 height 188
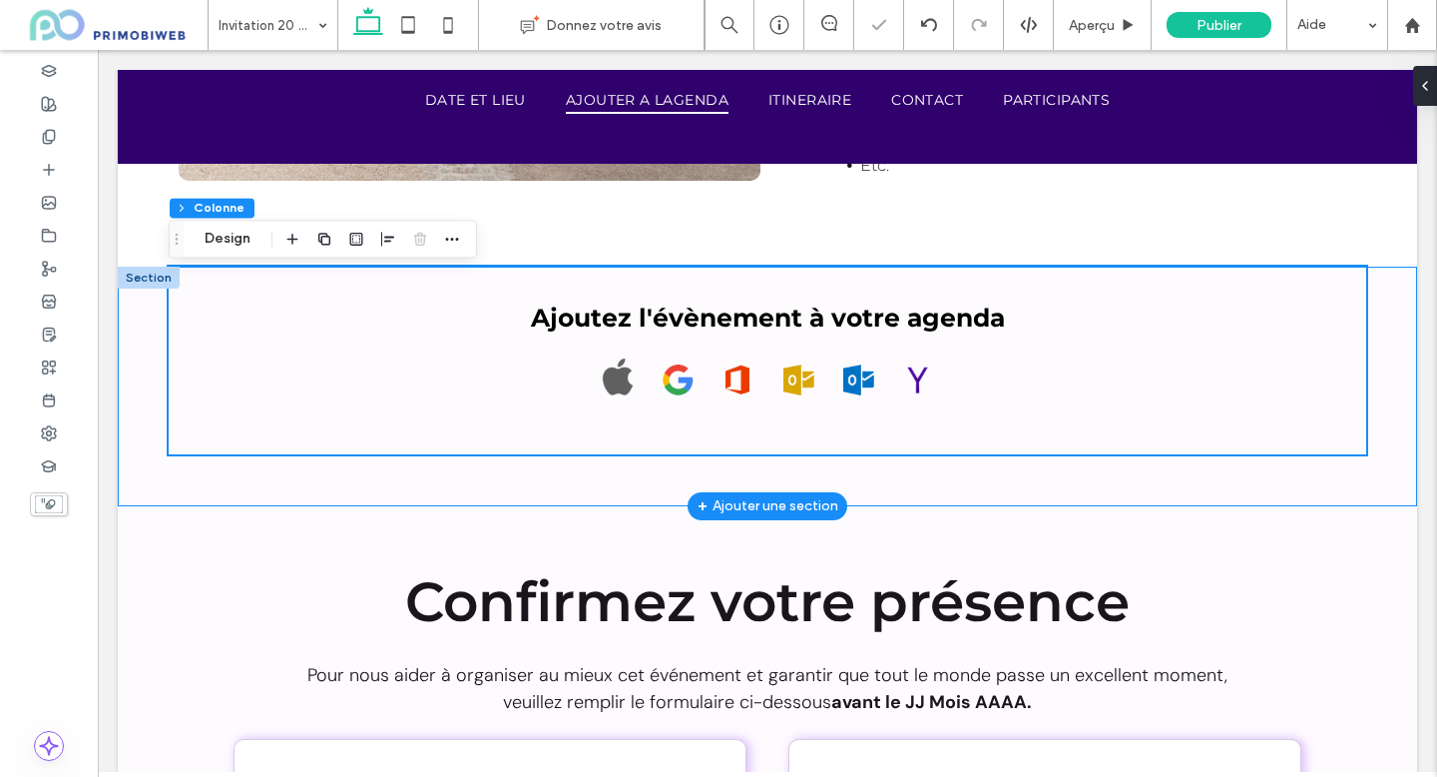
click at [142, 312] on div "Ajoutez l'évènement à votre agenda" at bounding box center [768, 387] width 1300 height 240
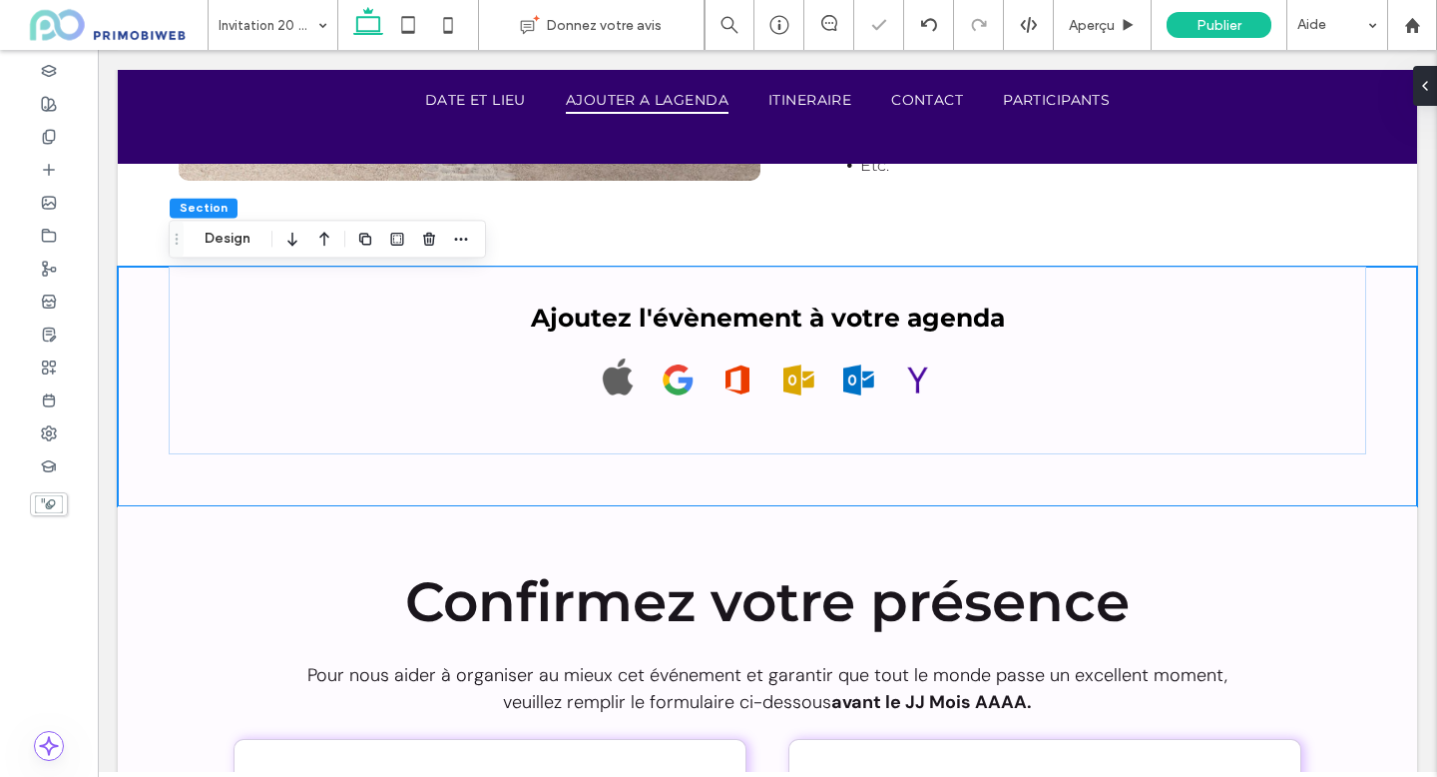
click at [226, 252] on div "Section Design" at bounding box center [327, 239] width 317 height 38
click at [226, 245] on button "Design" at bounding box center [228, 239] width 72 height 24
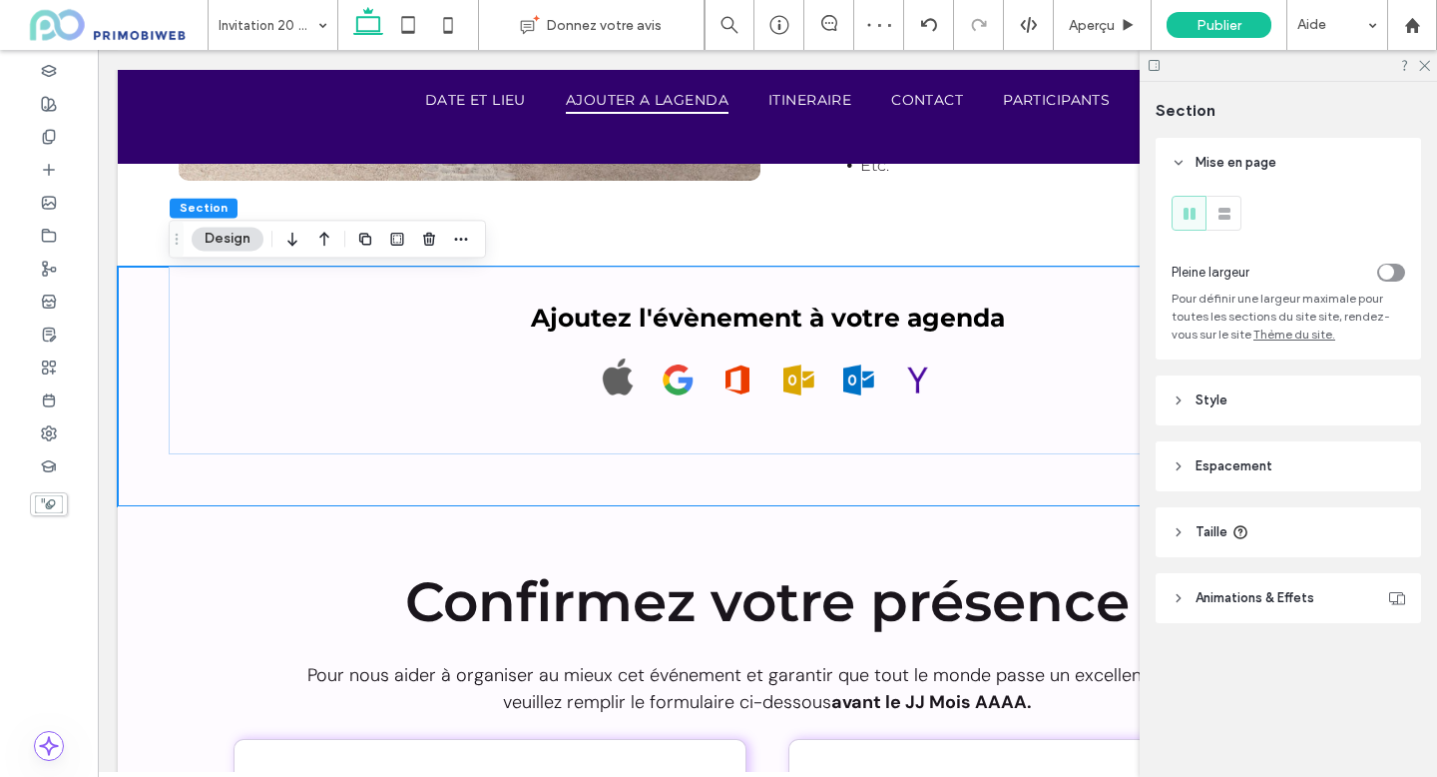
click at [1223, 467] on span "Espacement" at bounding box center [1234, 466] width 77 height 20
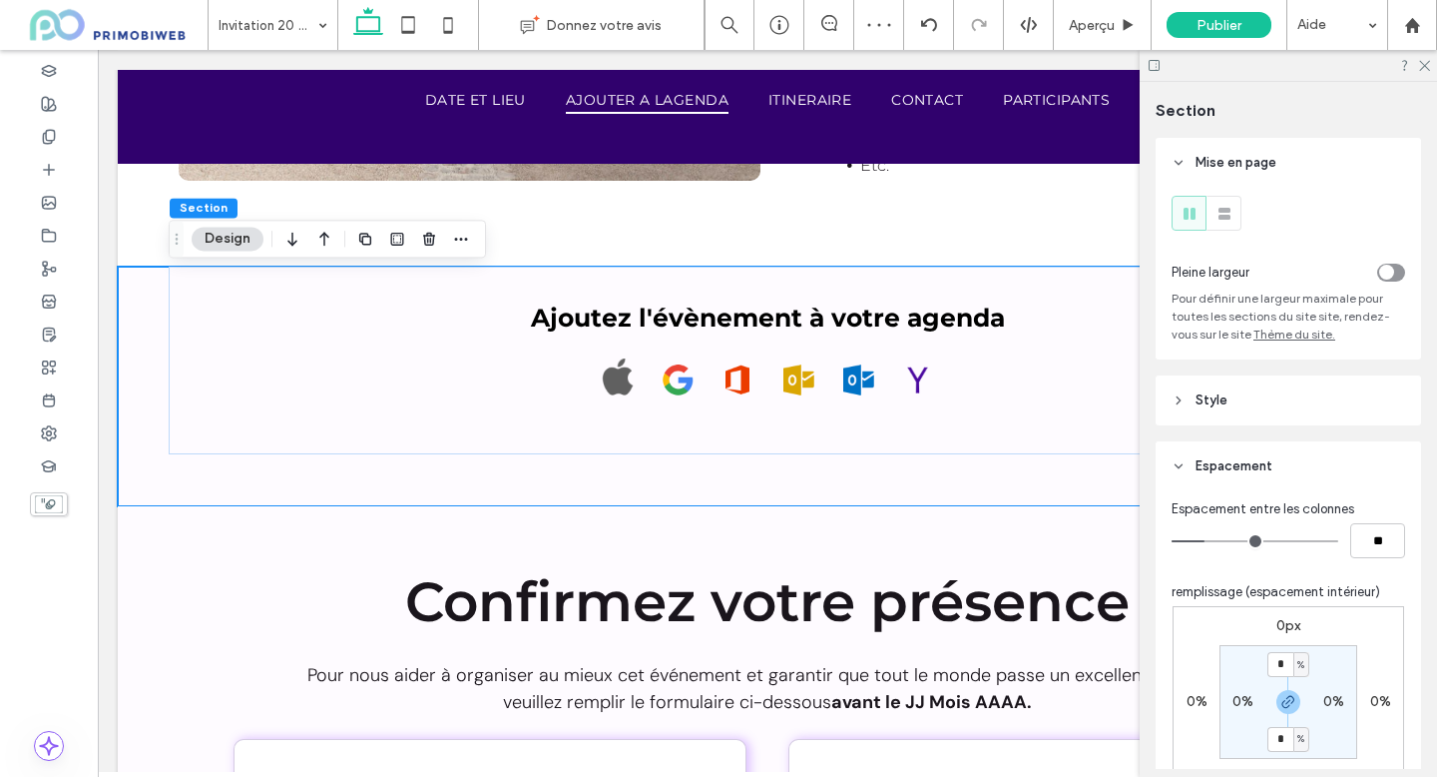
scroll to position [114, 0]
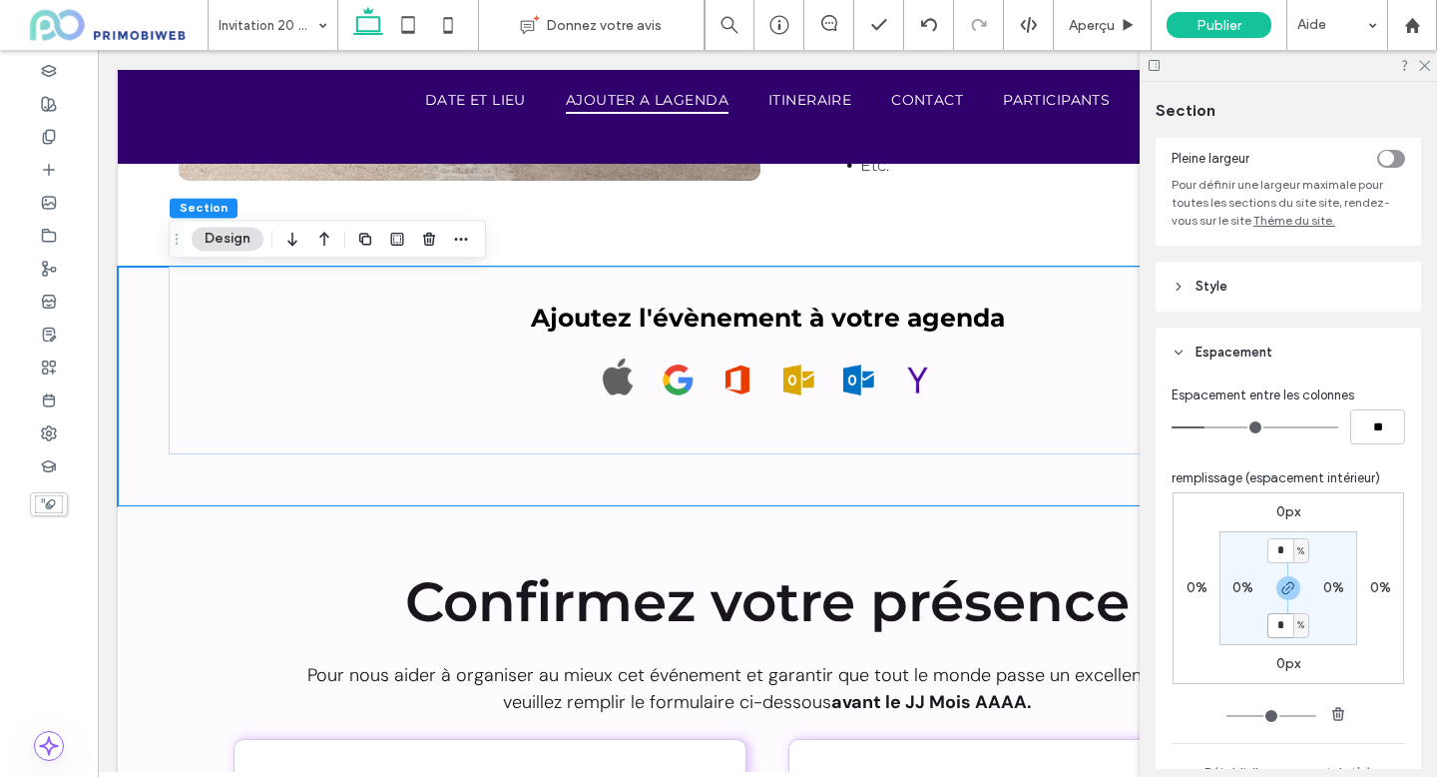
click at [1287, 631] on input "*" at bounding box center [1281, 625] width 26 height 25
type input "*"
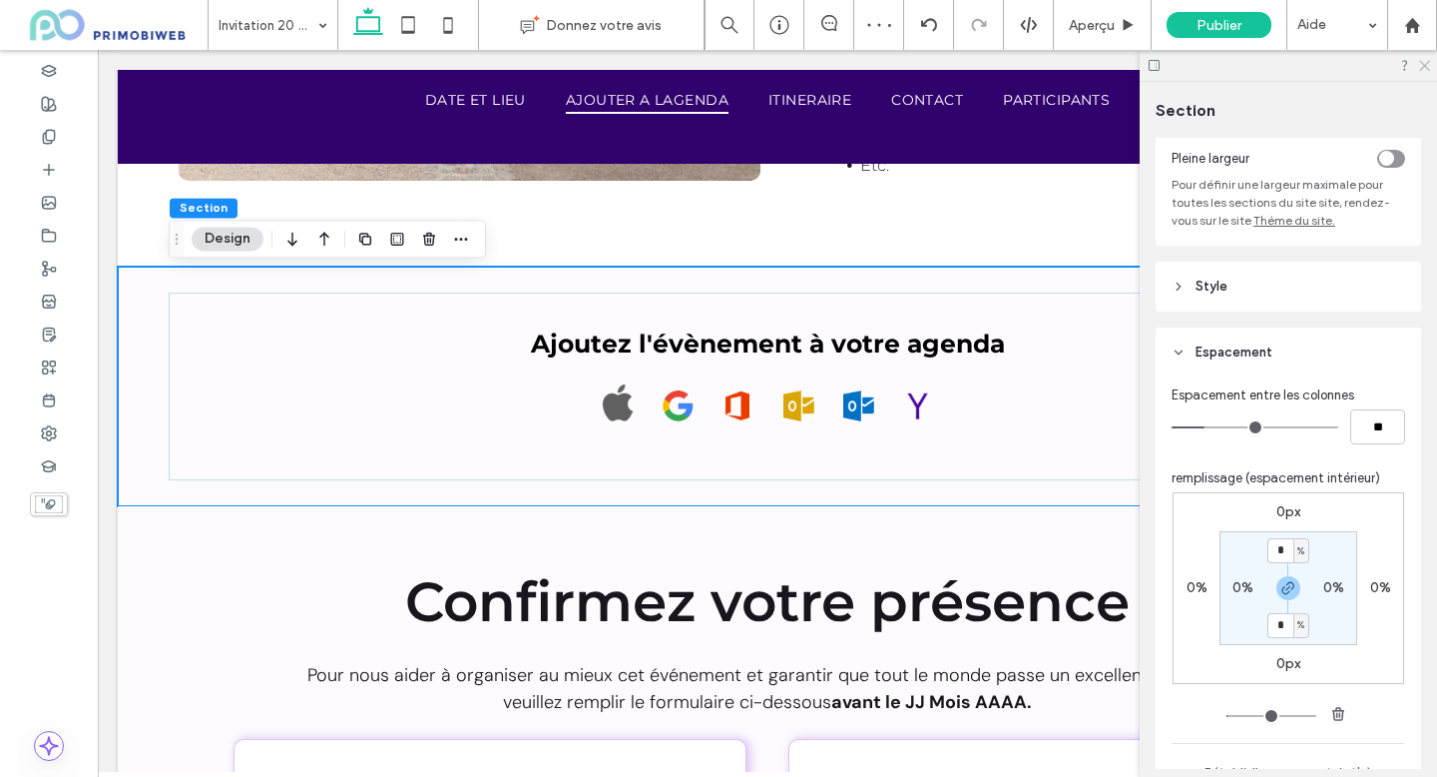
click at [1419, 66] on icon at bounding box center [1423, 64] width 13 height 13
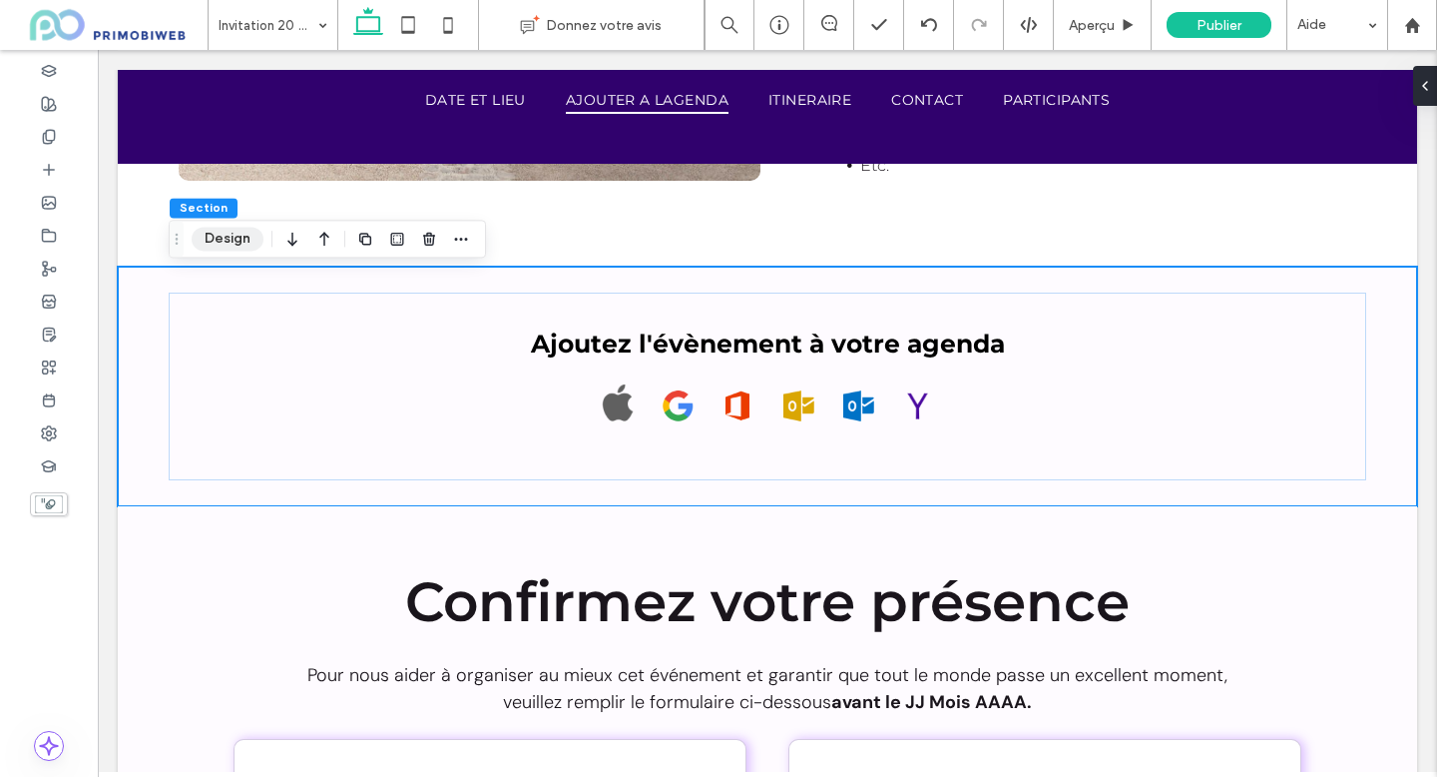
click at [231, 239] on button "Design" at bounding box center [228, 239] width 72 height 24
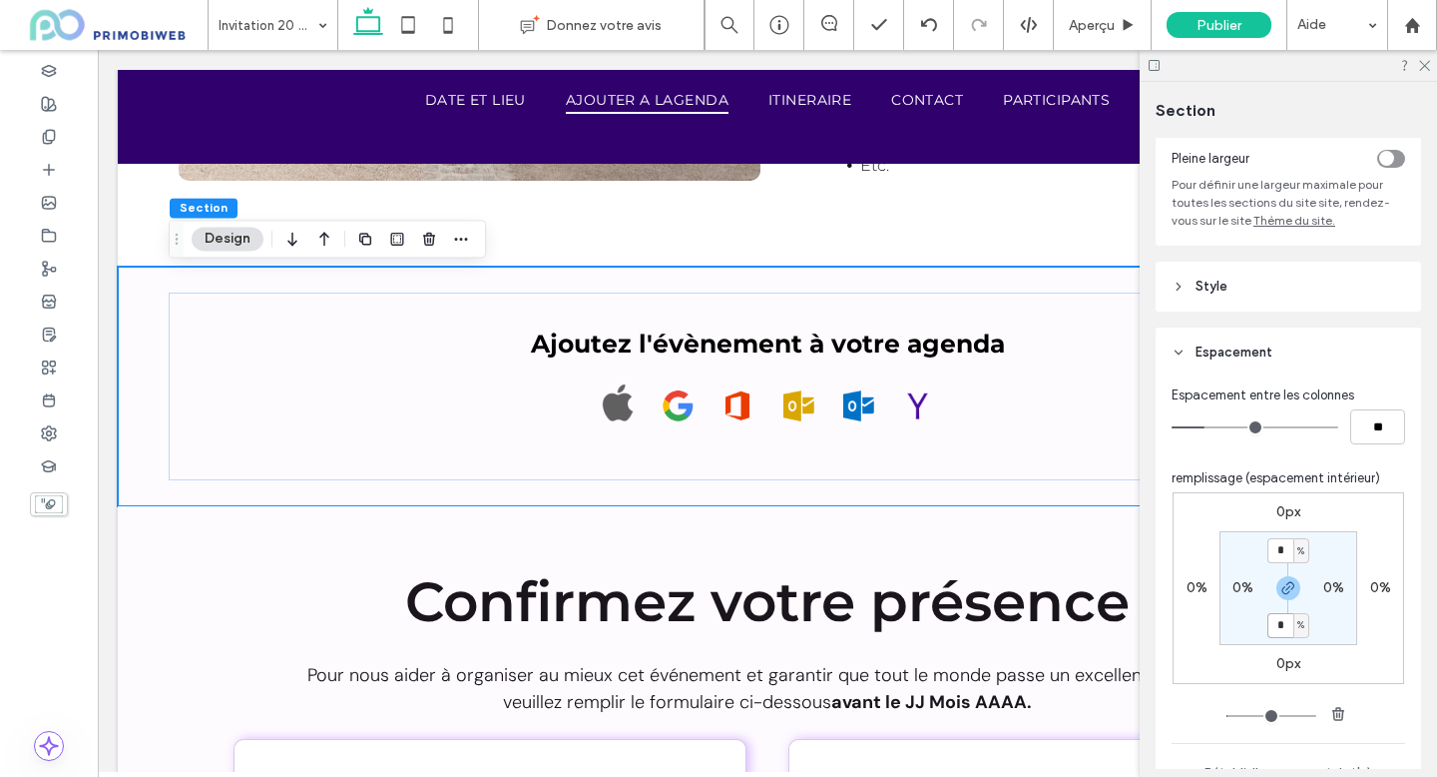
click at [1287, 625] on input "*" at bounding box center [1281, 625] width 26 height 25
type input "*"
click at [1286, 586] on use "button" at bounding box center [1289, 588] width 12 height 12
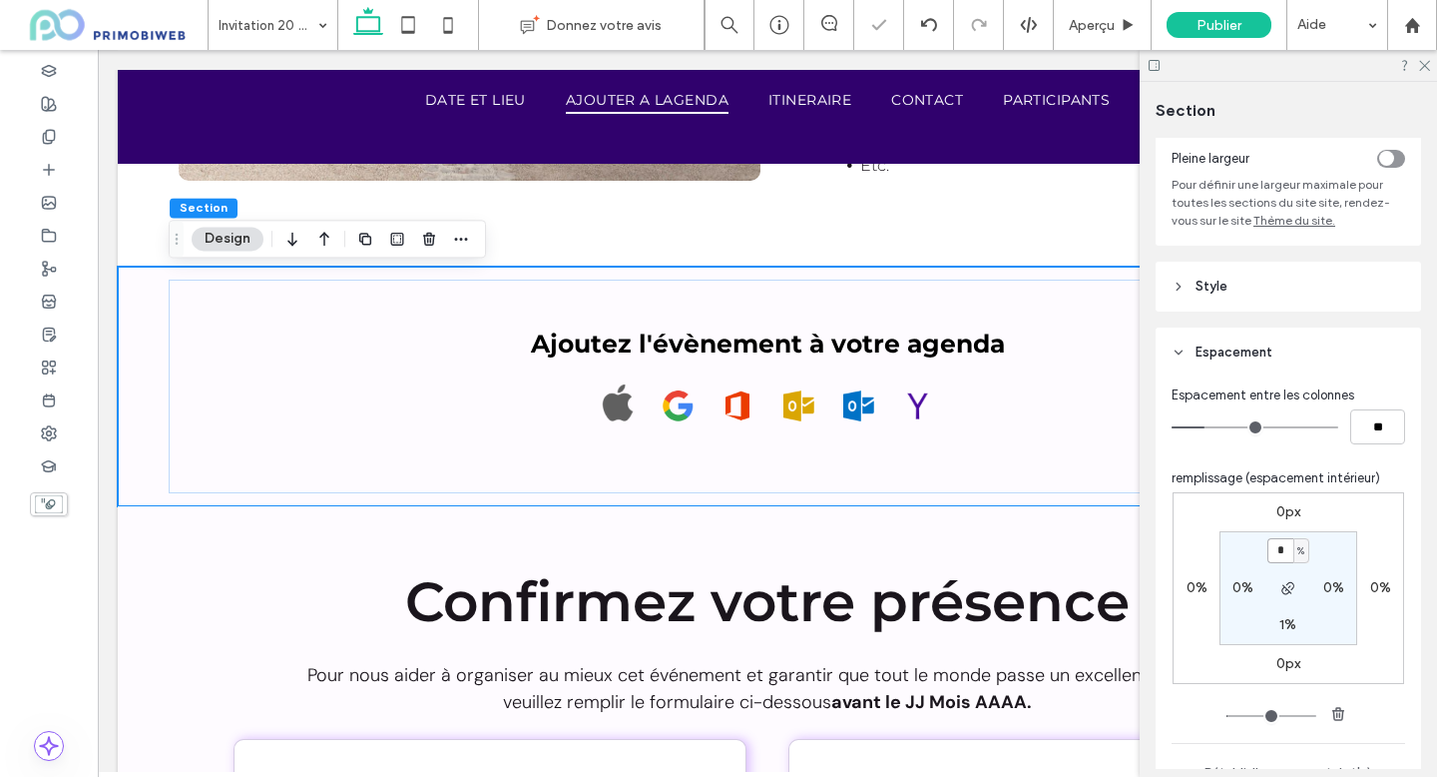
click at [1286, 556] on input "*" at bounding box center [1281, 550] width 26 height 25
type input "*"
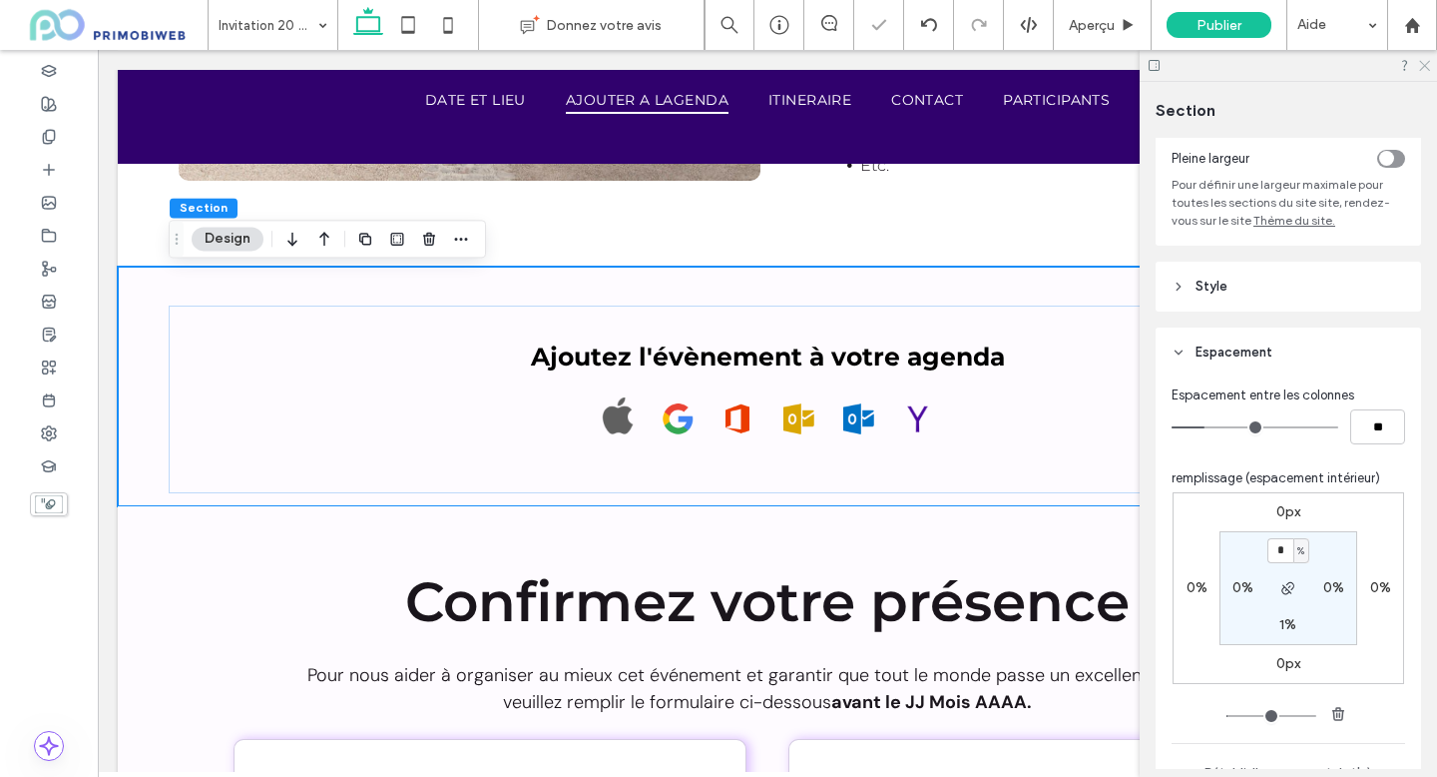
click at [1421, 62] on use at bounding box center [1424, 66] width 11 height 11
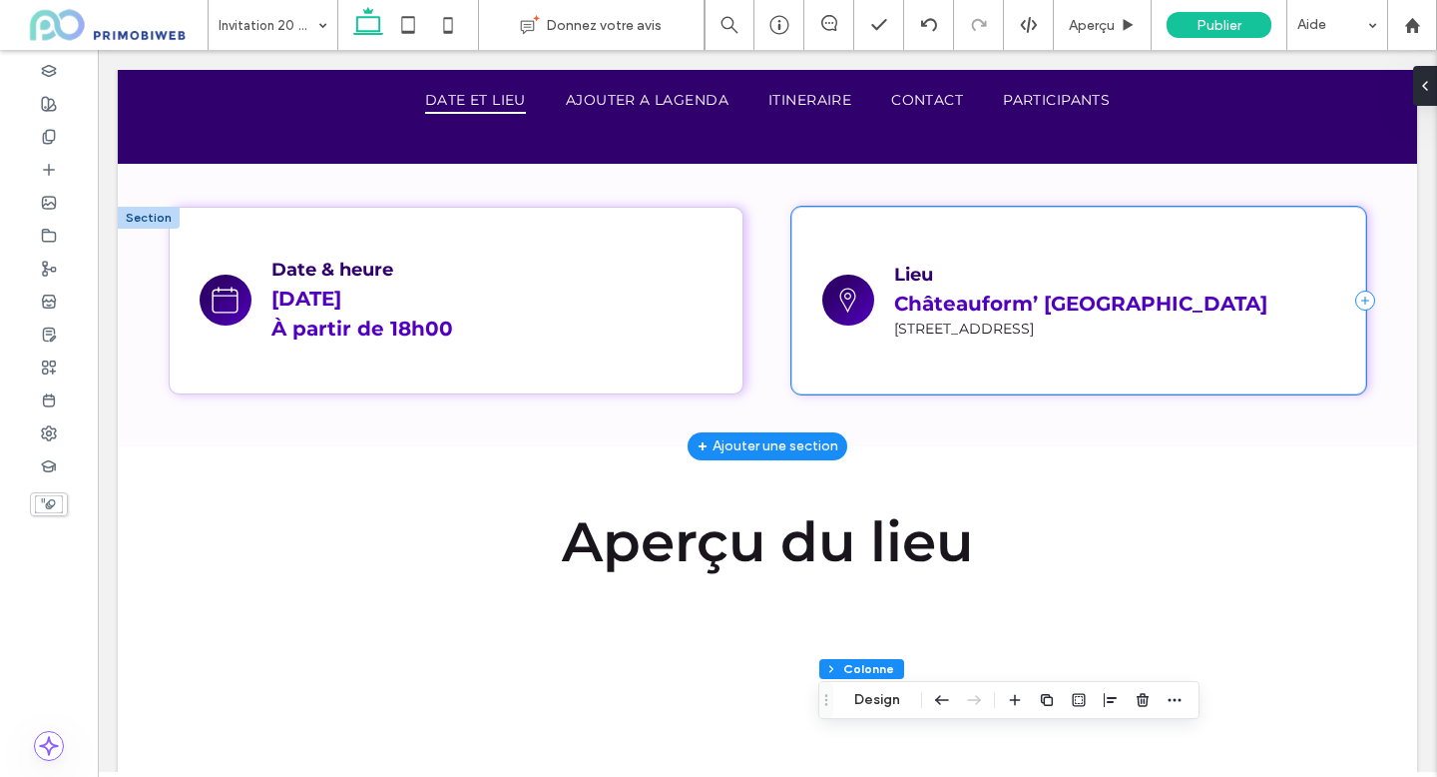
scroll to position [1128, 0]
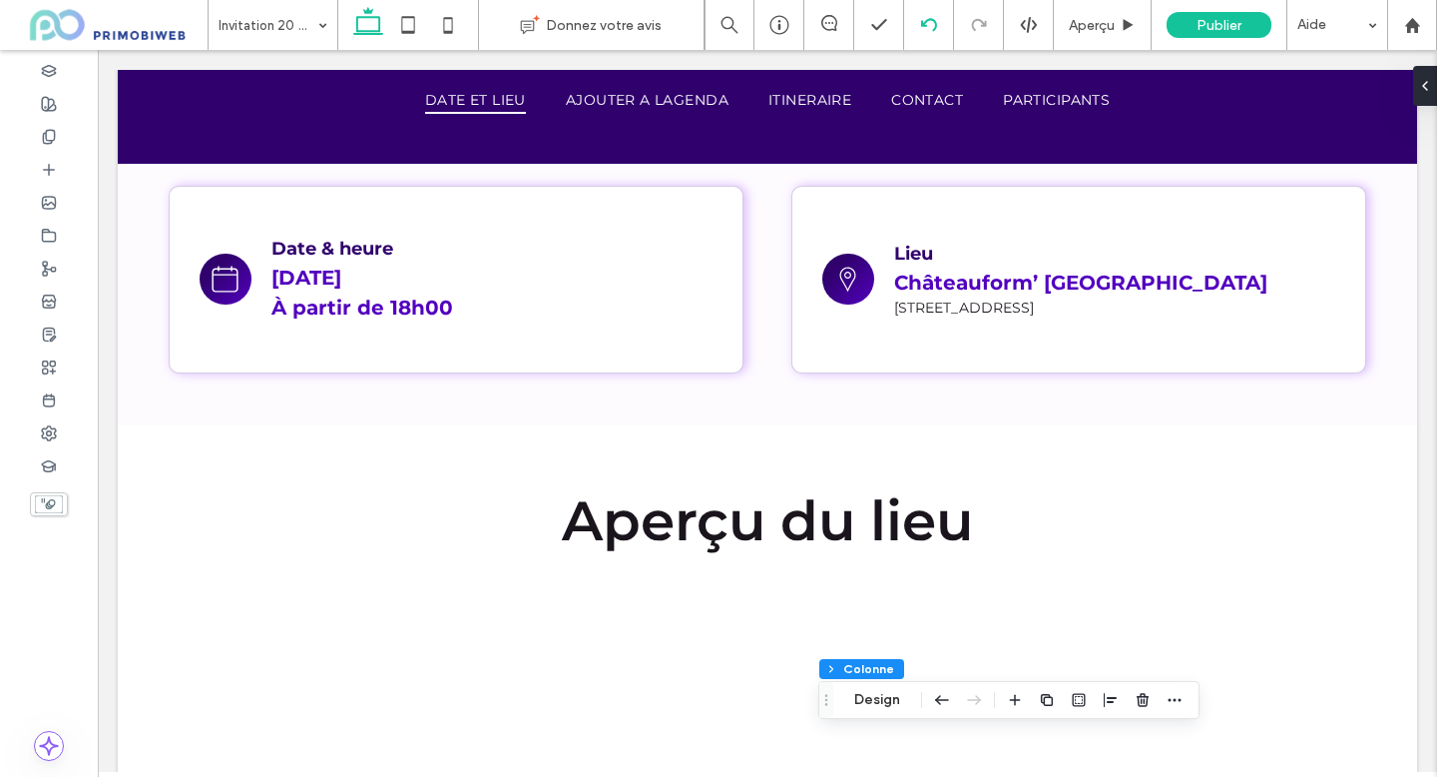
click at [926, 23] on icon at bounding box center [929, 25] width 16 height 16
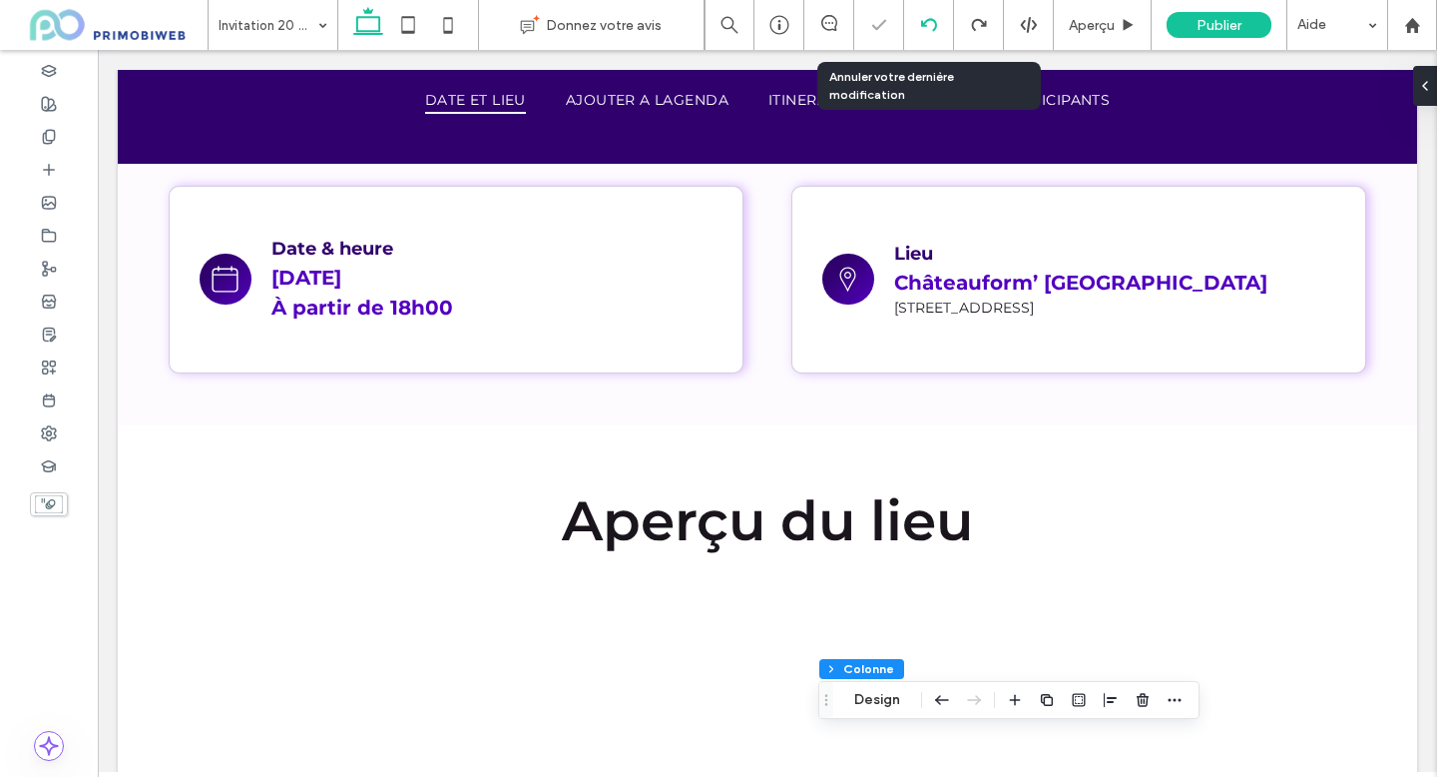
click at [926, 23] on div at bounding box center [718, 388] width 1437 height 777
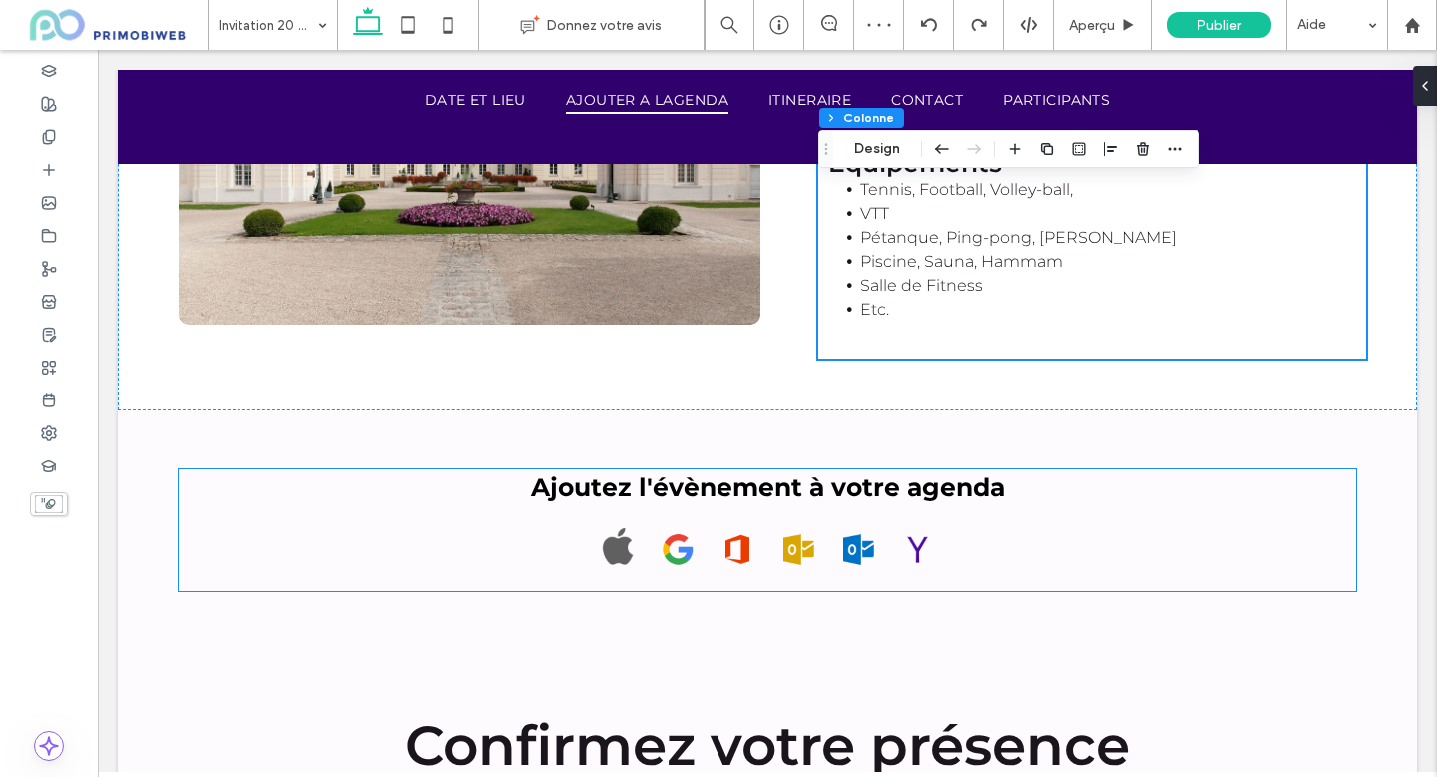
scroll to position [2497, 0]
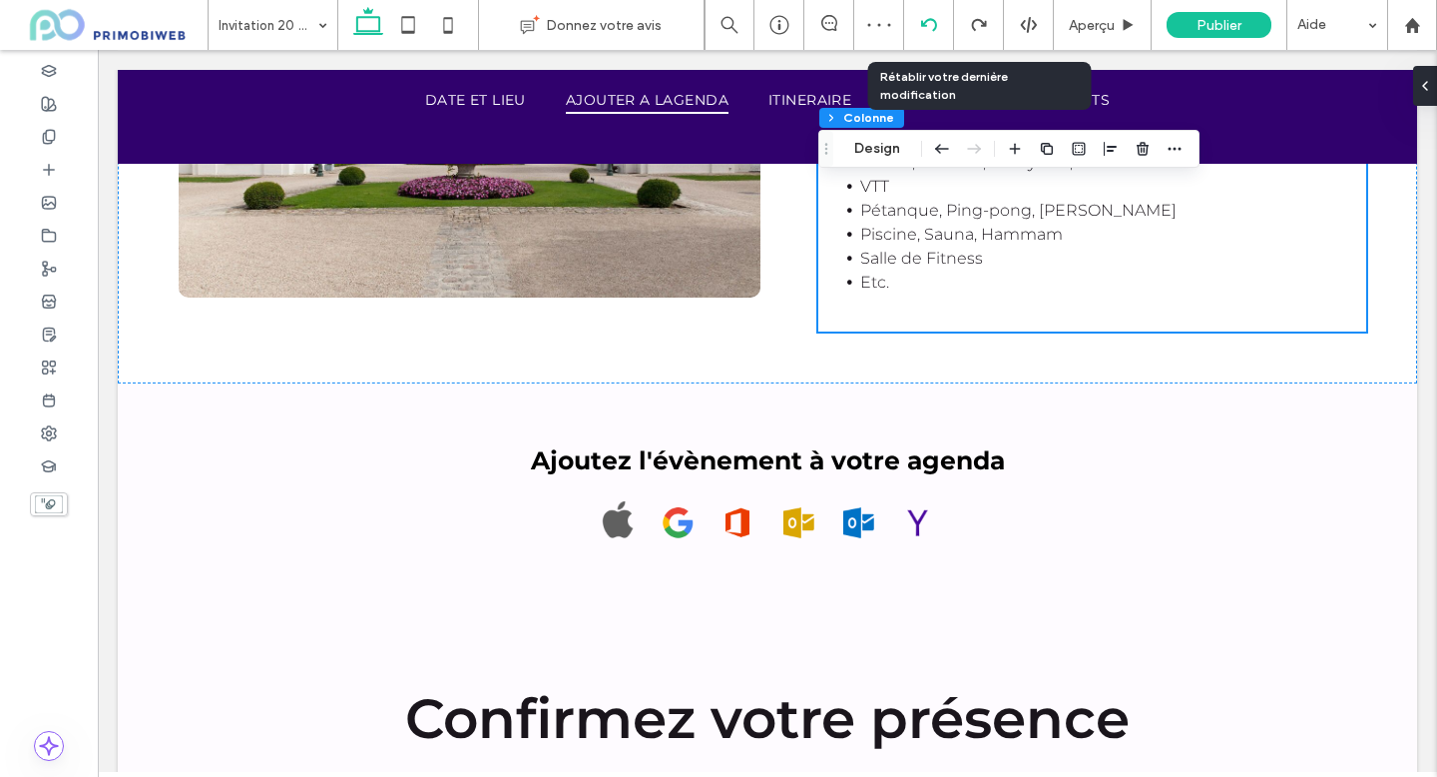
click at [940, 14] on div at bounding box center [929, 25] width 50 height 50
click at [931, 27] on icon at bounding box center [929, 25] width 16 height 16
click at [931, 27] on div "Invitation 20 ans OBIWEB Donnez votre avis Aperçu Publier Aide Design Panel Com…" at bounding box center [718, 388] width 1437 height 777
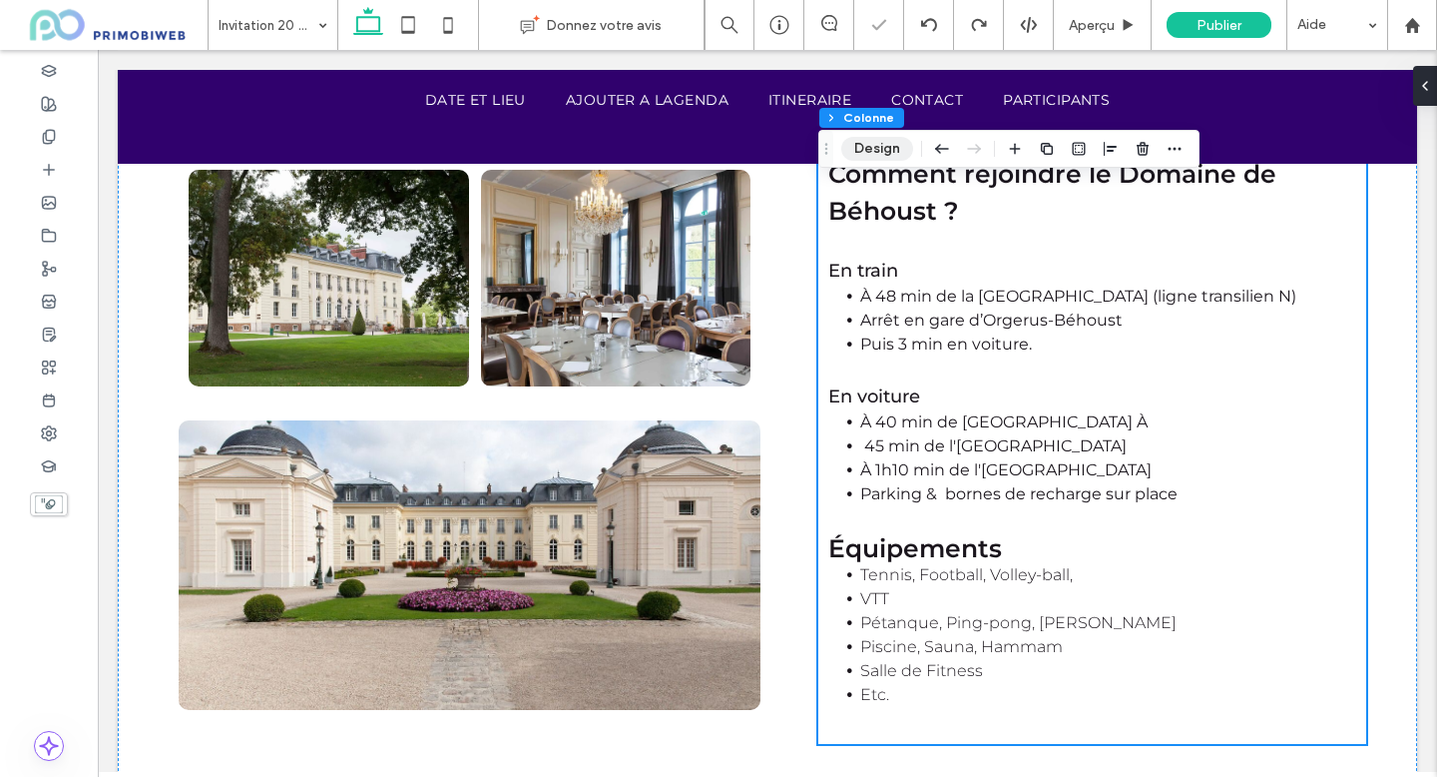
scroll to position [2113, 0]
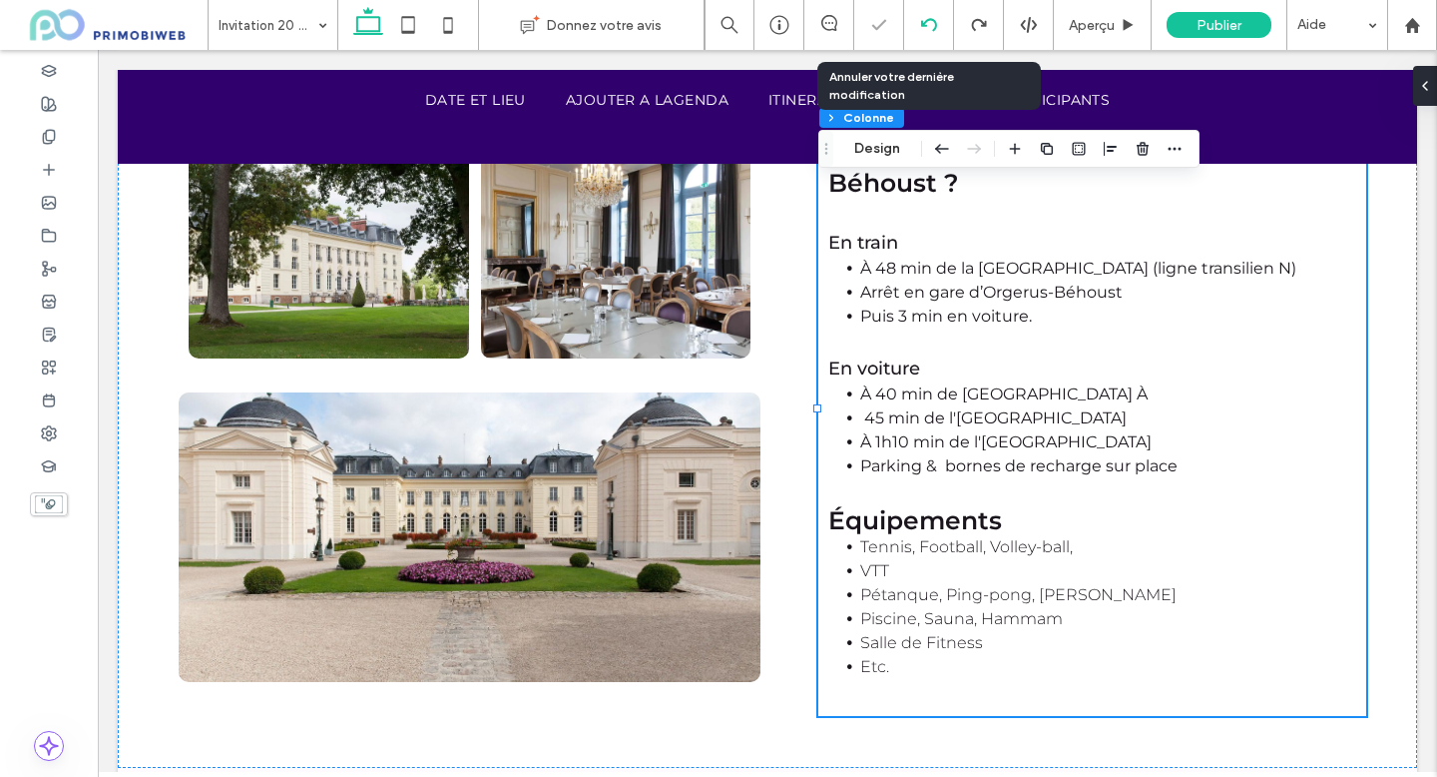
click at [928, 29] on icon at bounding box center [929, 25] width 16 height 16
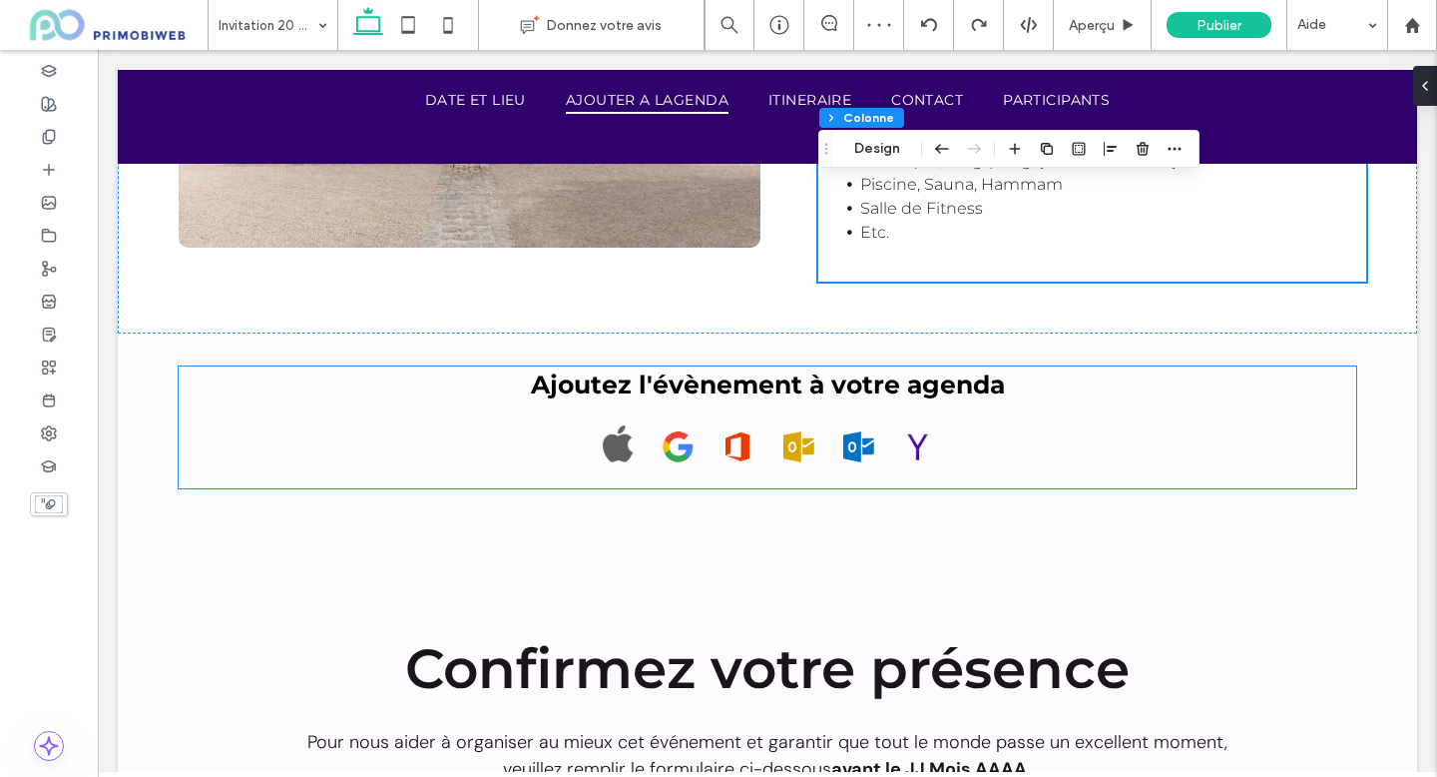
scroll to position [2582, 0]
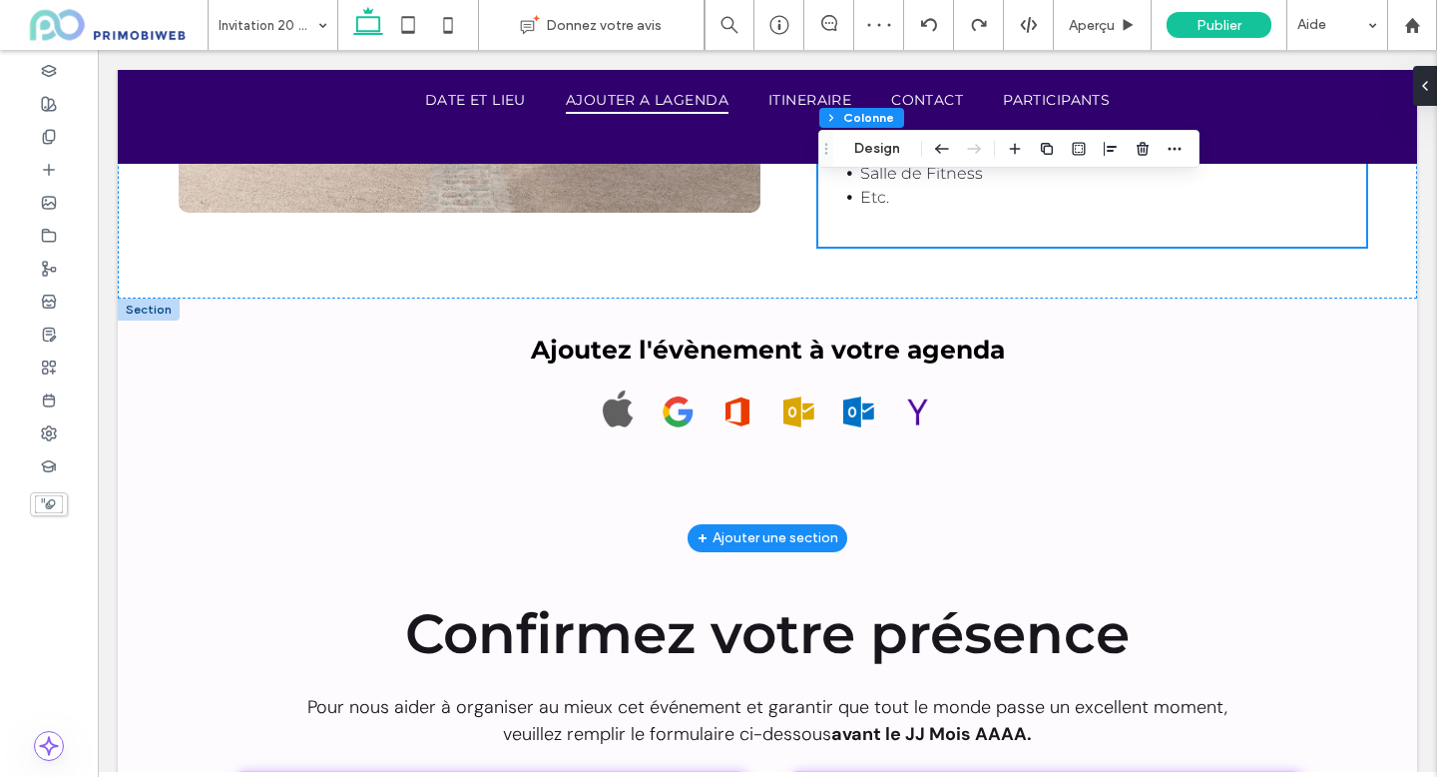
click at [145, 316] on div at bounding box center [149, 309] width 62 height 22
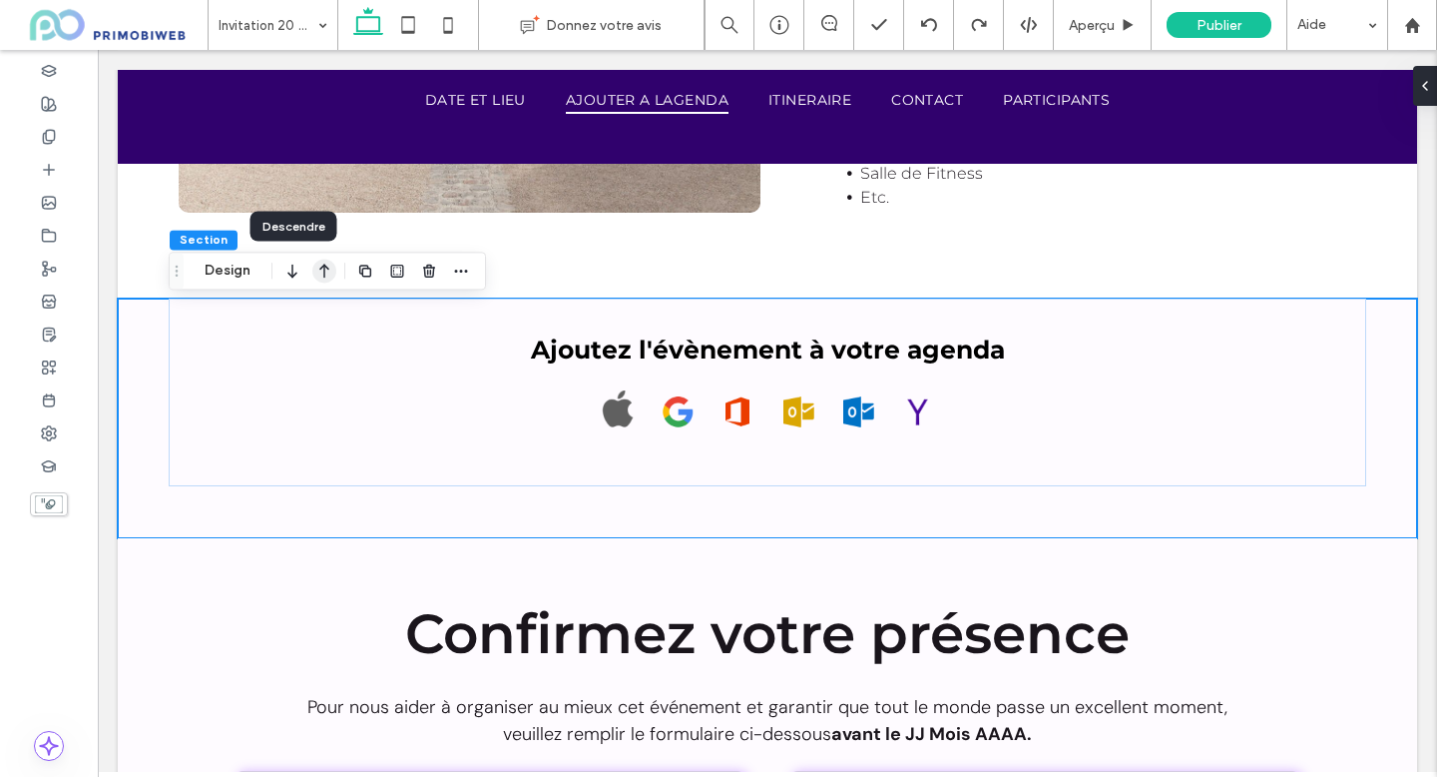
click at [313, 279] on icon "button" at bounding box center [324, 271] width 24 height 36
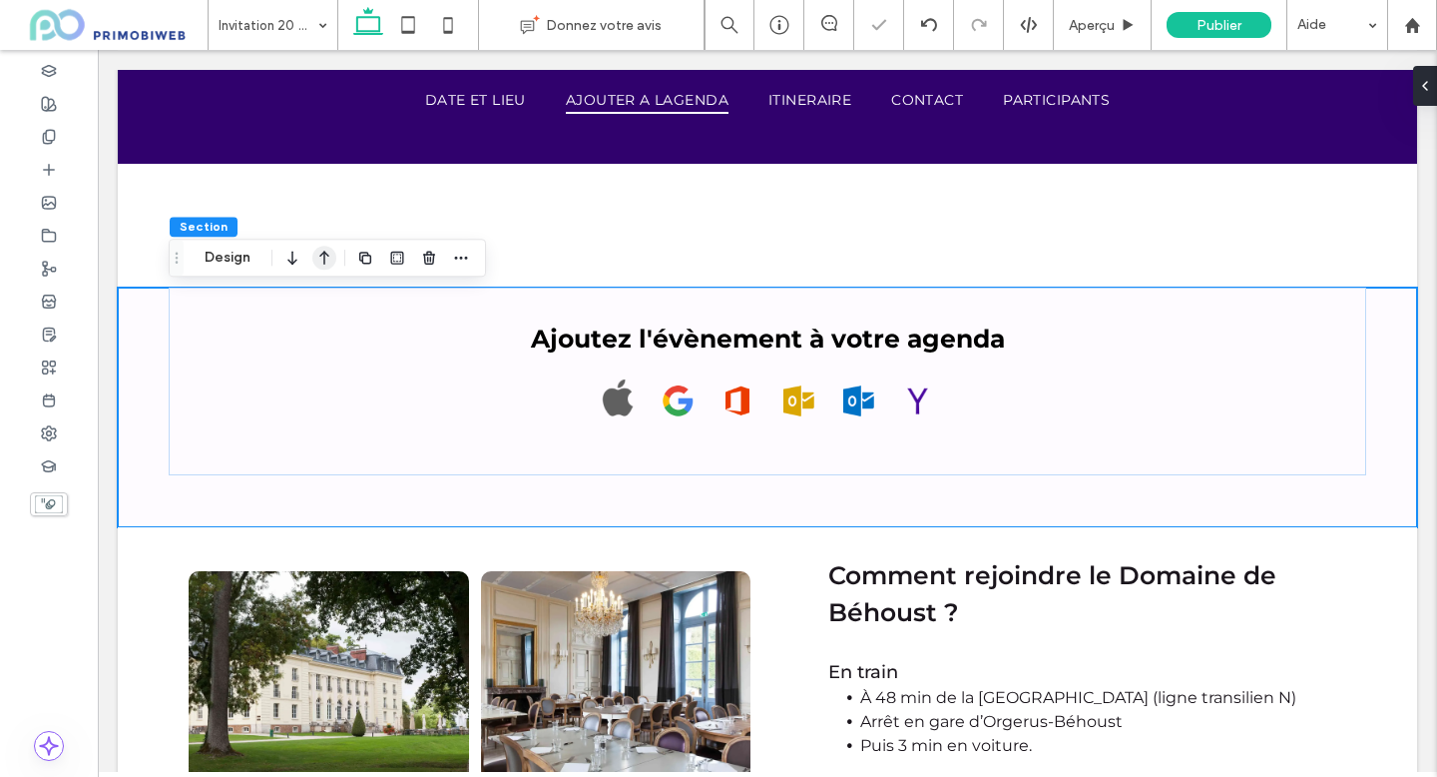
click at [327, 261] on icon "button" at bounding box center [324, 258] width 24 height 36
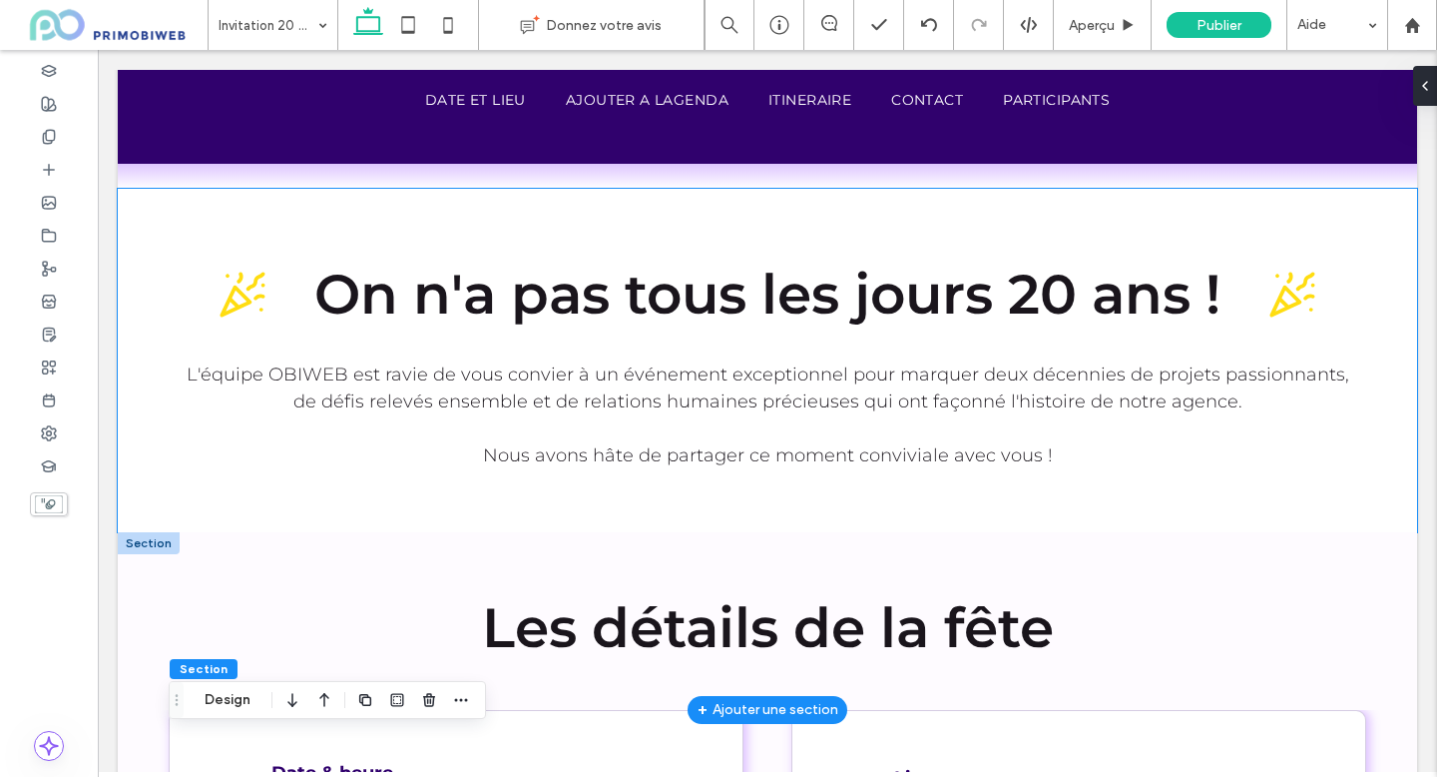
scroll to position [607, 0]
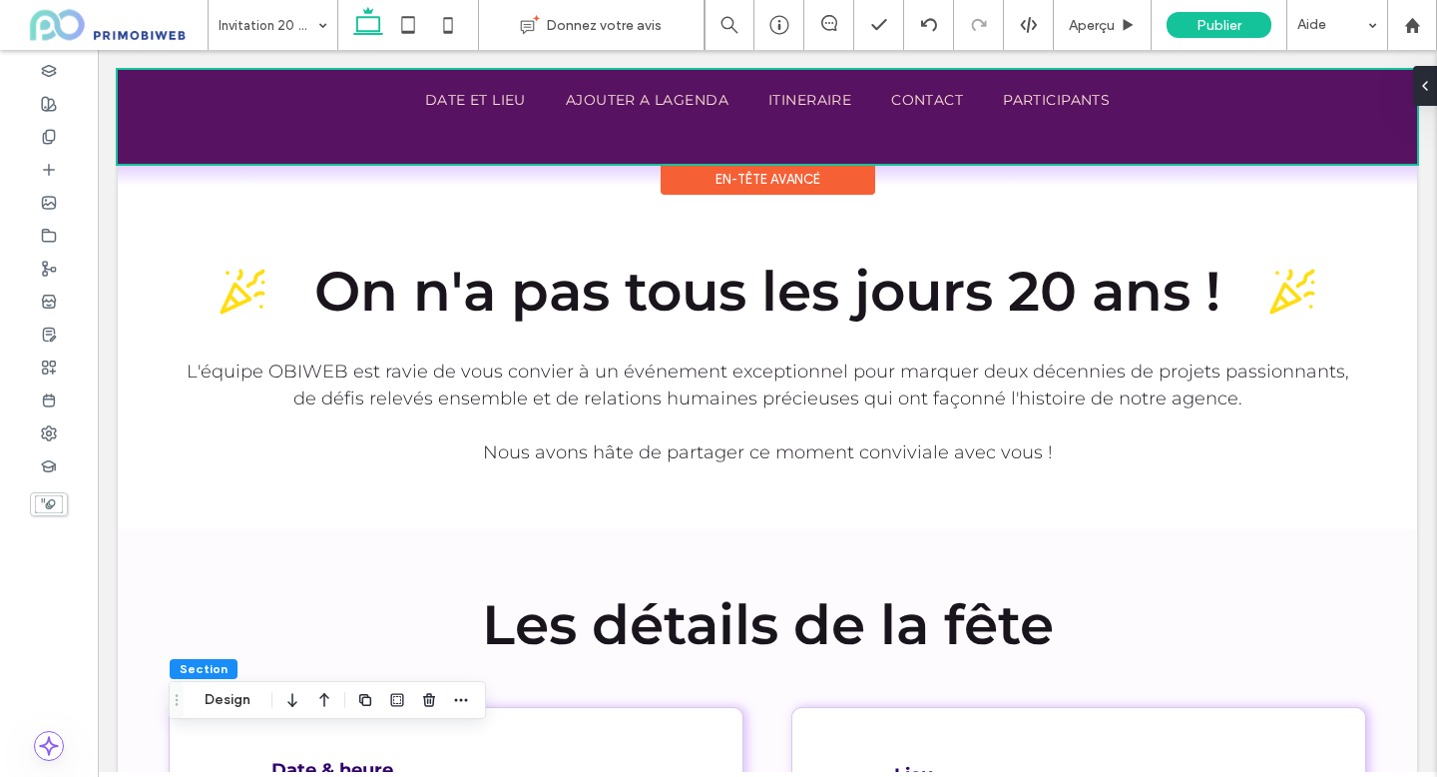
click at [859, 114] on div at bounding box center [768, 117] width 1300 height 94
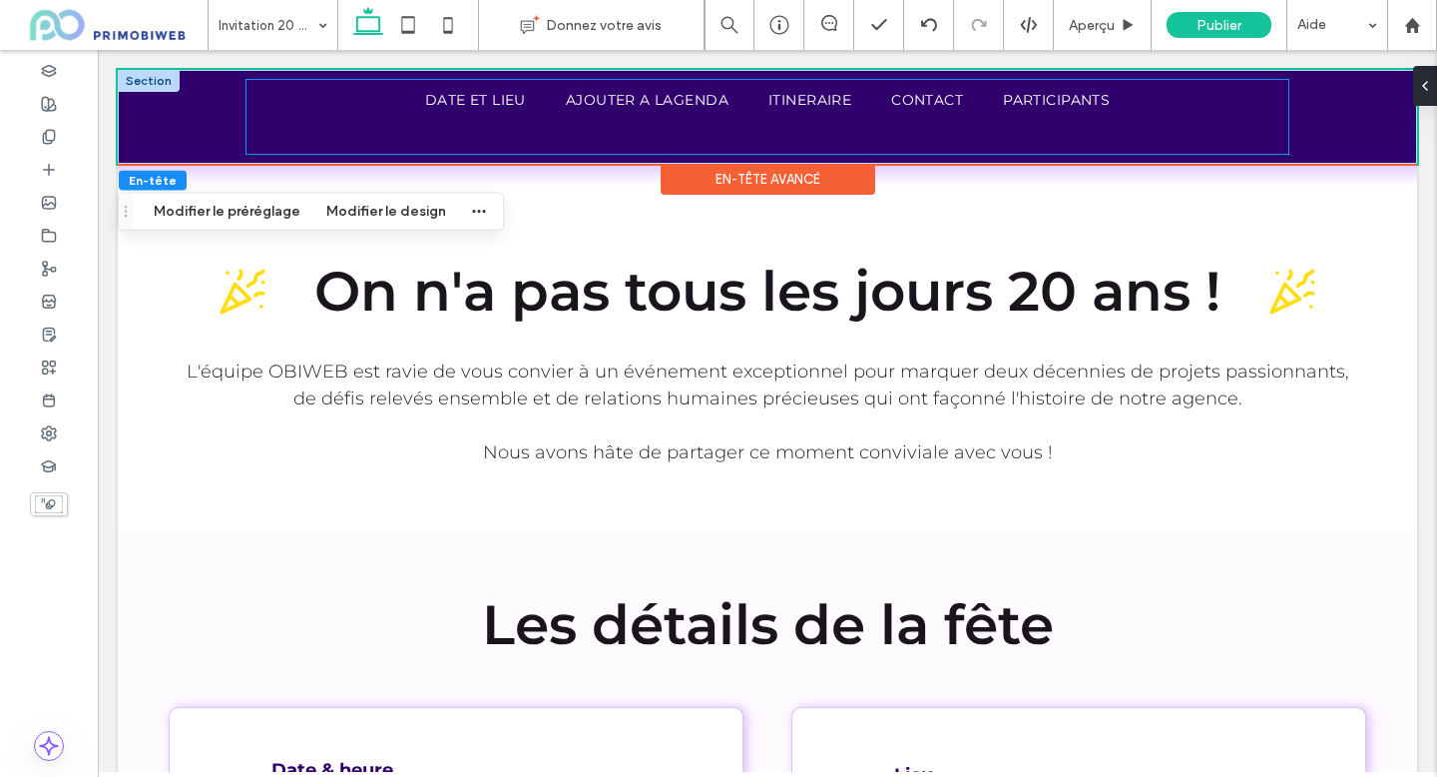
click at [880, 124] on div "Date et lieu Ajouter a lagenda itineraire contact Participants" at bounding box center [768, 117] width 1042 height 74
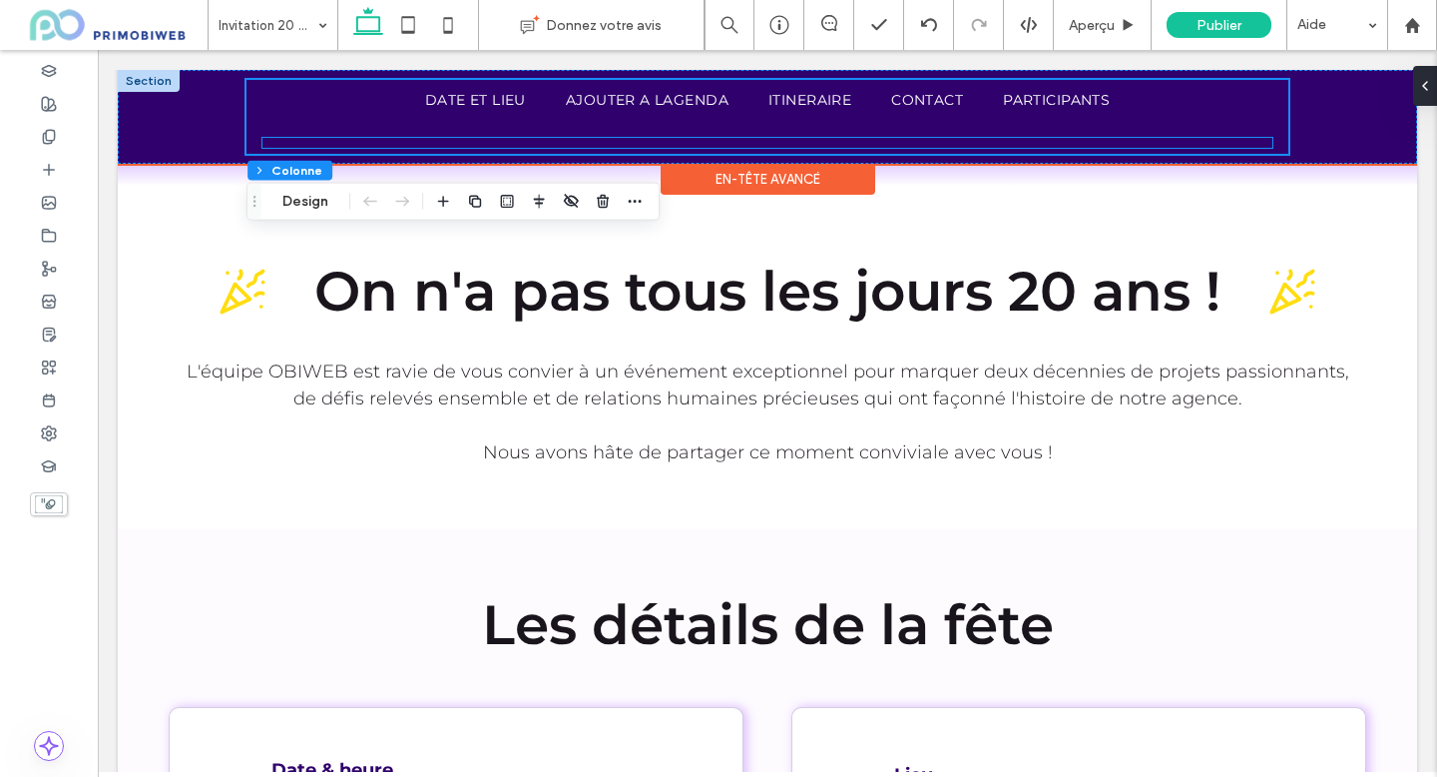
click at [858, 140] on div at bounding box center [768, 143] width 1010 height 10
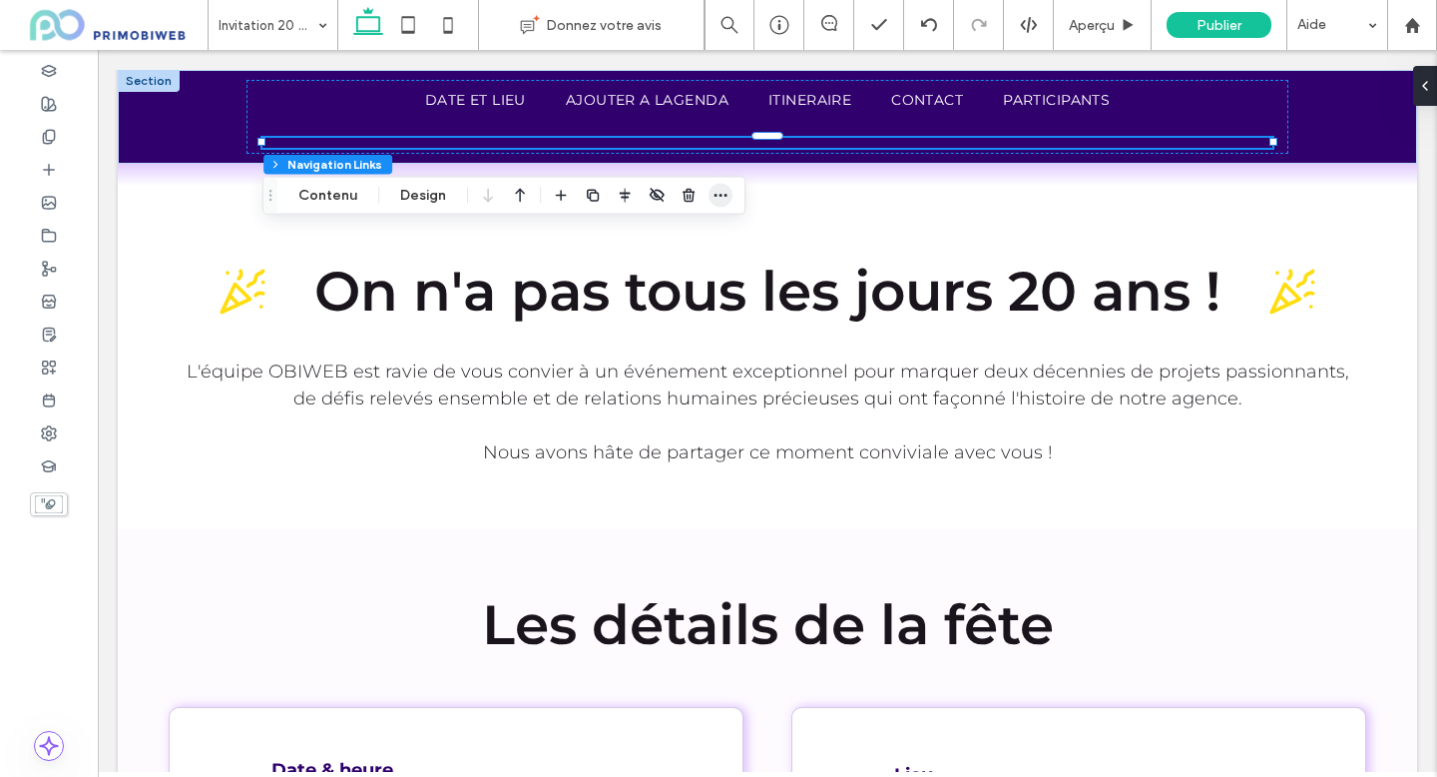
click at [717, 196] on icon "button" at bounding box center [721, 196] width 16 height 16
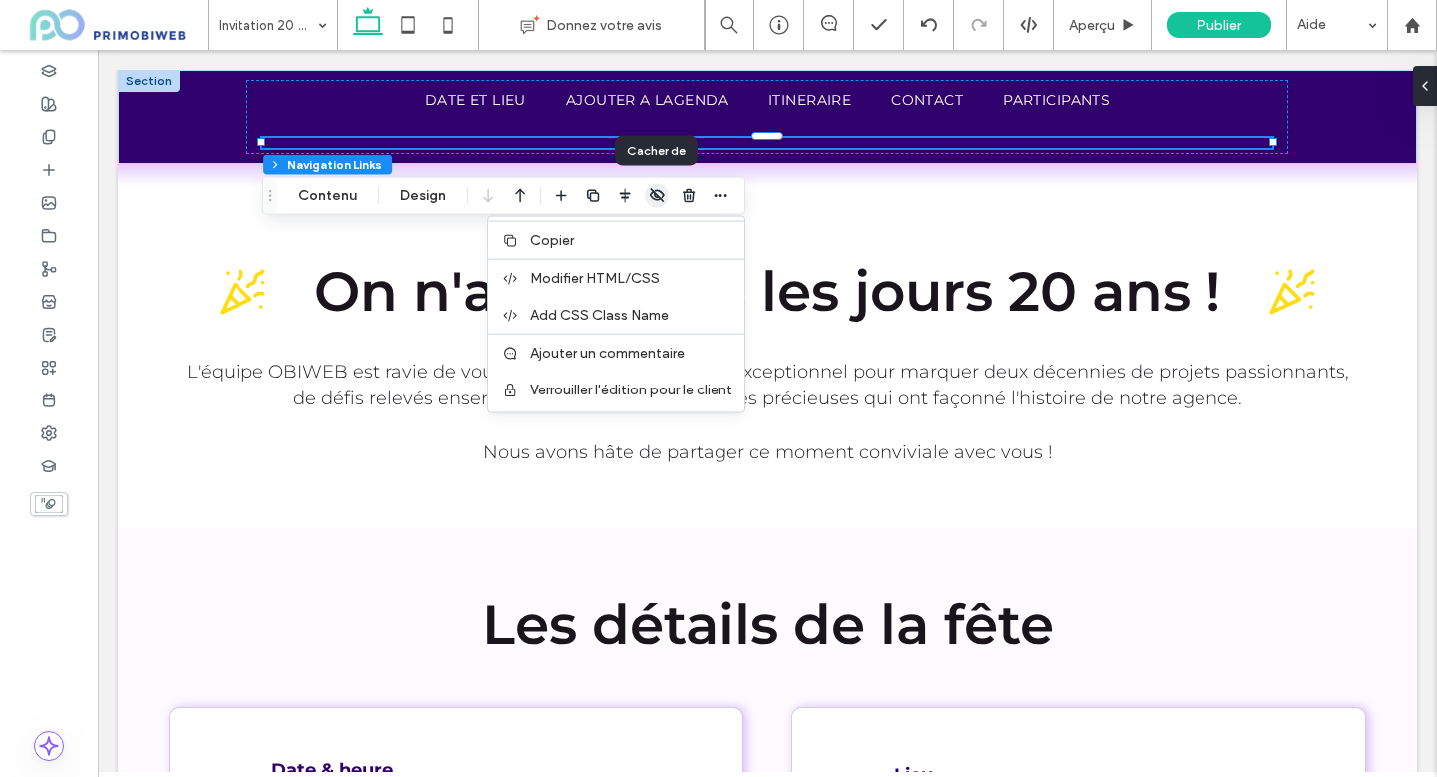
click at [655, 197] on use "button" at bounding box center [657, 195] width 14 height 13
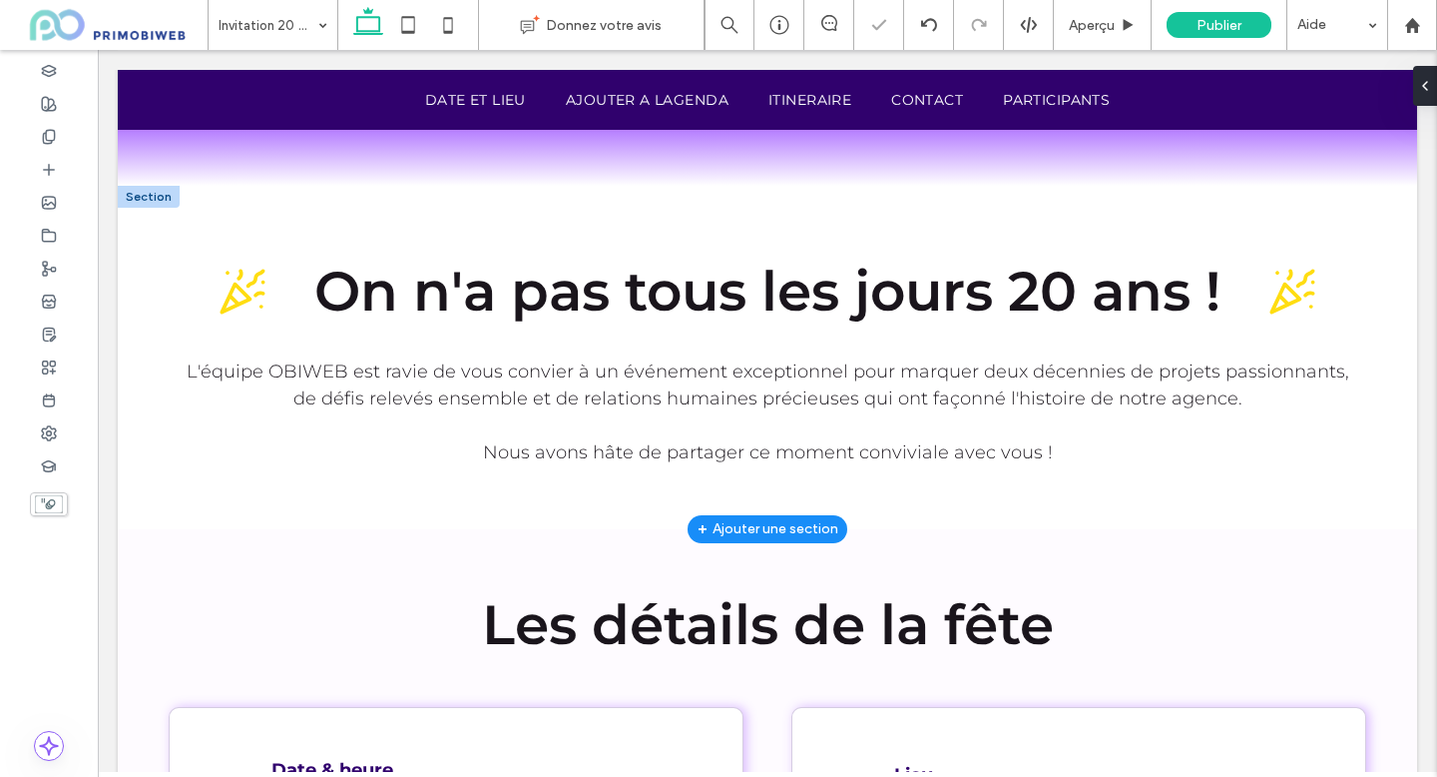
scroll to position [0, 0]
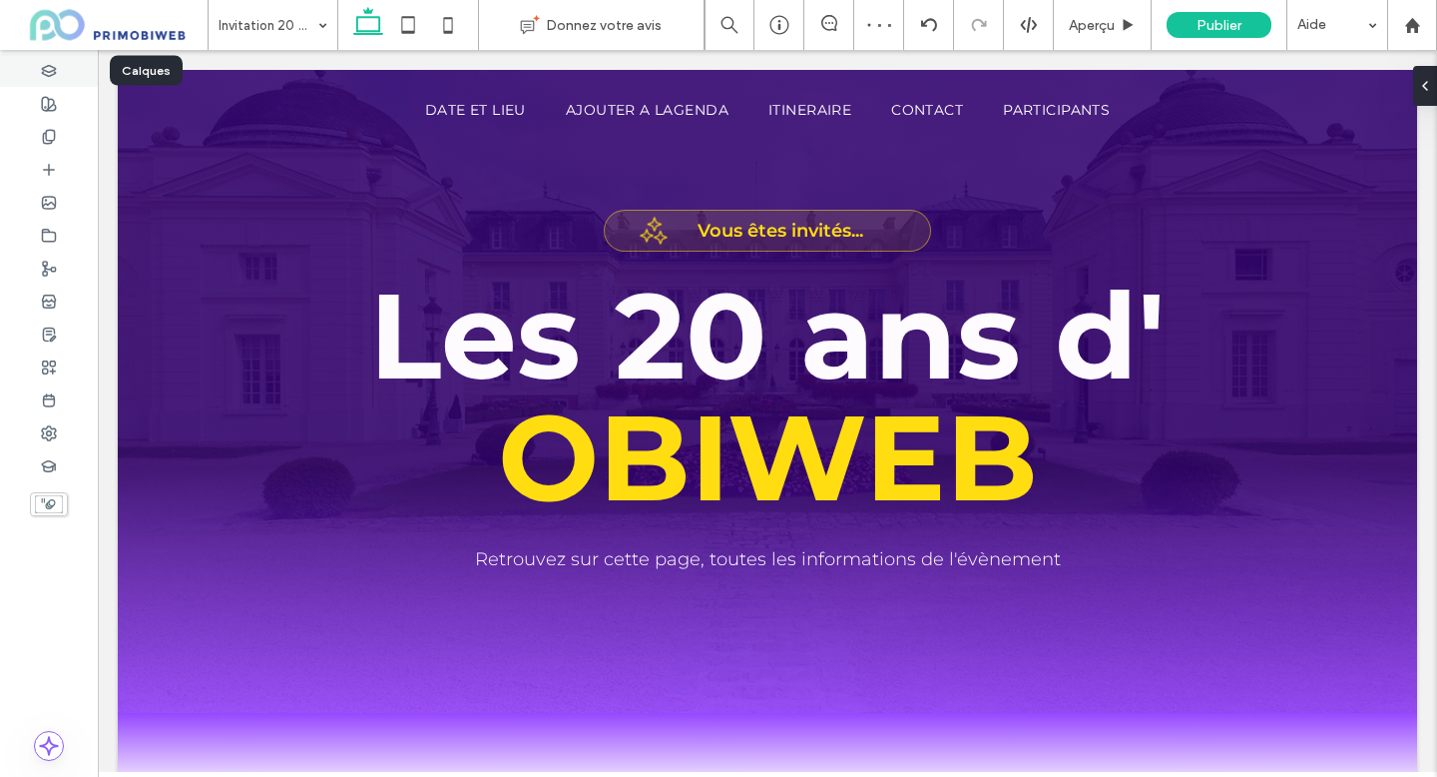
click at [67, 74] on div at bounding box center [49, 70] width 98 height 33
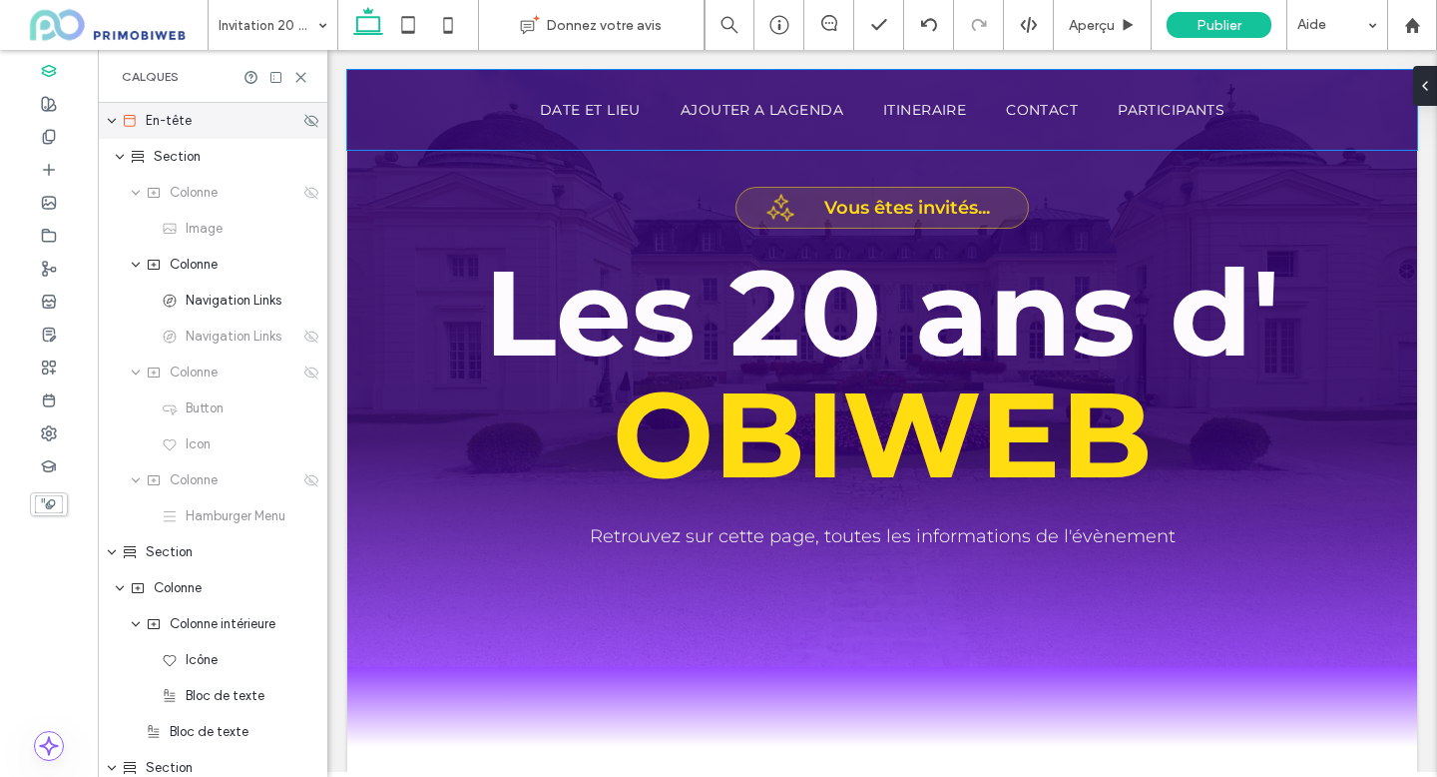
click at [113, 118] on icon "expand En-tête" at bounding box center [112, 121] width 12 height 16
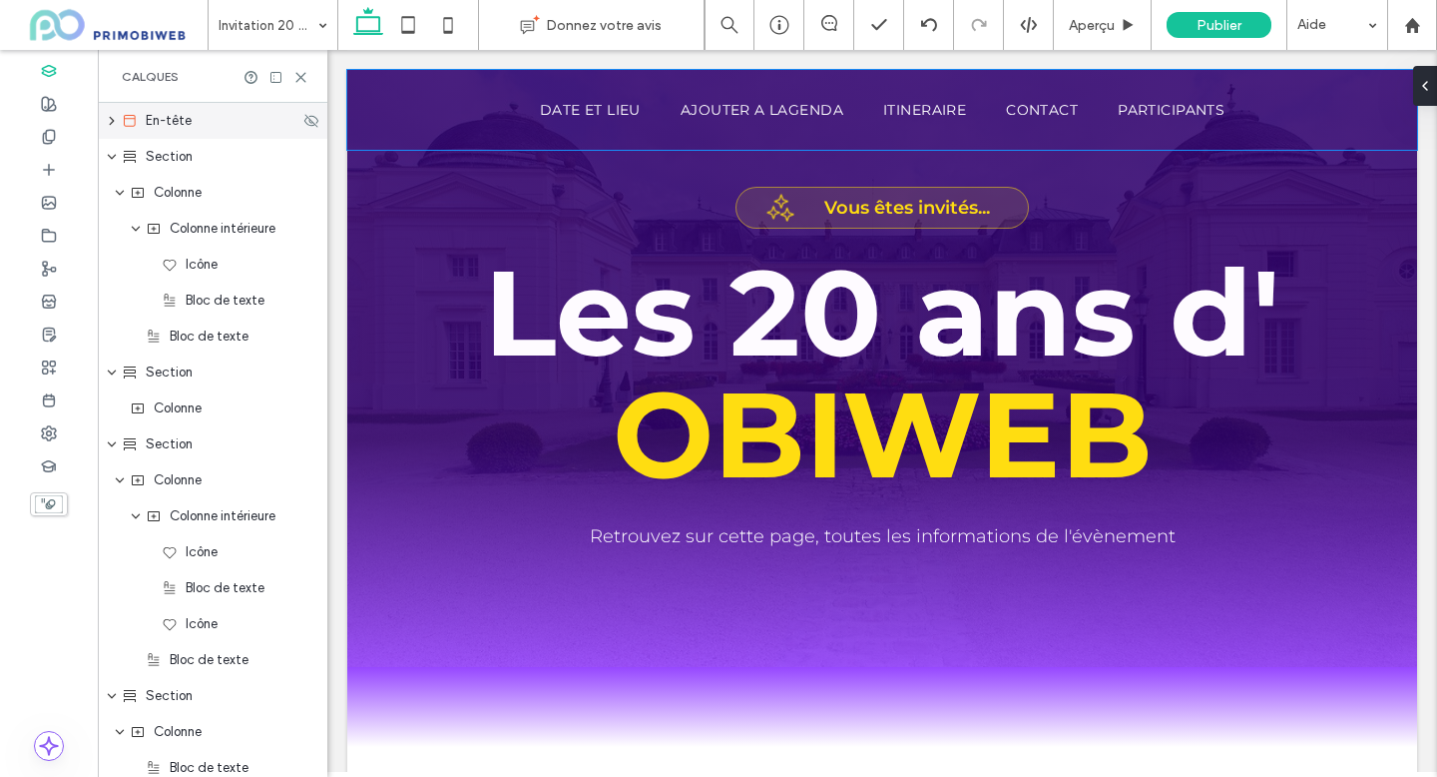
click at [114, 123] on icon "expand En-tête" at bounding box center [112, 121] width 16 height 12
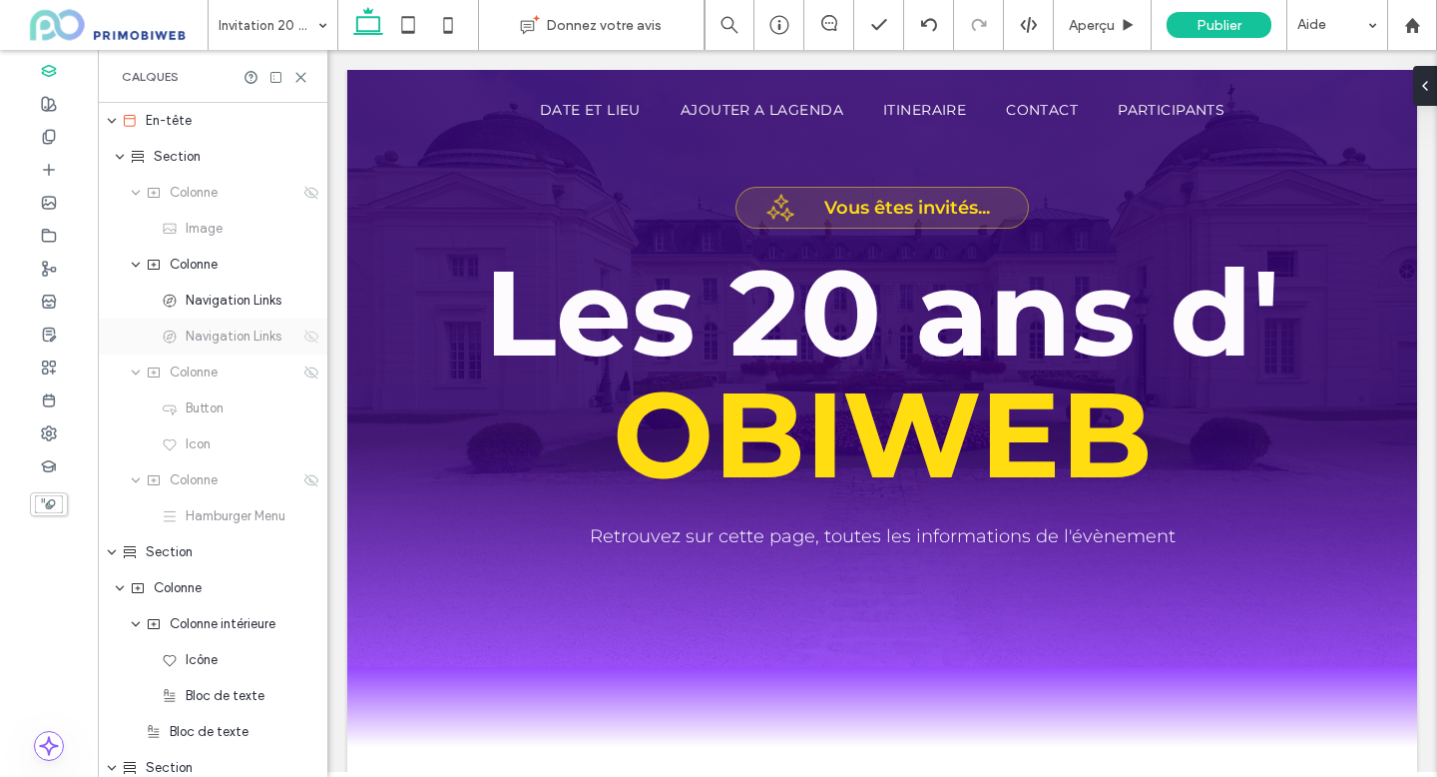
click at [309, 336] on use at bounding box center [311, 335] width 14 height 13
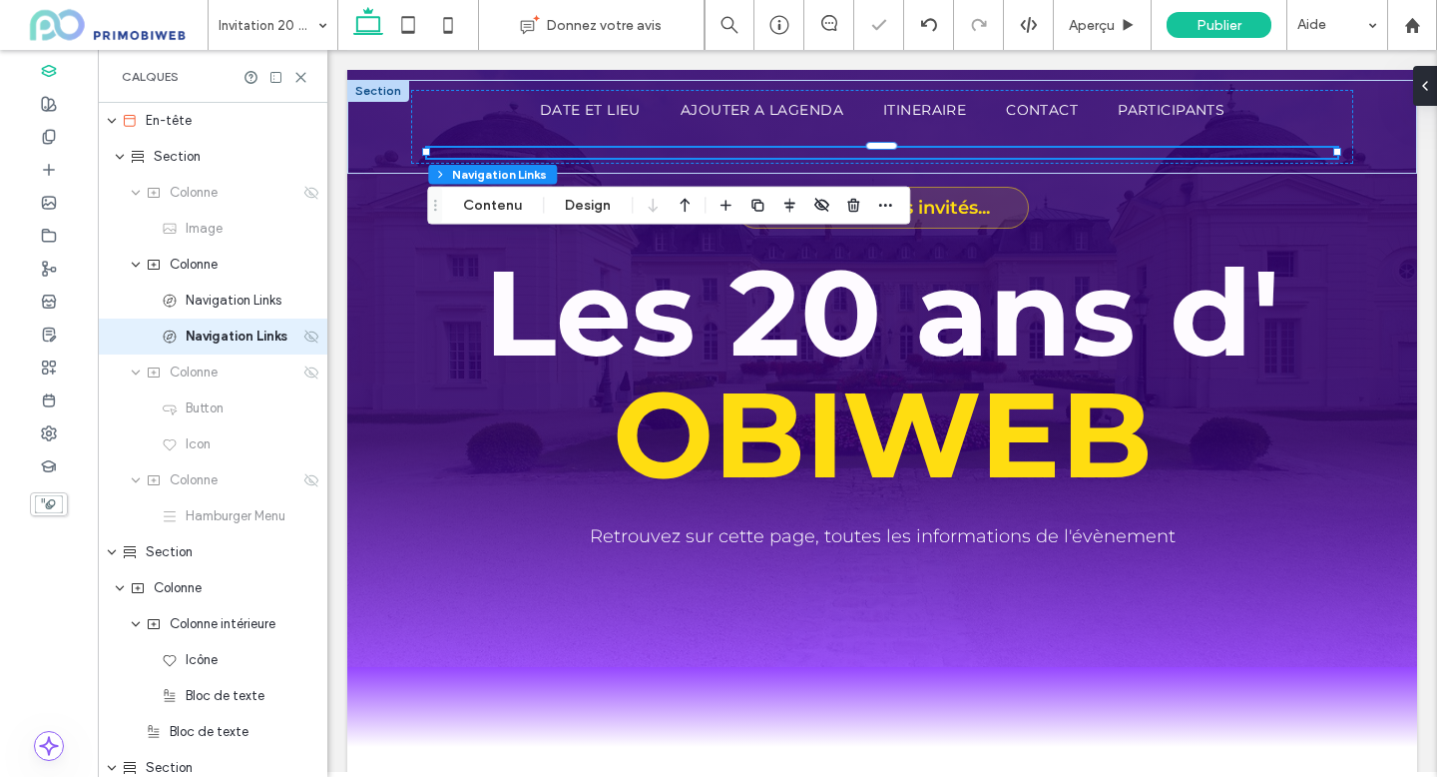
click at [311, 336] on use at bounding box center [311, 335] width 14 height 13
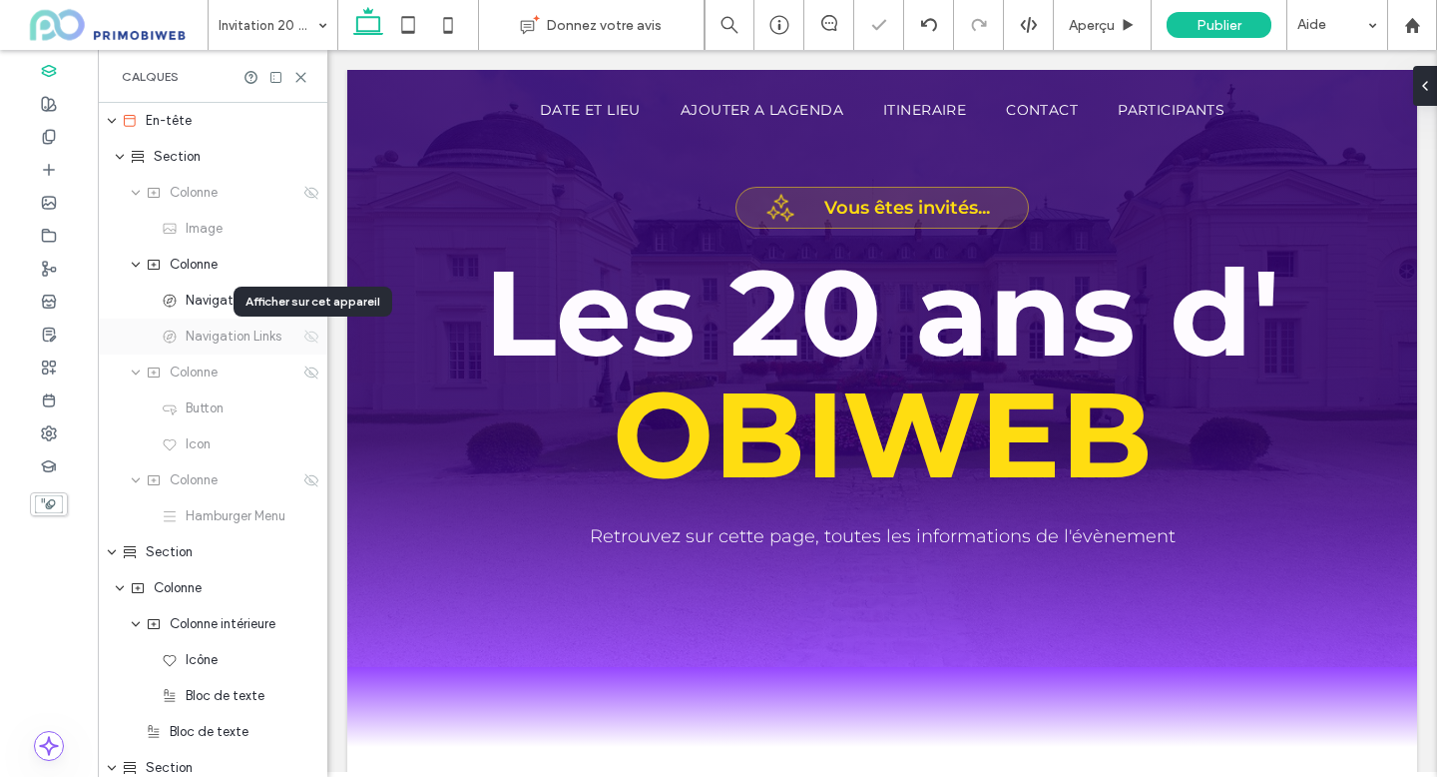
click at [311, 336] on use at bounding box center [311, 335] width 14 height 13
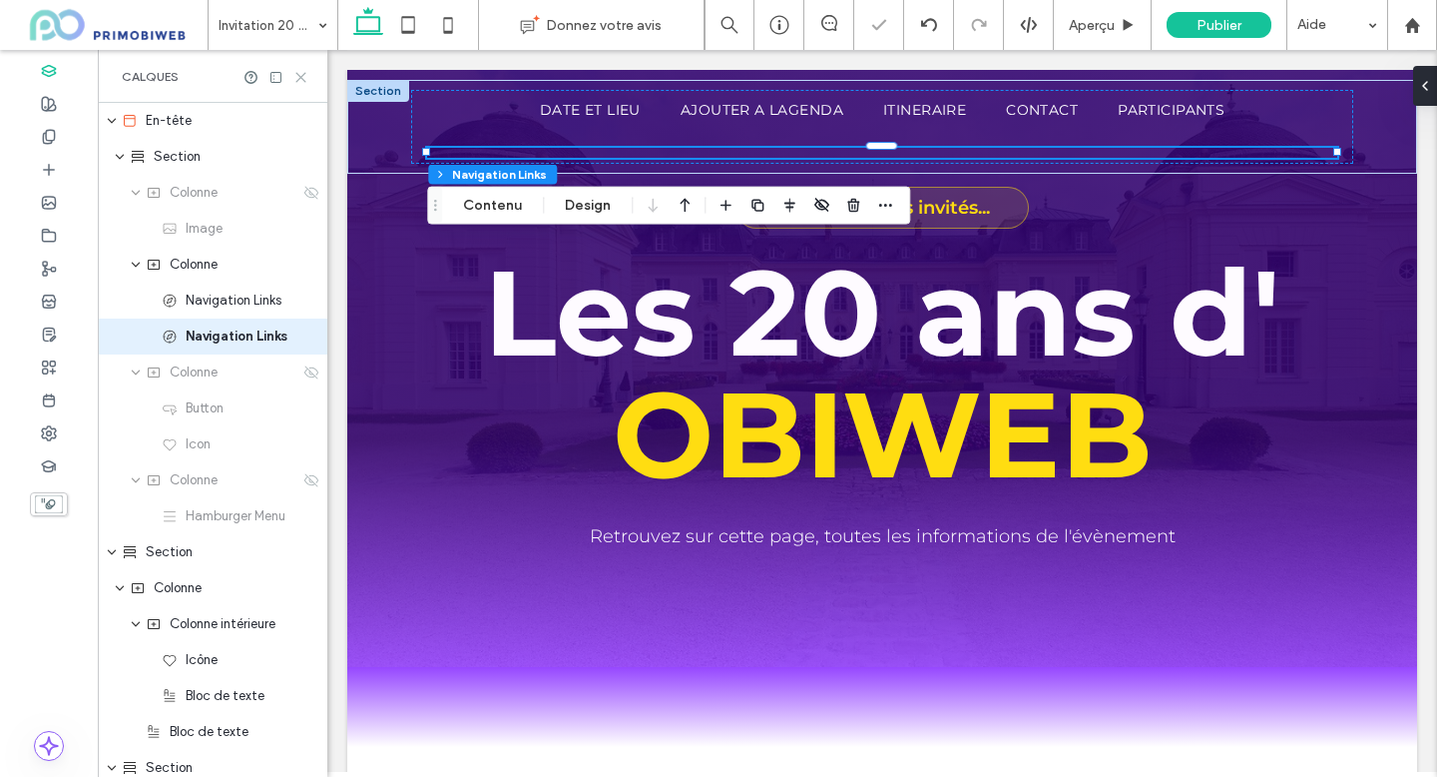
click at [298, 78] on use at bounding box center [300, 77] width 9 height 9
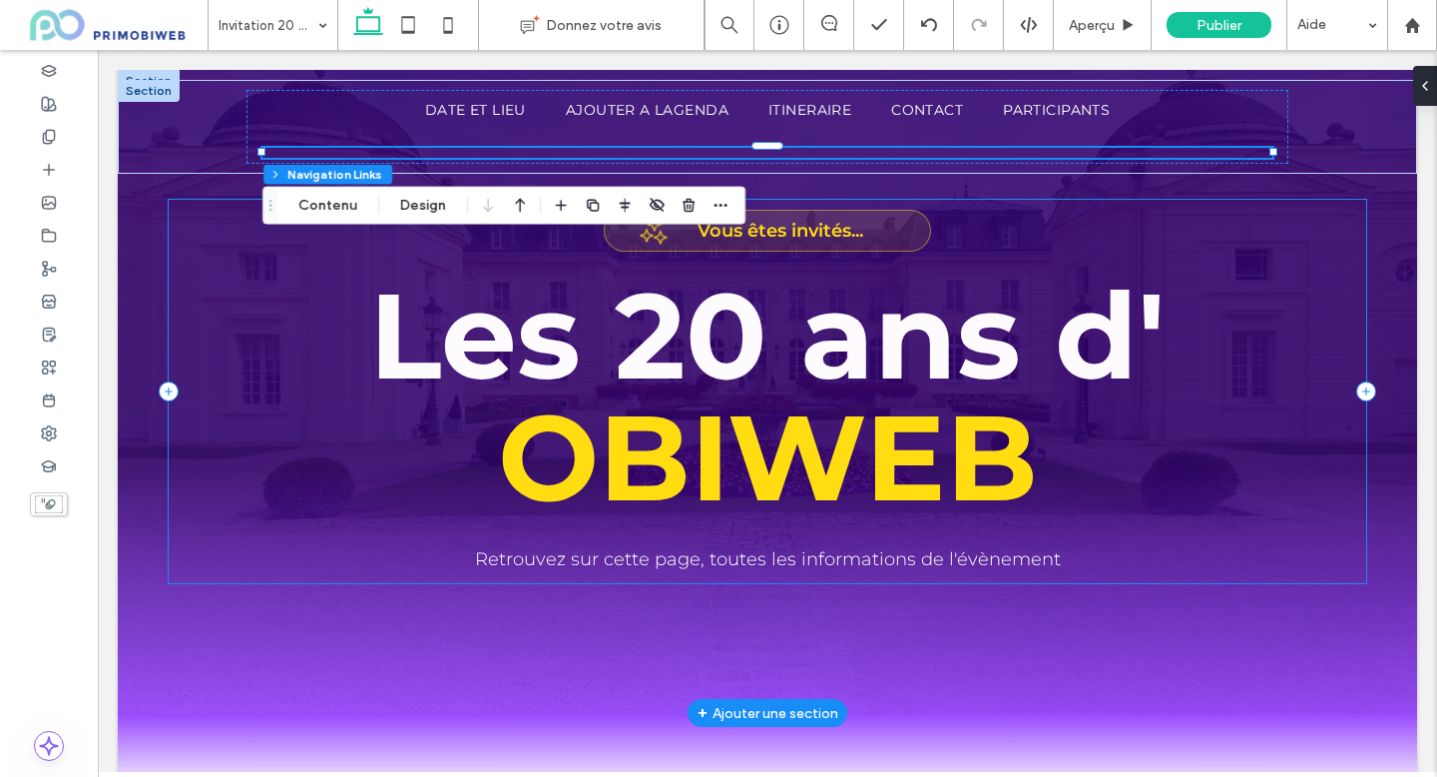
click at [1255, 262] on div "Vous êtes invités... Les 20 ans d' OBIWEB Retrouvez sur cette page, toutes les …" at bounding box center [768, 391] width 1198 height 383
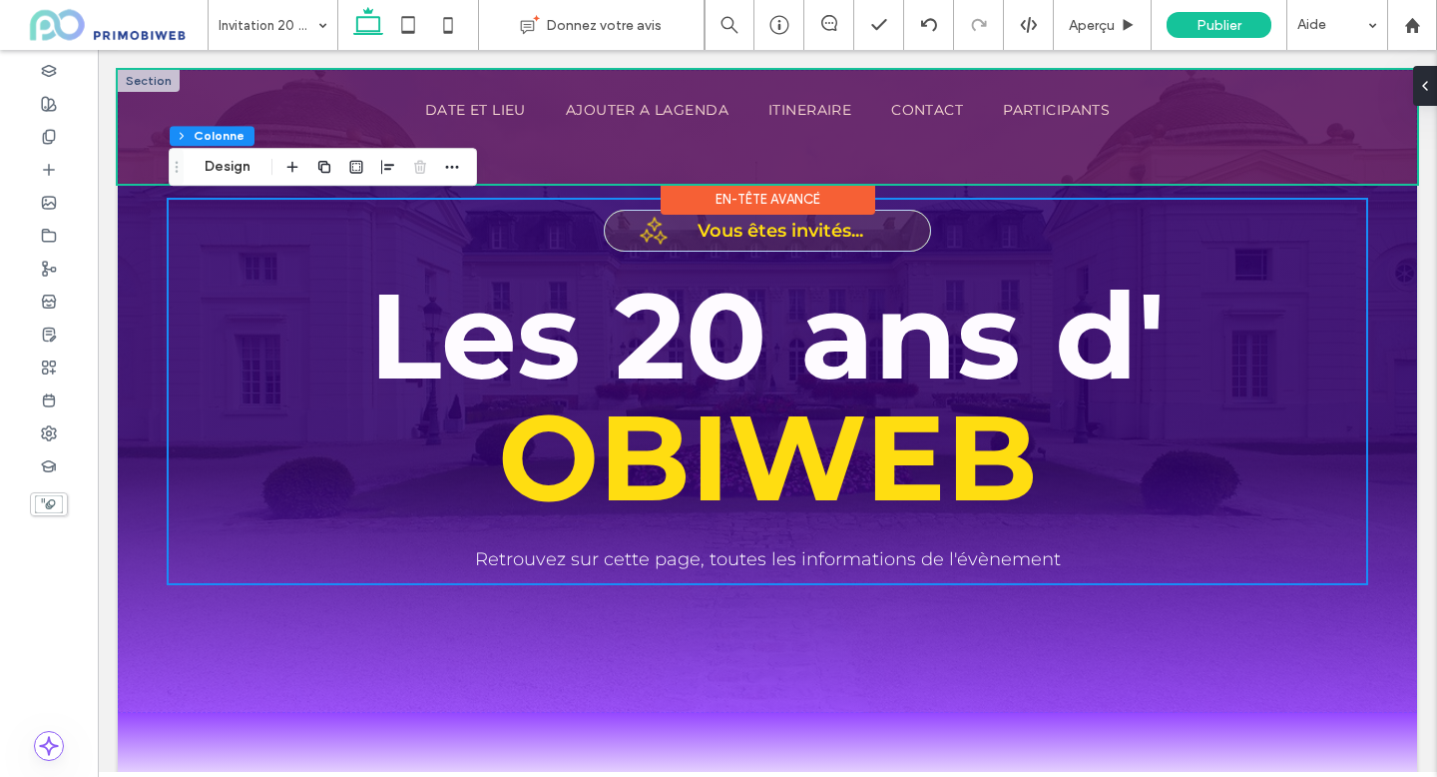
click at [1129, 118] on div at bounding box center [768, 127] width 1300 height 114
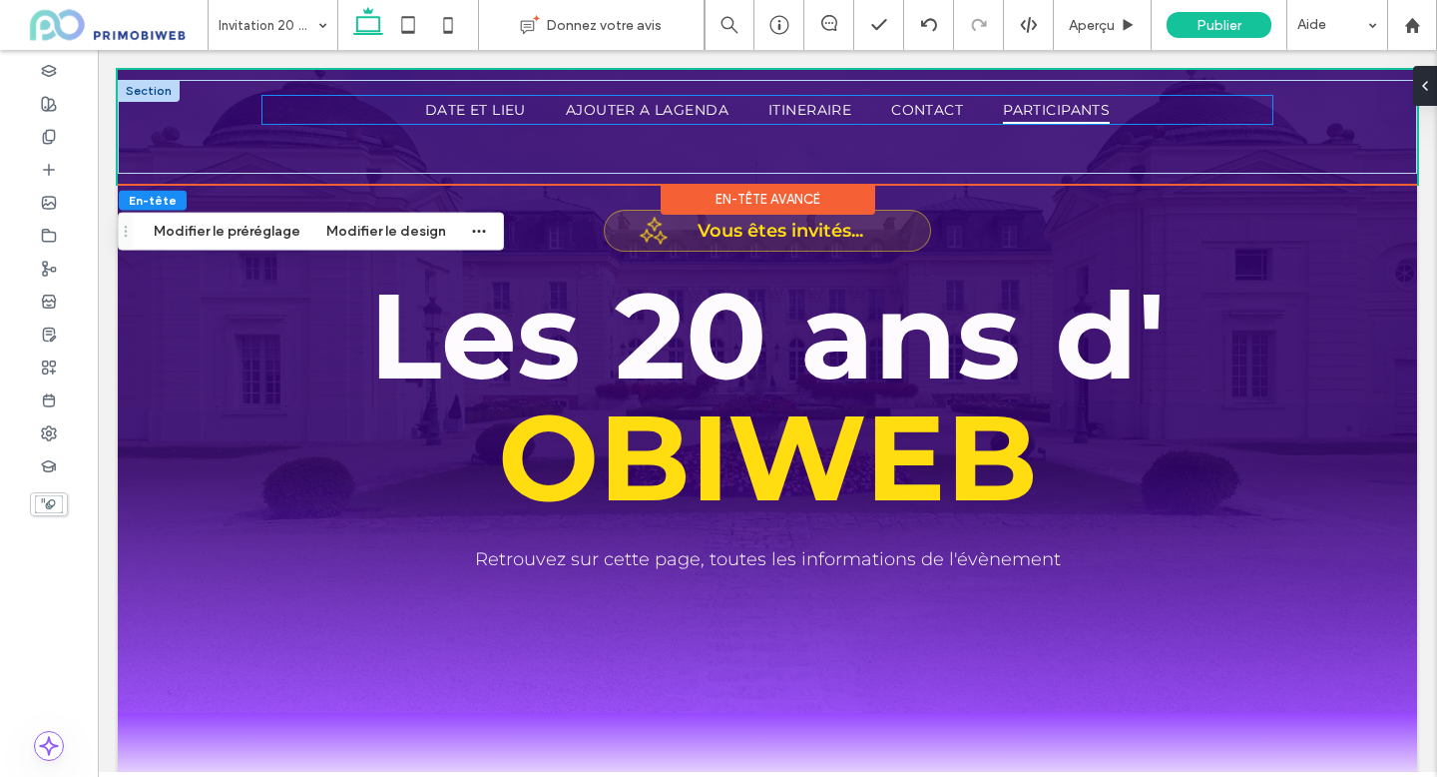
click at [1106, 110] on span "Participants" at bounding box center [1056, 110] width 107 height 28
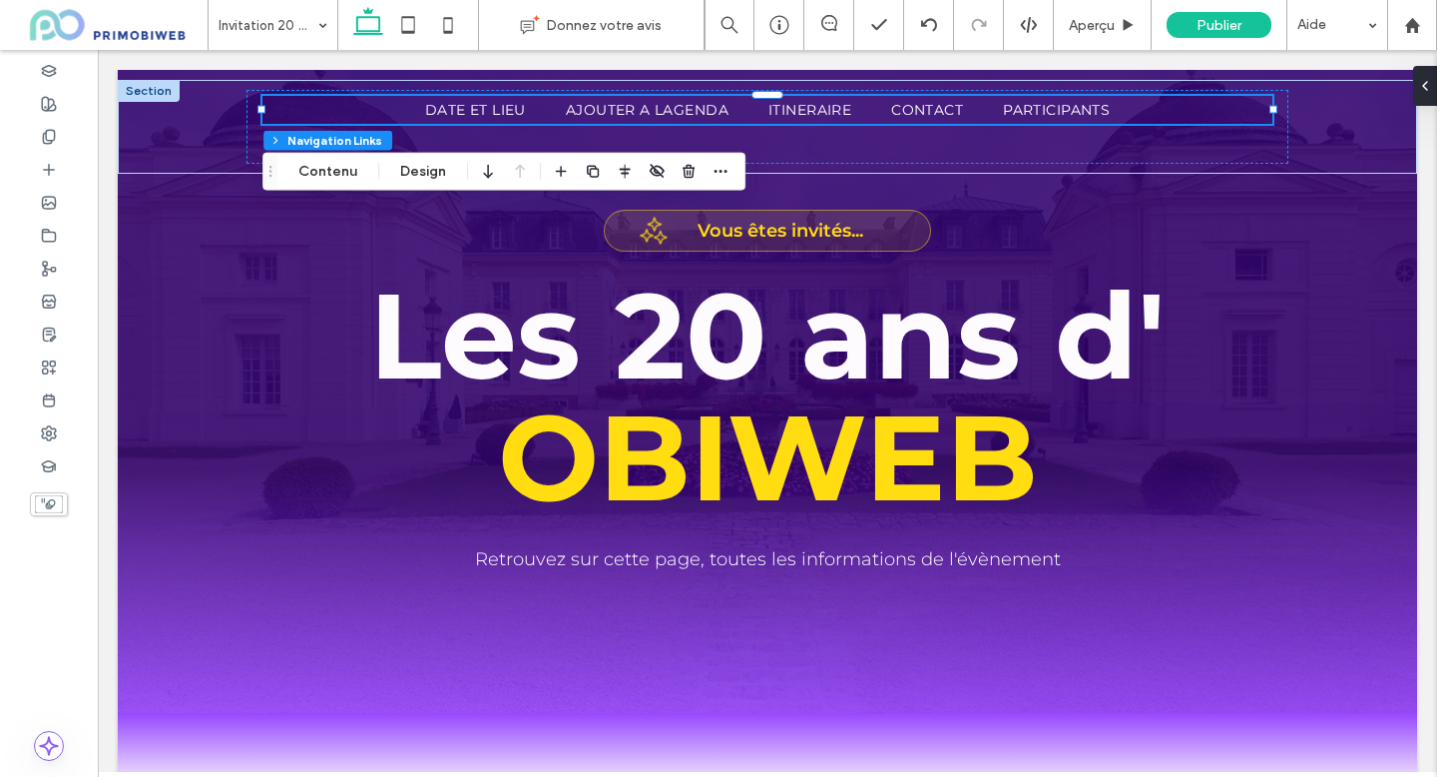
click at [733, 167] on div "En-tête Section Colonne Navigation Links Contenu Design" at bounding box center [504, 172] width 483 height 38
click at [662, 169] on use "button" at bounding box center [657, 171] width 14 height 13
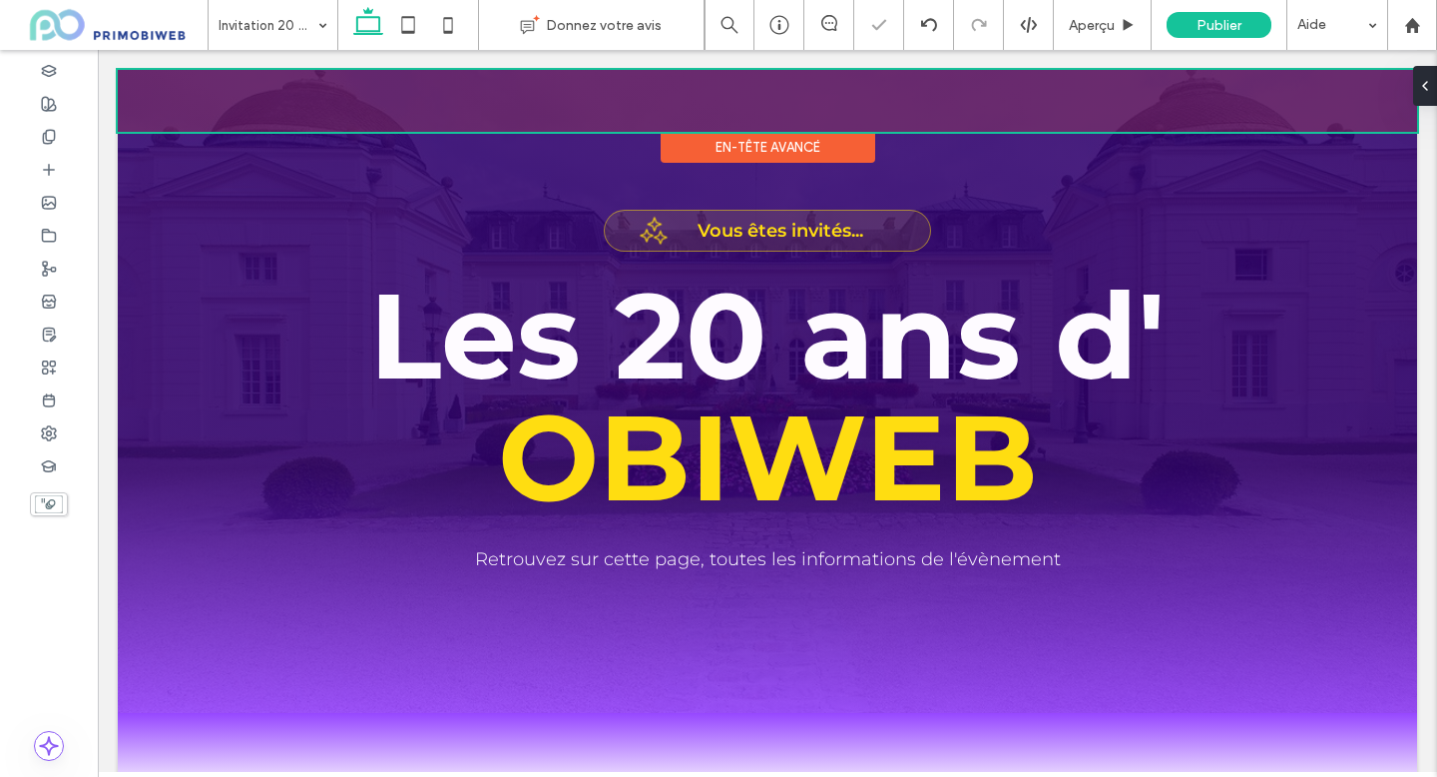
click at [592, 88] on div at bounding box center [768, 101] width 1300 height 62
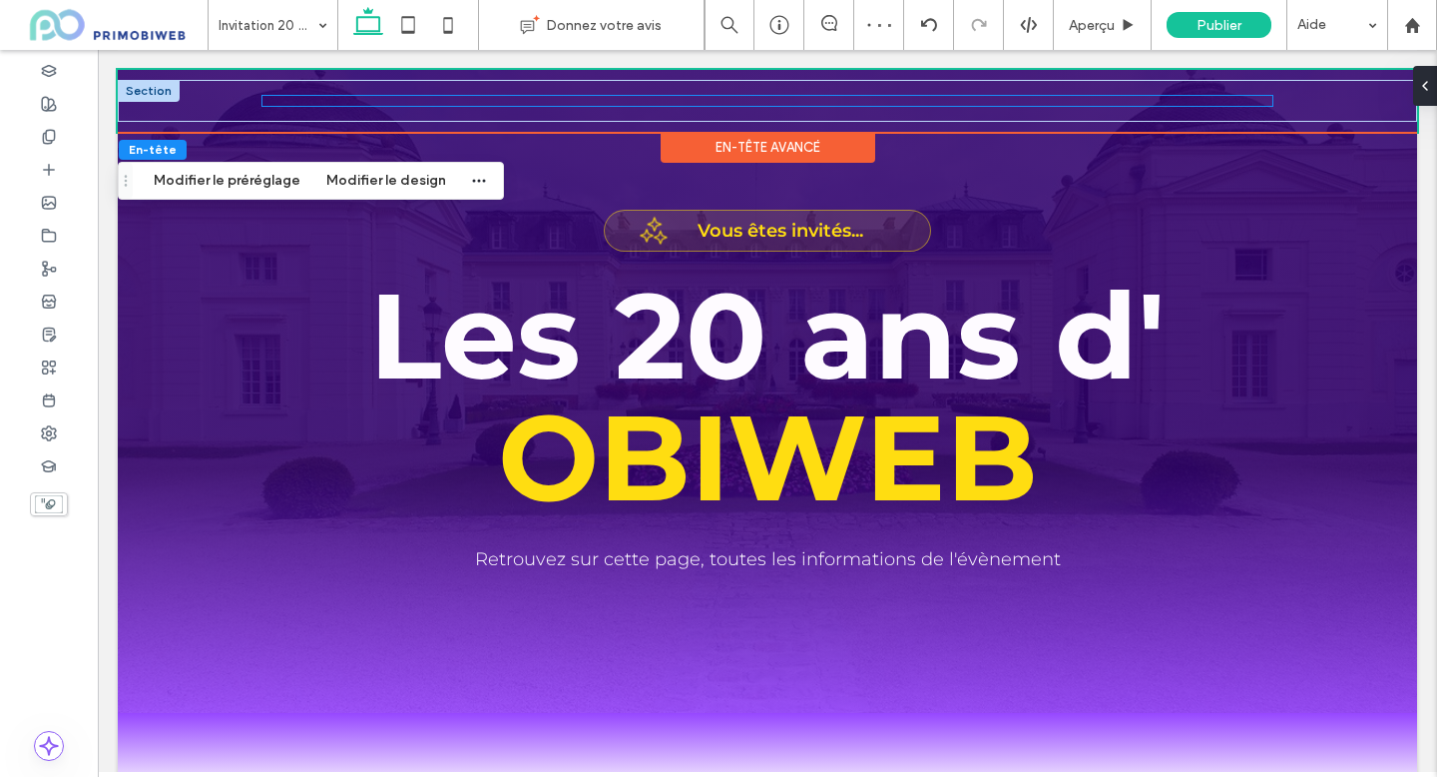
click at [608, 96] on div at bounding box center [768, 101] width 1010 height 10
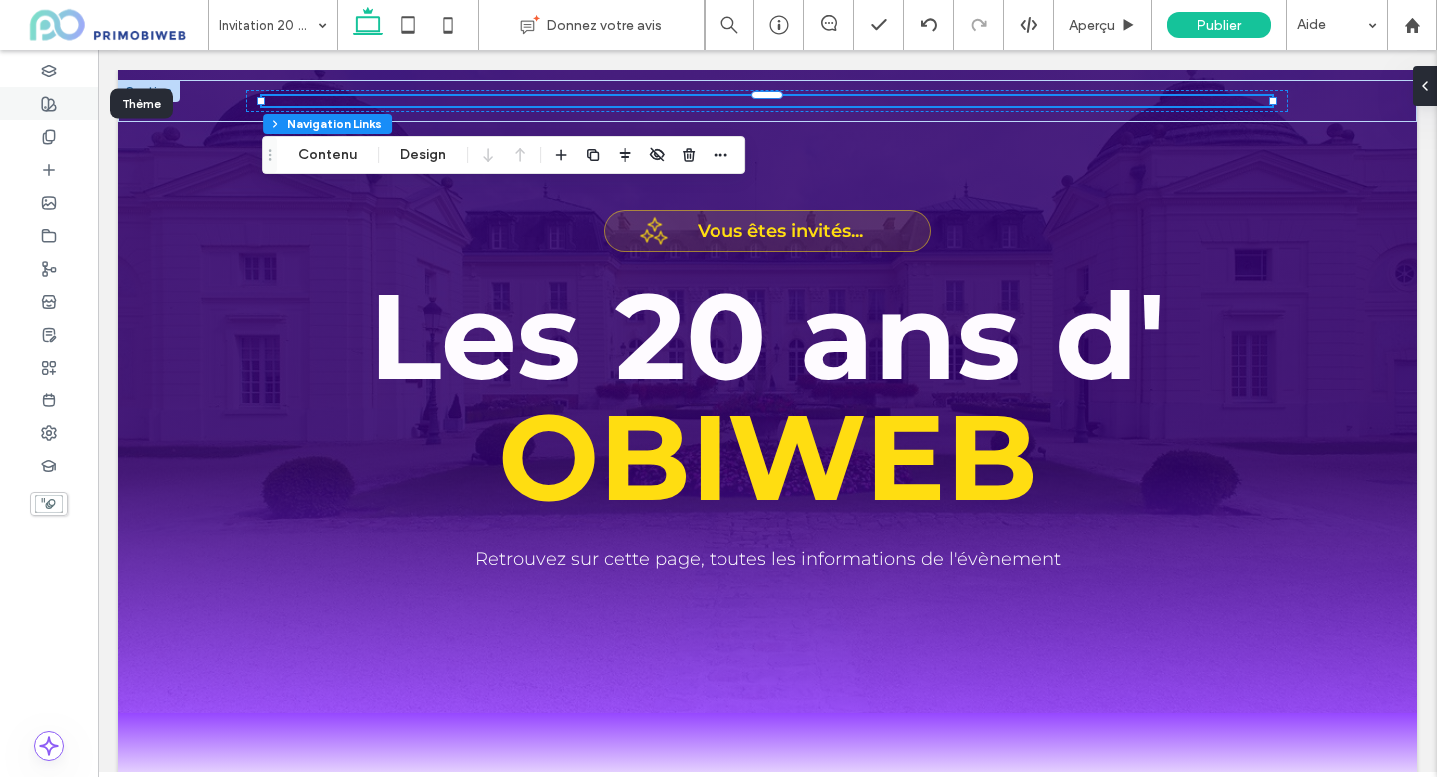
click at [58, 108] on div at bounding box center [49, 103] width 98 height 33
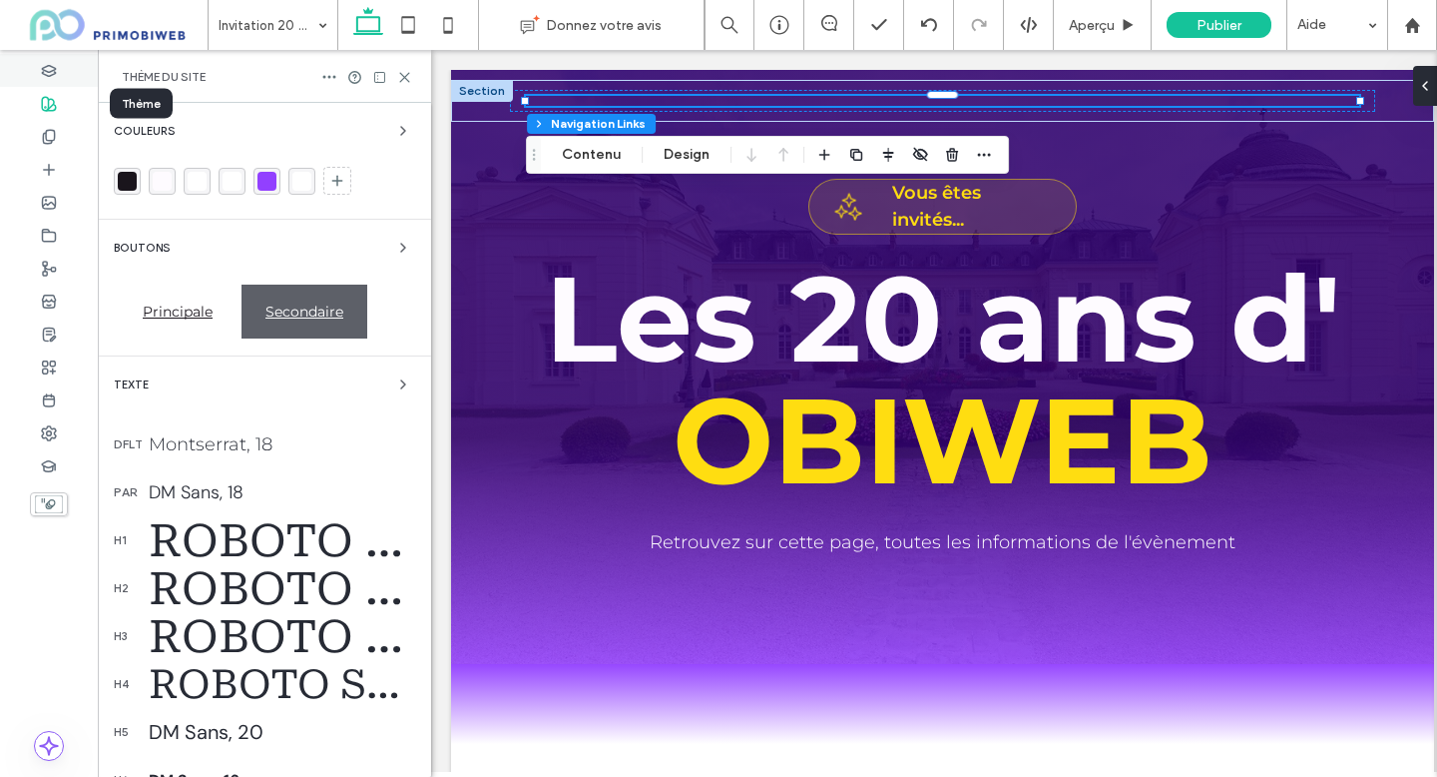
click at [58, 70] on div at bounding box center [49, 70] width 98 height 33
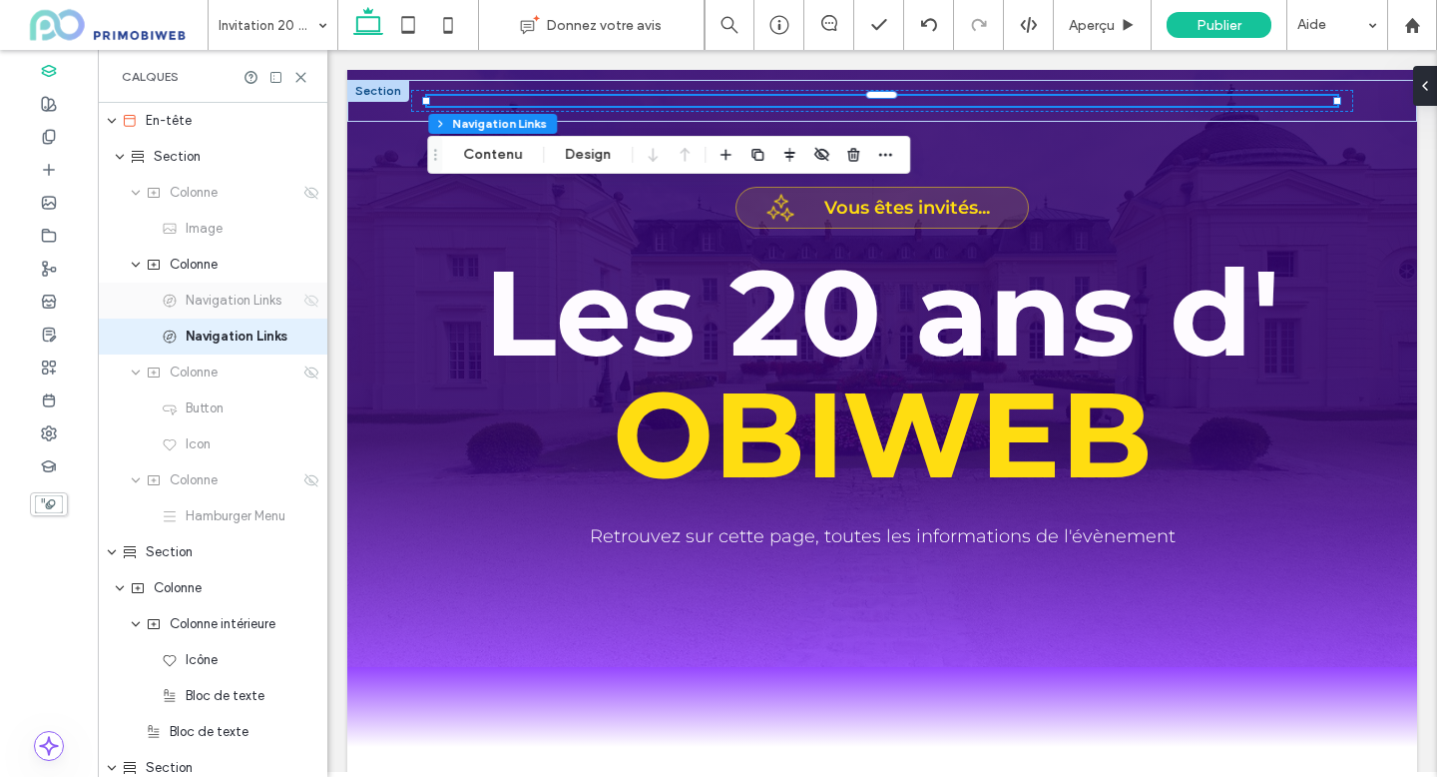
click at [307, 303] on use at bounding box center [311, 299] width 14 height 13
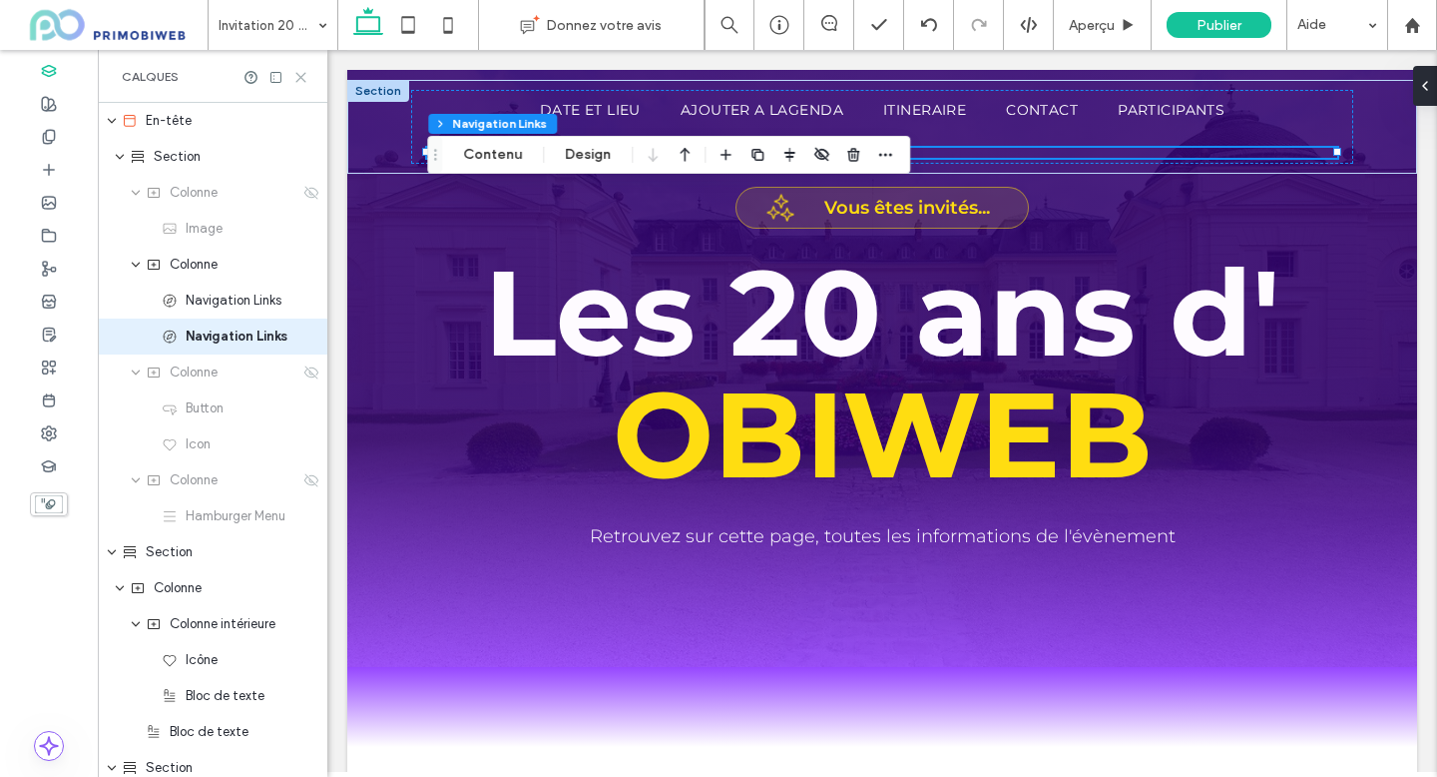
click at [304, 78] on icon at bounding box center [300, 77] width 15 height 15
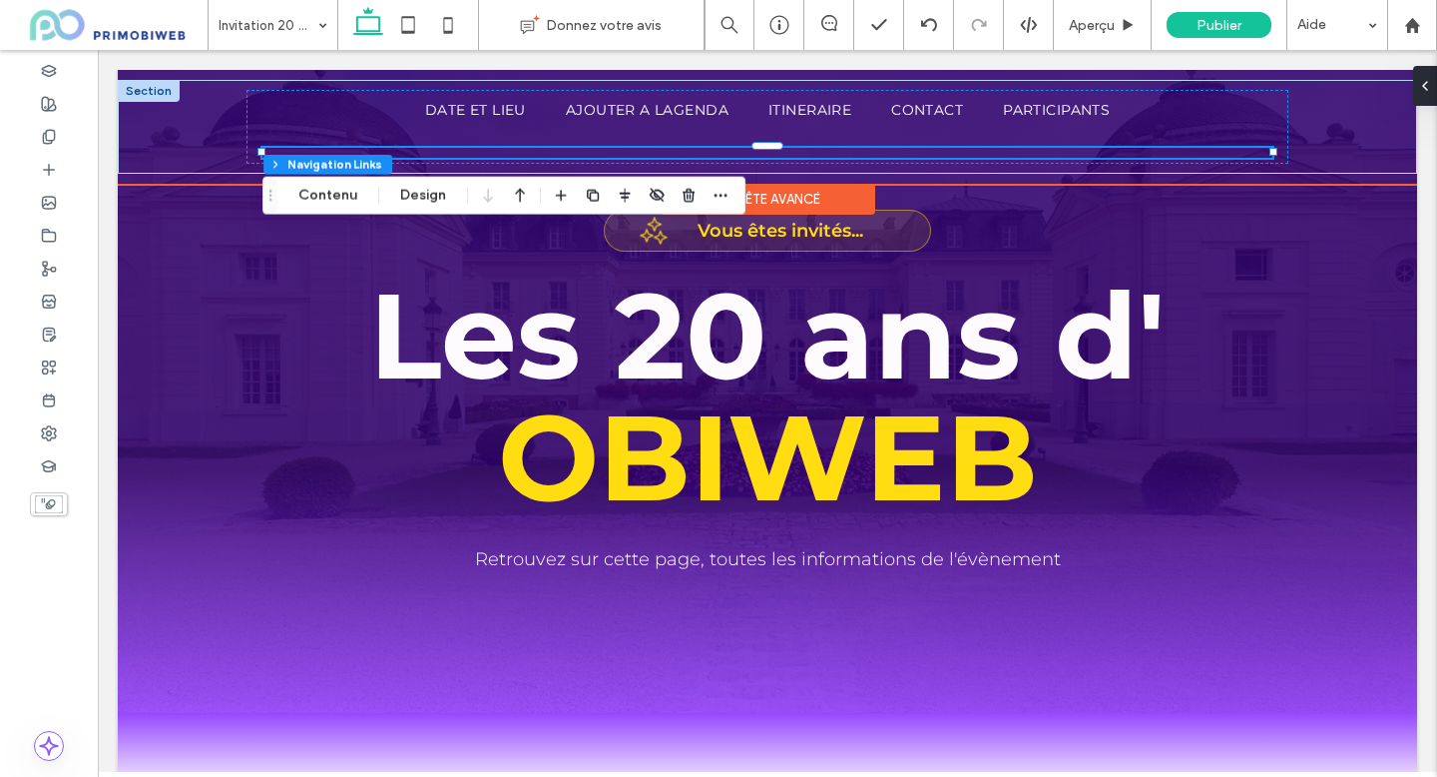
click at [661, 152] on div at bounding box center [768, 153] width 1010 height 10
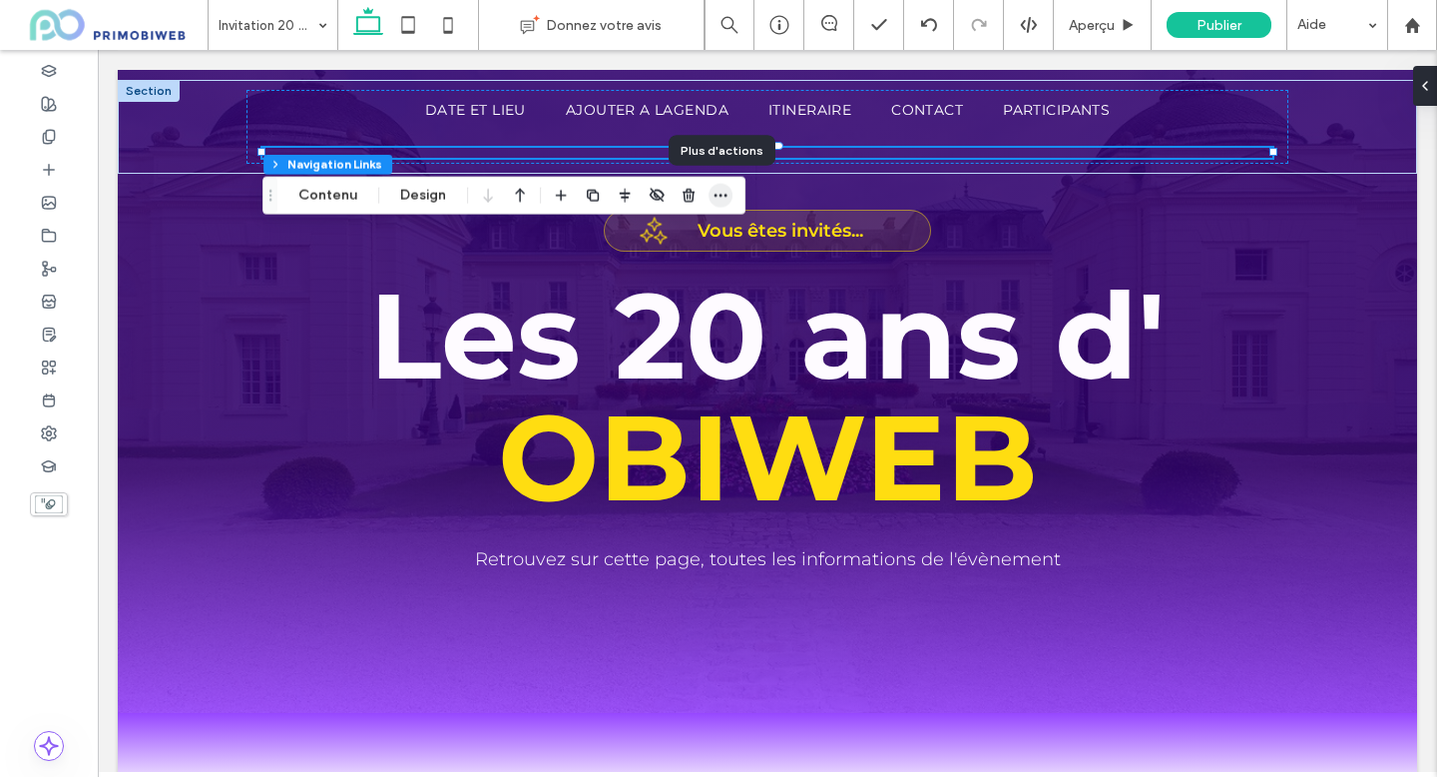
click at [717, 195] on icon "button" at bounding box center [721, 196] width 16 height 16
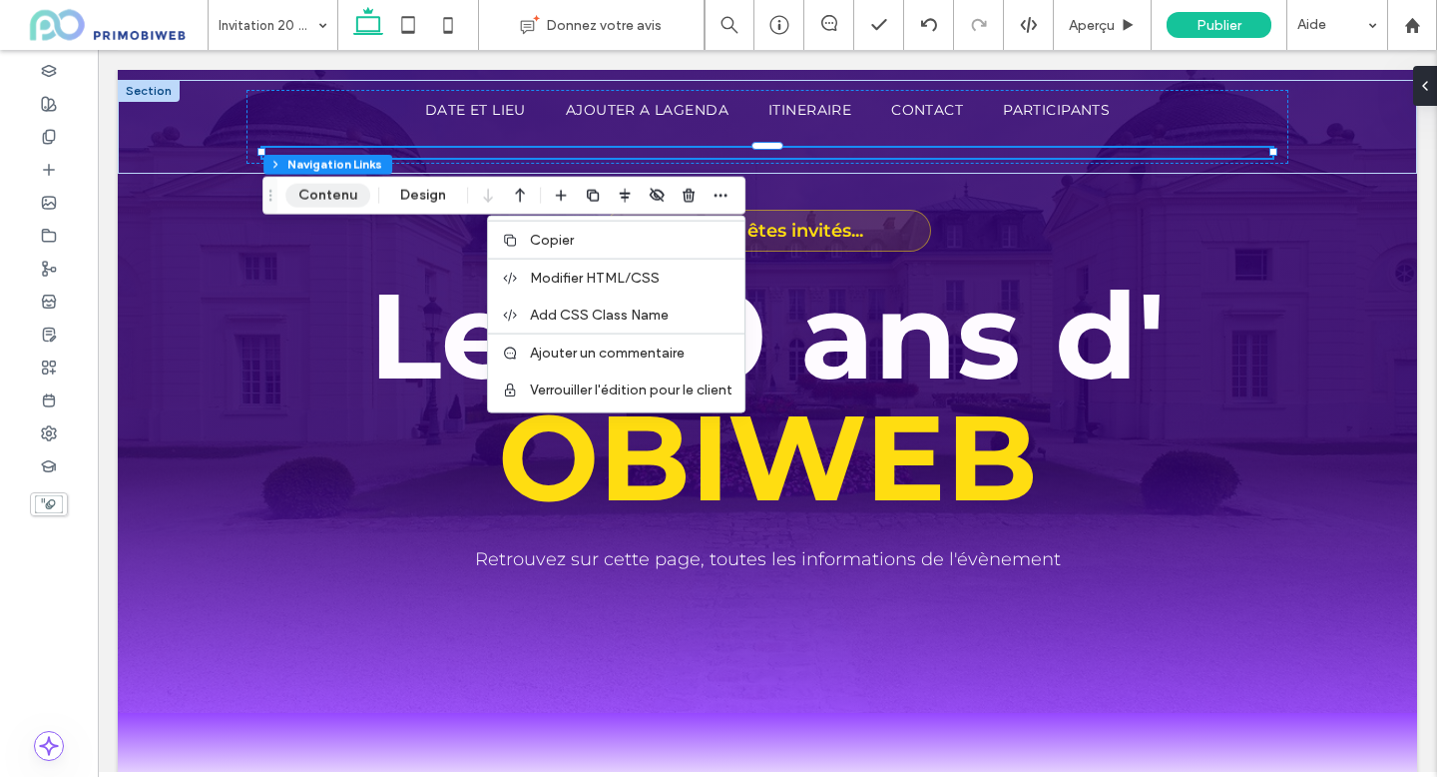
click at [342, 190] on button "Contenu" at bounding box center [327, 196] width 85 height 24
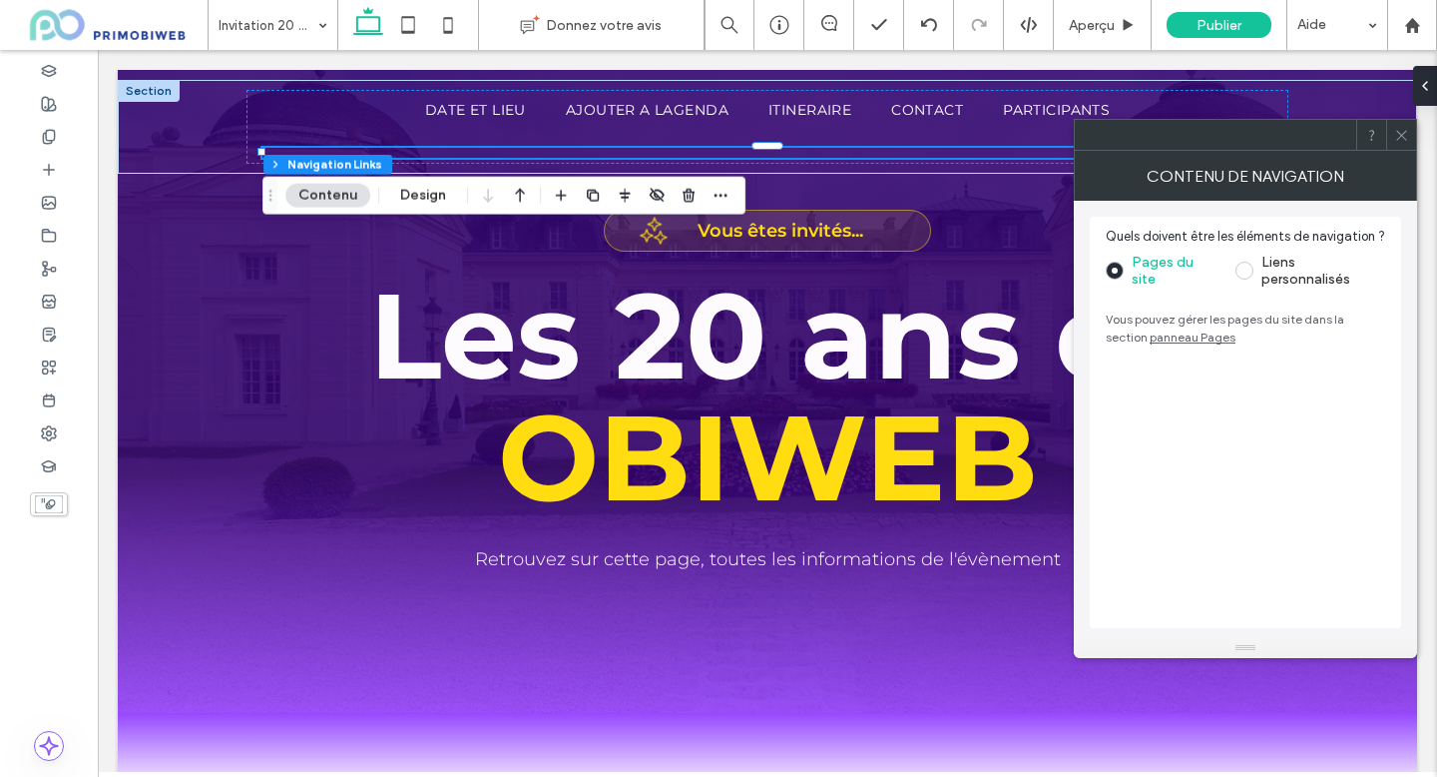
click at [1283, 274] on label "Liens personnalisés" at bounding box center [1324, 271] width 124 height 34
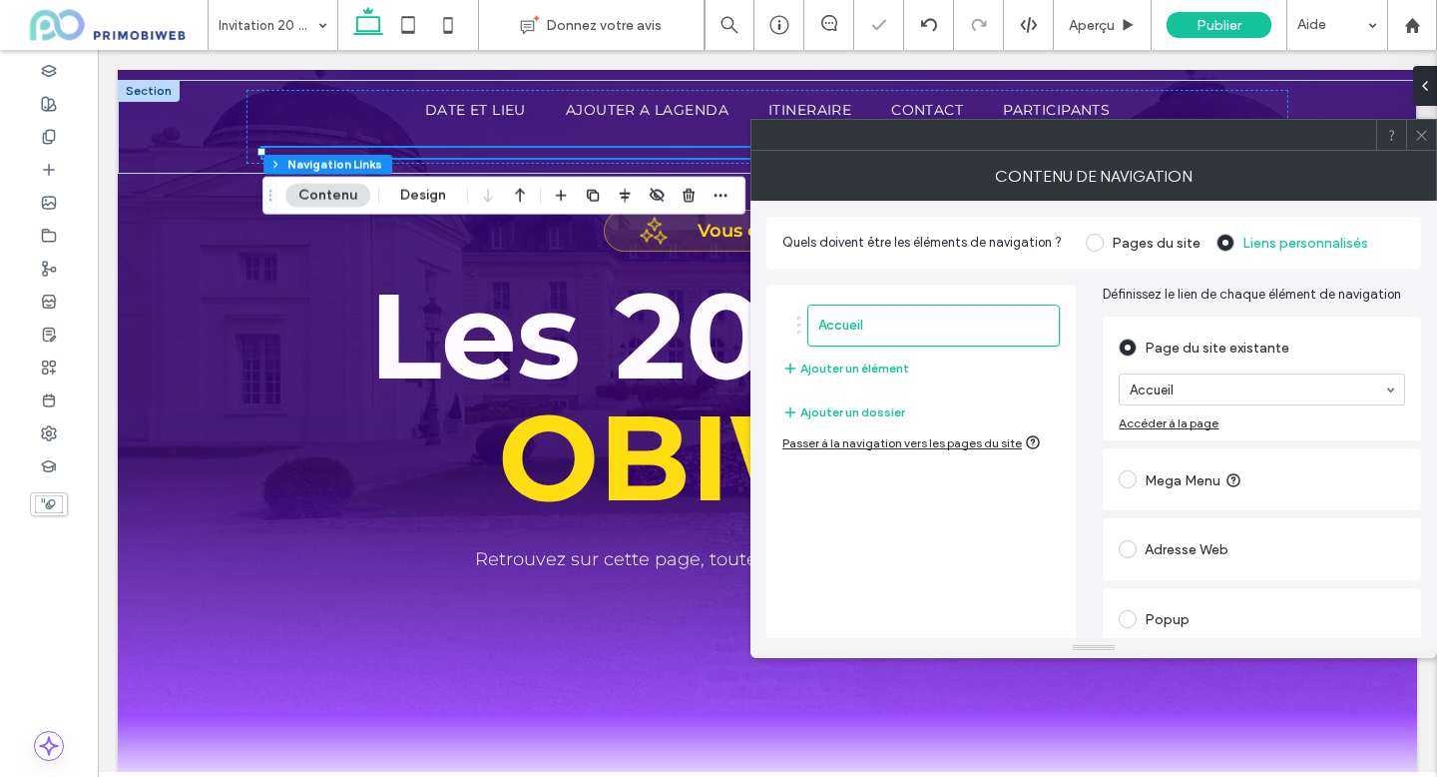
type input "*"
type input "***"
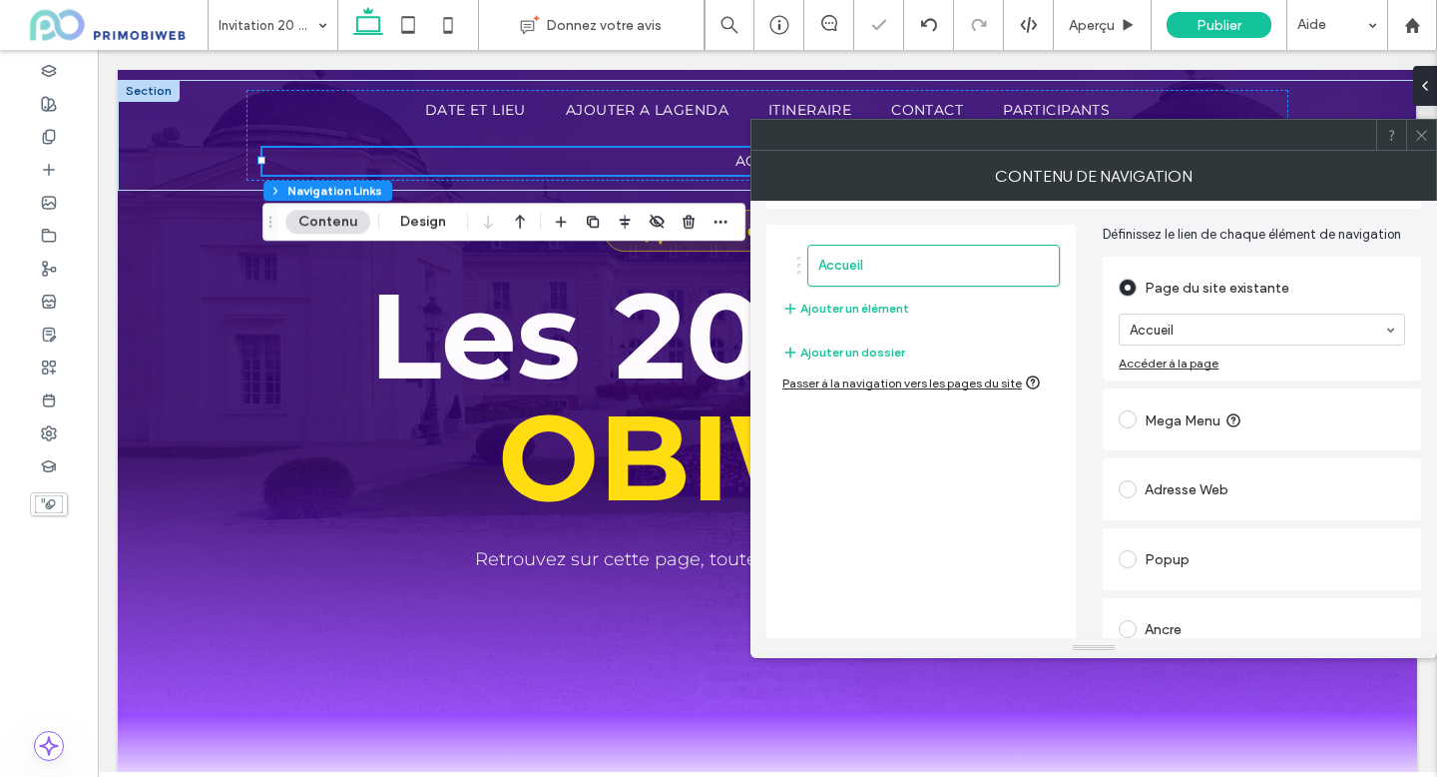
scroll to position [72, 0]
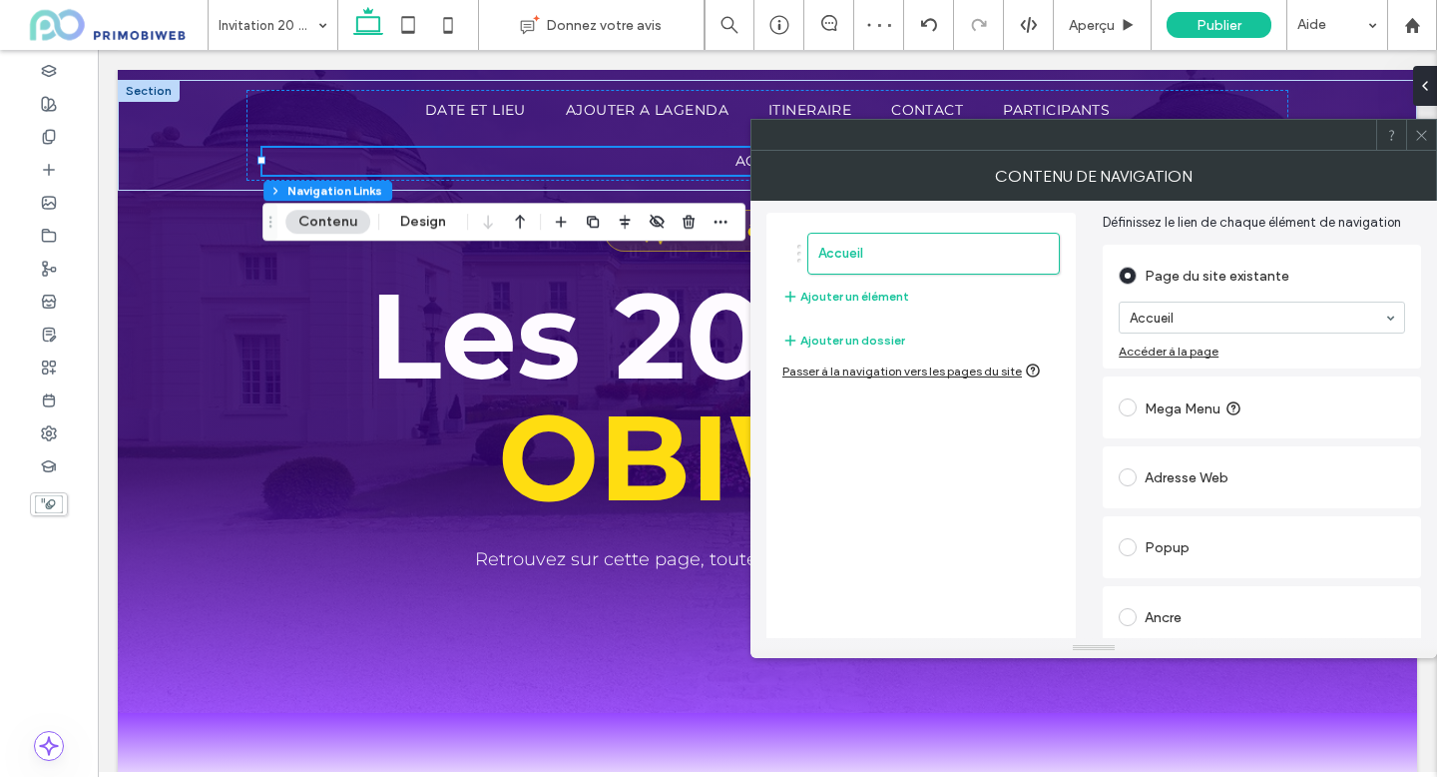
click at [1424, 132] on use at bounding box center [1421, 135] width 10 height 10
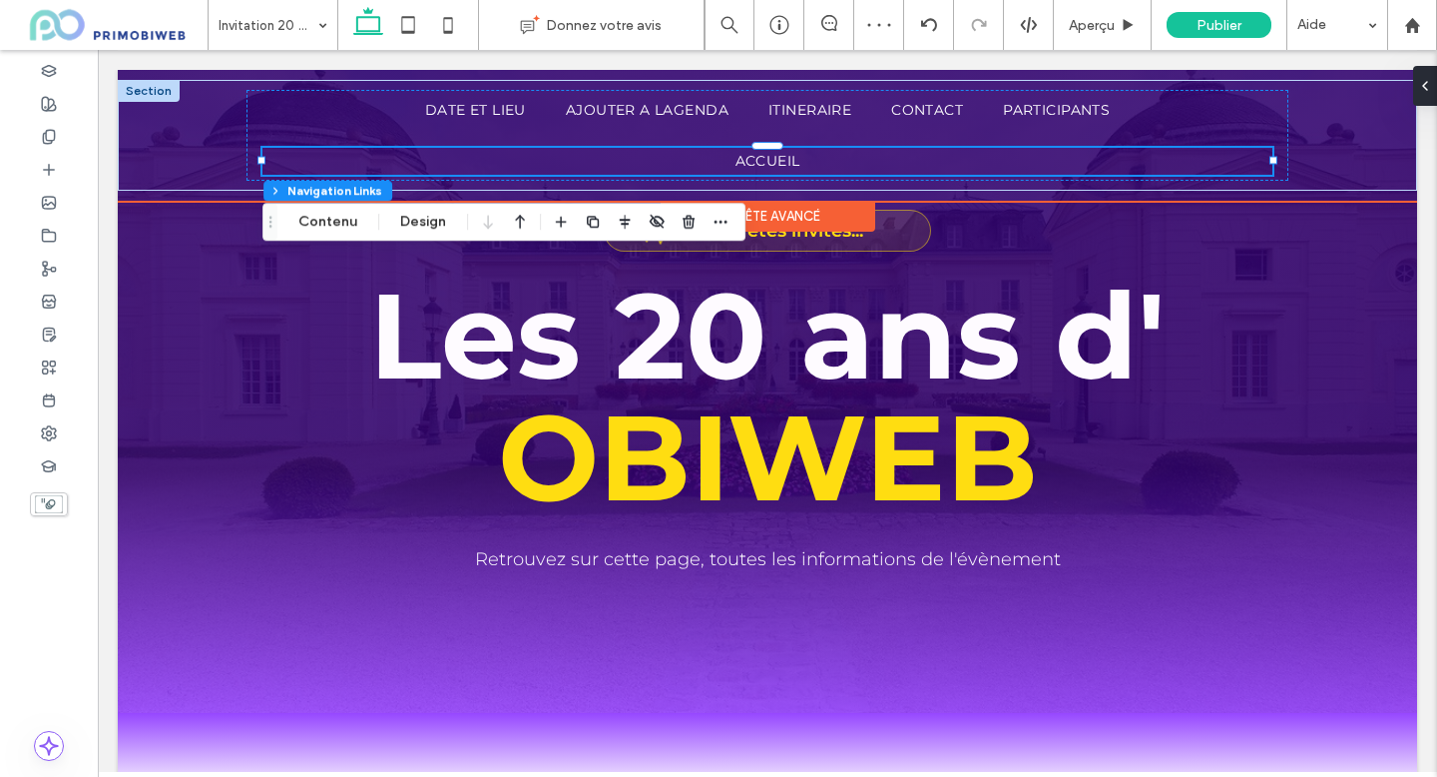
click at [843, 158] on ul "Accueil" at bounding box center [768, 162] width 1010 height 28
click at [660, 155] on ul "Accueil" at bounding box center [768, 162] width 1010 height 28
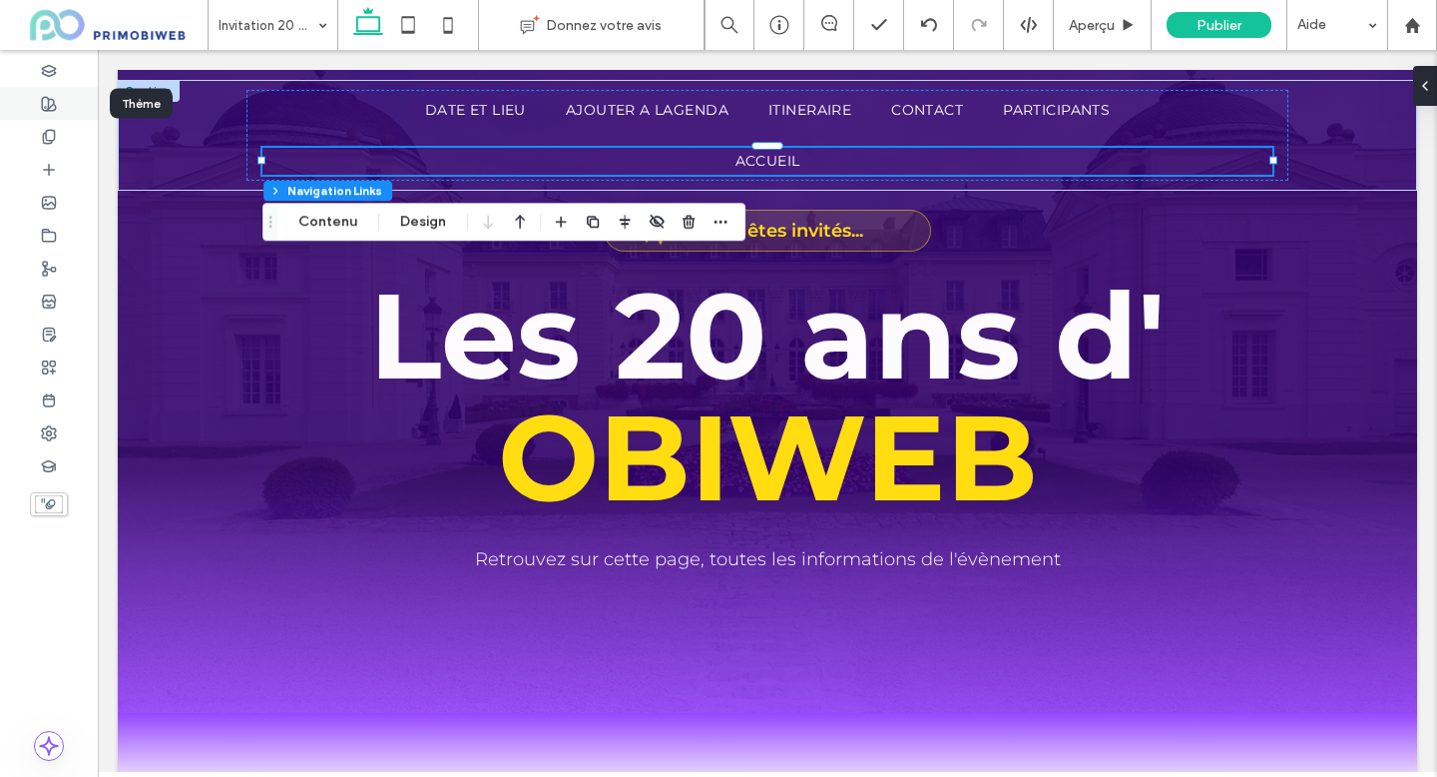
click at [28, 112] on div at bounding box center [49, 103] width 98 height 33
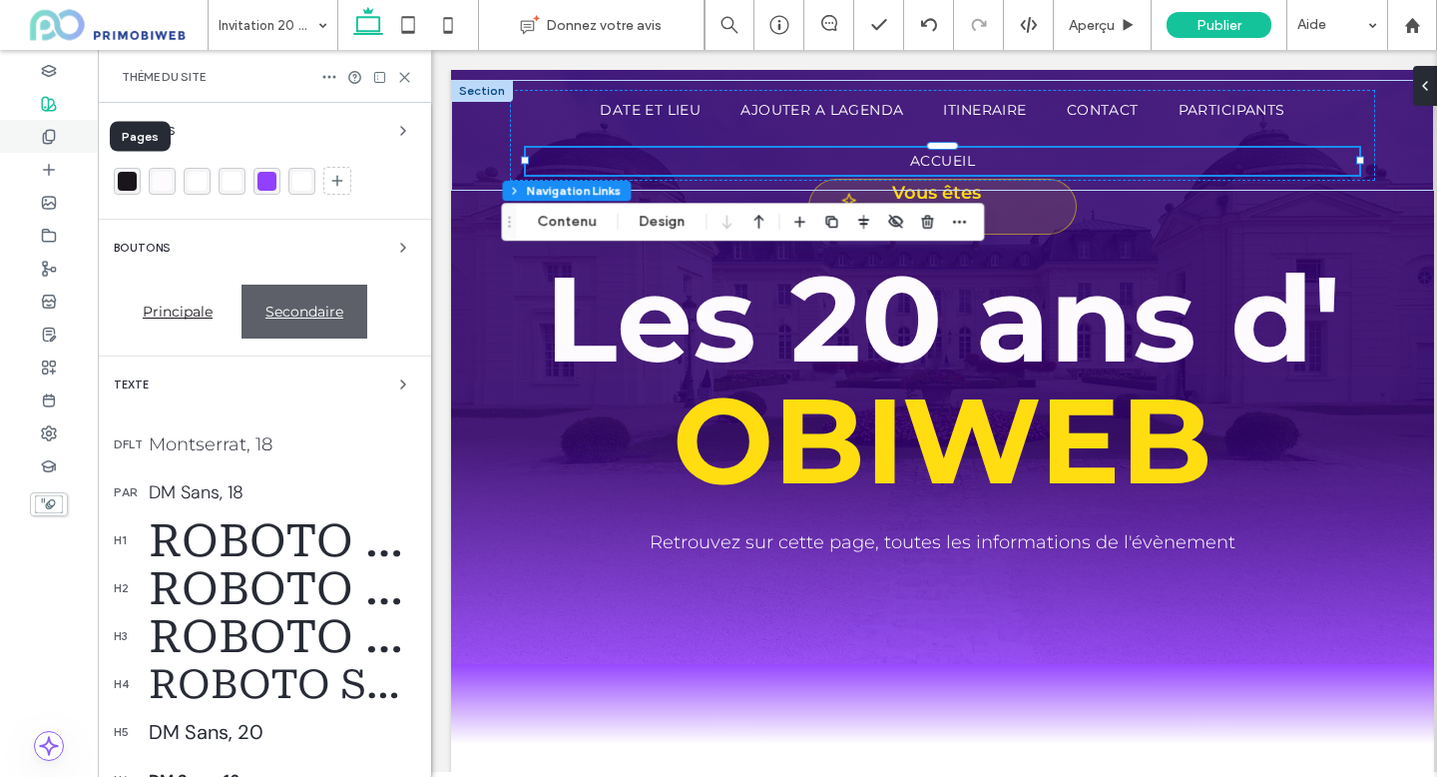
click at [41, 137] on icon at bounding box center [49, 137] width 16 height 16
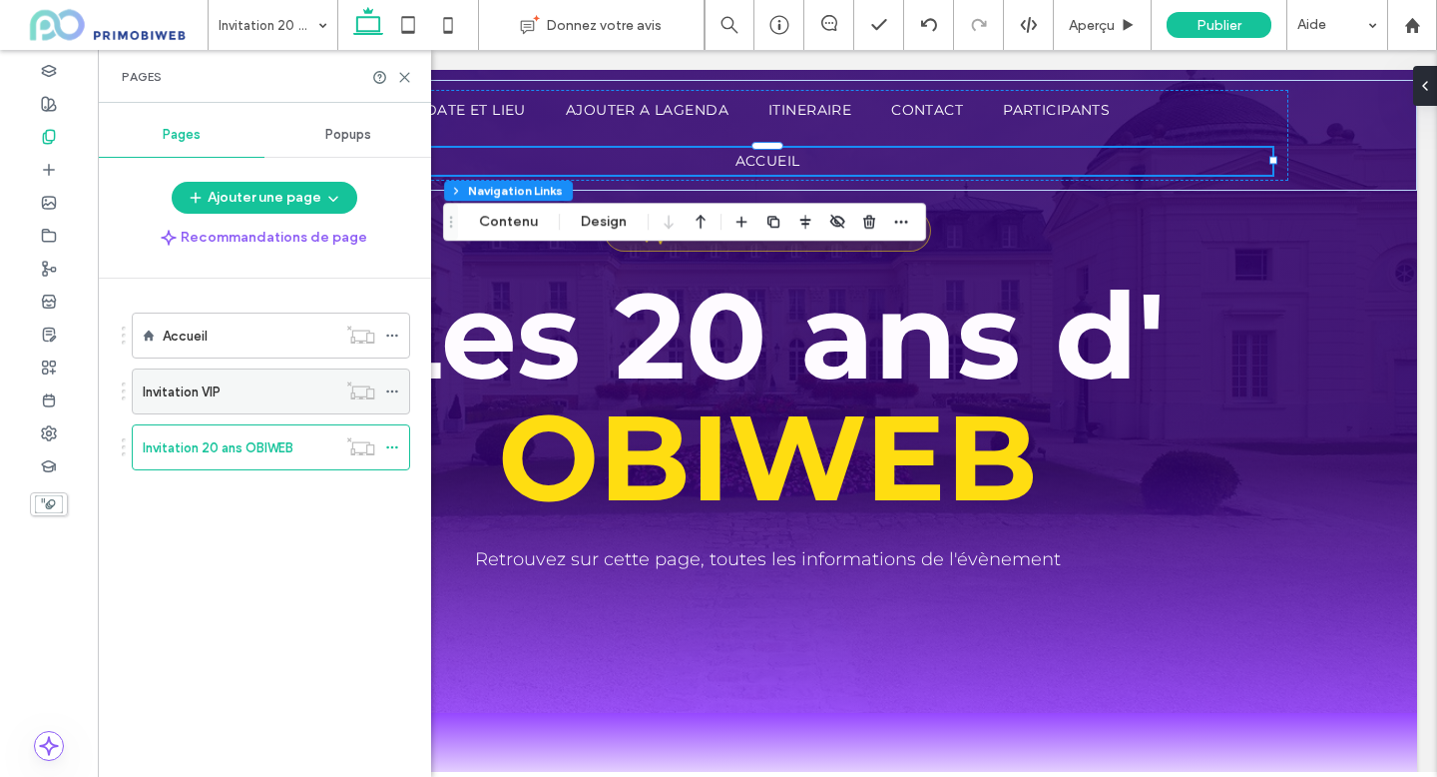
click at [254, 390] on div "Invitation VIP" at bounding box center [240, 391] width 194 height 21
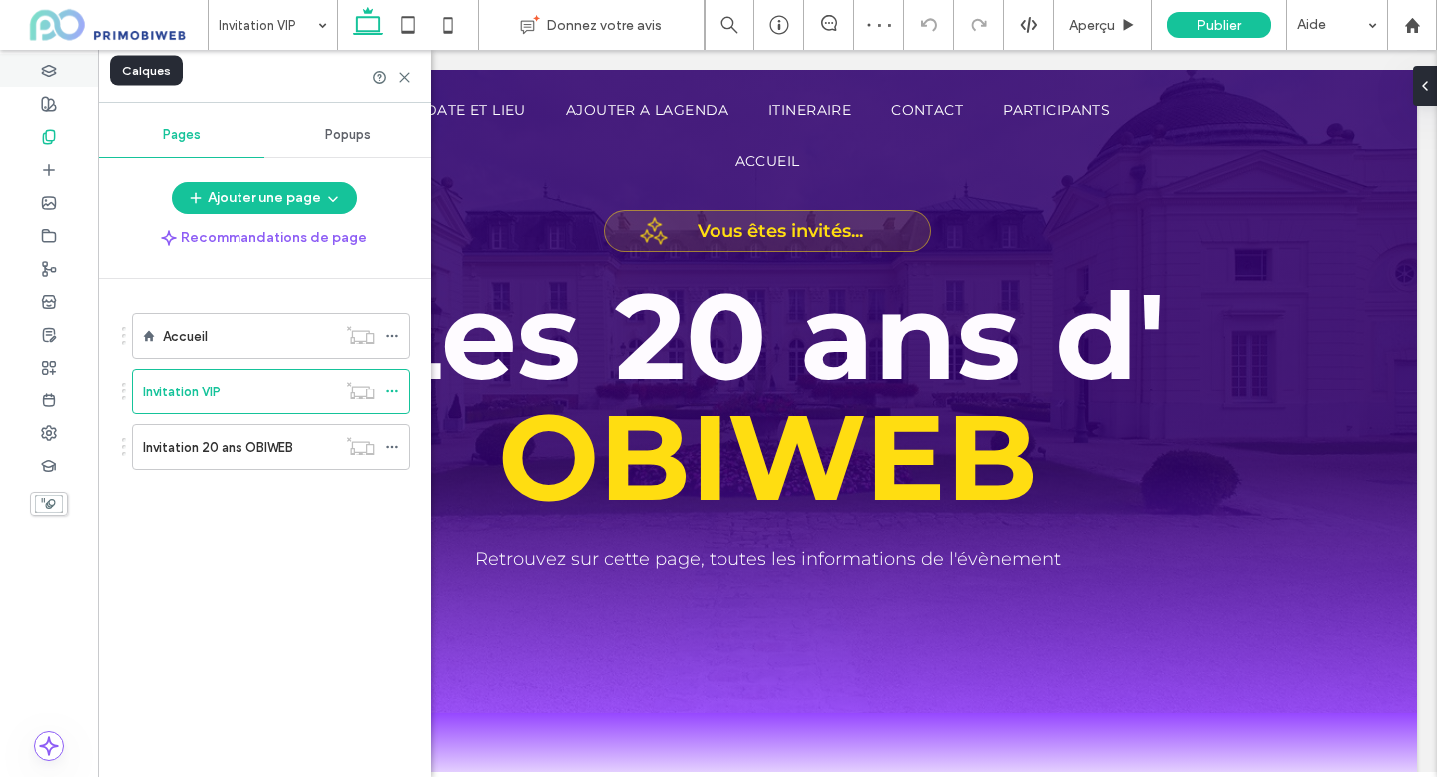
click at [63, 74] on div at bounding box center [49, 70] width 98 height 33
